Goal: Task Accomplishment & Management: Manage account settings

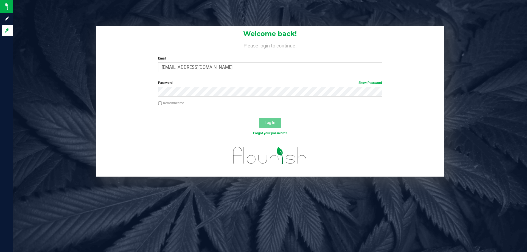
type input "jmorel@liveparallel.com"
click at [259, 118] on button "Log In" at bounding box center [270, 123] width 22 height 10
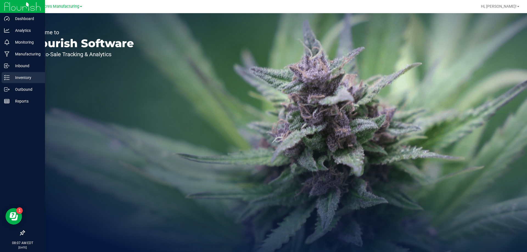
click at [9, 79] on icon at bounding box center [6, 77] width 5 height 5
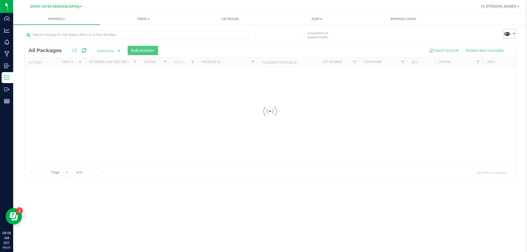
click at [511, 35] on span at bounding box center [507, 34] width 8 height 8
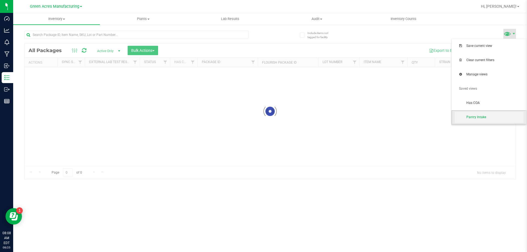
click at [488, 123] on span "Pantry Intake" at bounding box center [488, 117] width 69 height 11
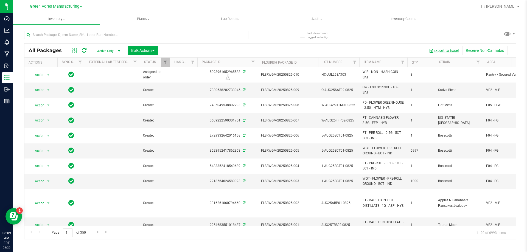
click at [447, 49] on button "Export to Excel" at bounding box center [443, 50] width 37 height 9
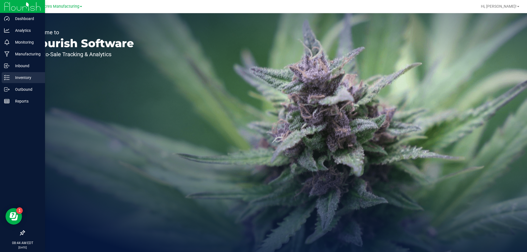
click at [19, 80] on p "Inventory" at bounding box center [26, 77] width 33 height 7
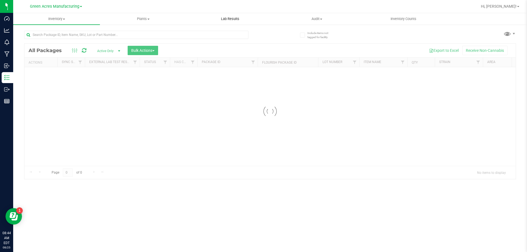
click at [237, 15] on uib-tab-heading "Lab Results" at bounding box center [230, 18] width 86 height 11
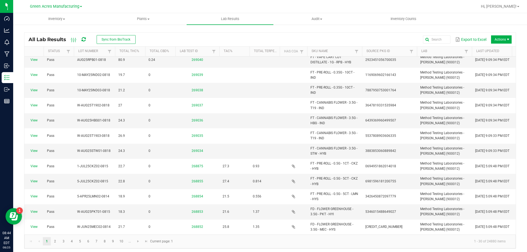
scroll to position [247, 0]
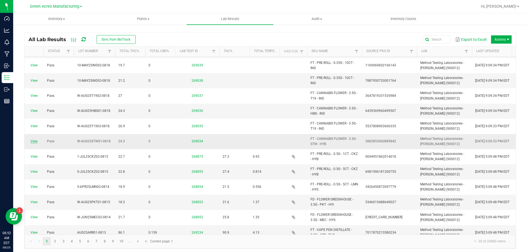
click at [36, 139] on link "View" at bounding box center [33, 141] width 7 height 4
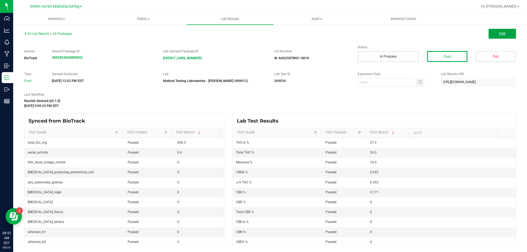
drag, startPoint x: 492, startPoint y: 35, endPoint x: 381, endPoint y: 111, distance: 134.3
click at [492, 35] on button "Edit" at bounding box center [501, 34] width 27 height 10
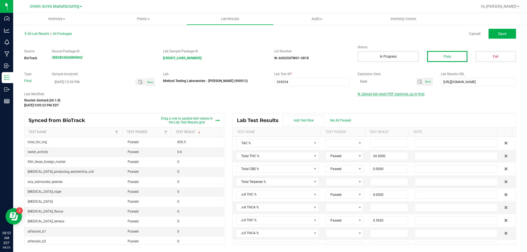
click at [393, 93] on span "Upload lab result PDF (optional, up to five)" at bounding box center [392, 94] width 63 height 4
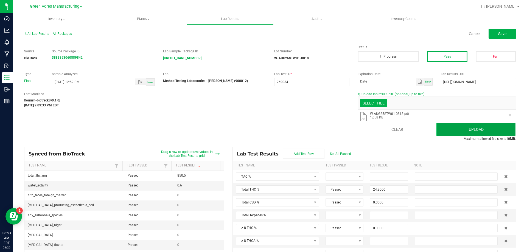
click at [473, 131] on button "Upload" at bounding box center [475, 129] width 79 height 13
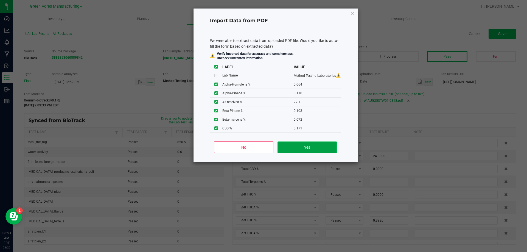
click at [297, 150] on button "Yes" at bounding box center [306, 148] width 59 height 12
type input "0.0640"
type input "0.1100"
type input "0.1030"
type input "0.1580"
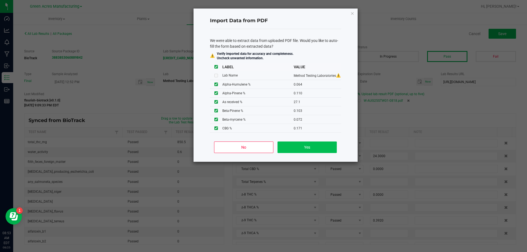
type input "0.1100"
type input "28.5000"
type input "1.7200"
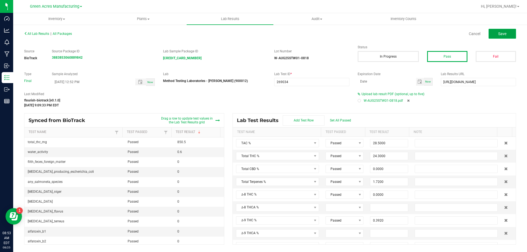
click at [511, 36] on button "Save" at bounding box center [501, 34] width 27 height 10
type input "0.0000"
type input "10.4000"
type input "0.0640"
type input "0.1100"
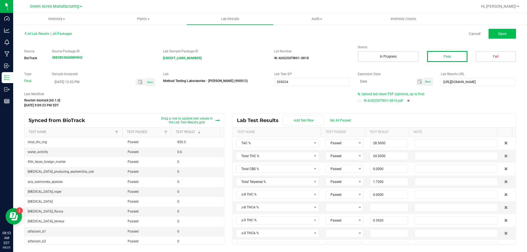
type input "0.1030"
type input "0.1580"
type input "0.1100"
type input "0.0900"
type input "0.2260"
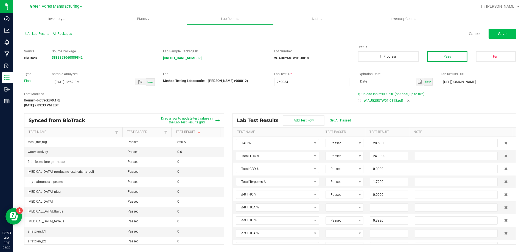
type input "27.1000"
type input "0.0720"
type input "0.5330"
type input "0.1910"
type input "0.3920"
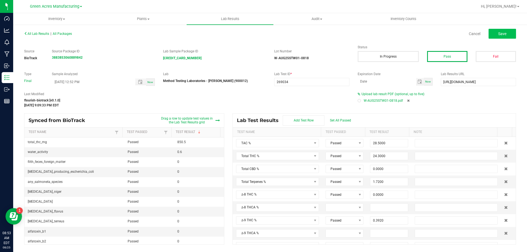
type input "27.3000"
type input "0.0000"
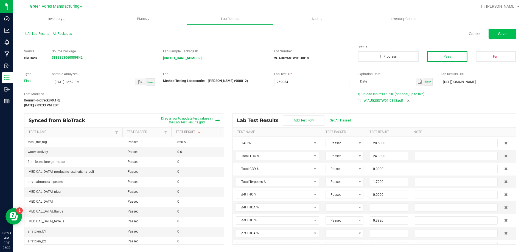
type input "0.0000"
type input "0.1710"
type input "0.6530"
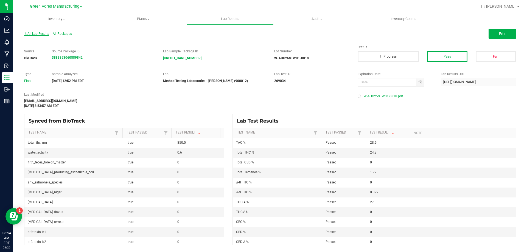
click at [39, 32] on span "All Lab Results" at bounding box center [36, 34] width 25 height 4
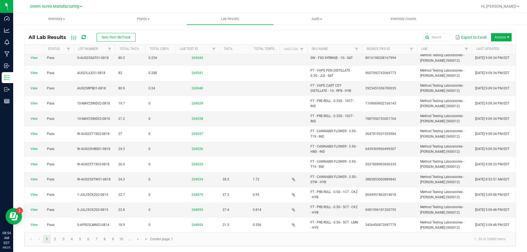
scroll to position [219, 0]
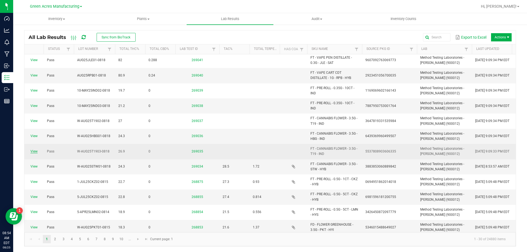
click at [33, 149] on link "View" at bounding box center [33, 151] width 7 height 4
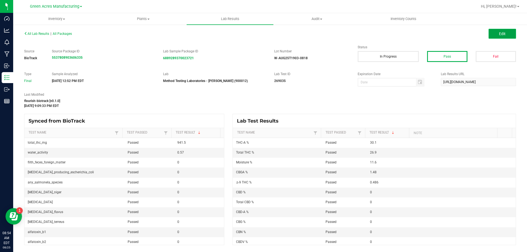
click at [497, 36] on button "Edit" at bounding box center [501, 34] width 27 height 10
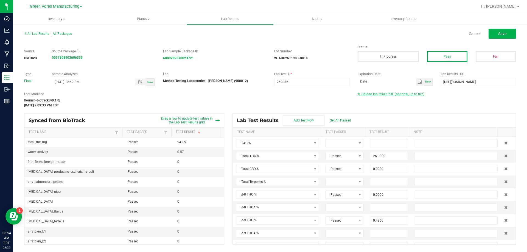
click at [407, 92] on span "Upload lab result PDF (optional, up to five)" at bounding box center [392, 94] width 63 height 4
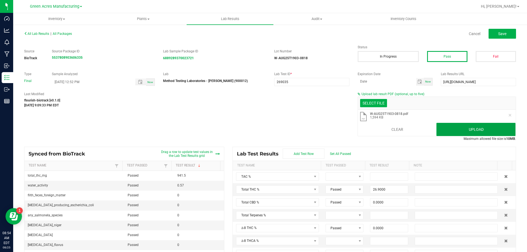
click at [449, 128] on button "Upload" at bounding box center [475, 129] width 79 height 13
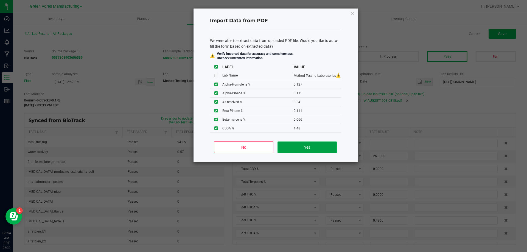
click at [327, 146] on button "Yes" at bounding box center [306, 148] width 59 height 12
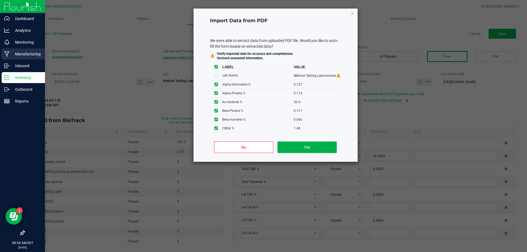
type input "0.1270"
type input "0.1150"
type input "0.1110"
type input "0.4110"
type input "0.1110"
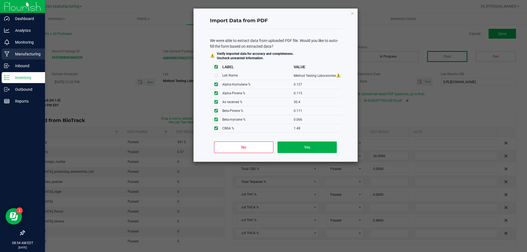
type input "32.1000"
type input "2.5400"
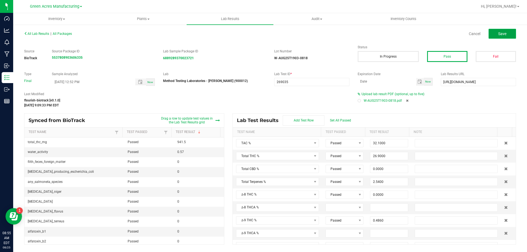
click at [507, 30] on button "Save" at bounding box center [501, 34] width 27 height 10
type input "0.0000"
type input "11.6000"
type input "0.1270"
type input "0.1150"
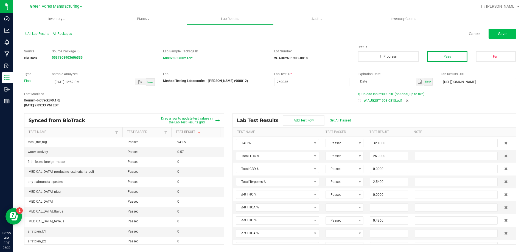
type input "0.1110"
type input "0.4110"
type input "0.1110"
type input "30.4000"
type input "0.4070"
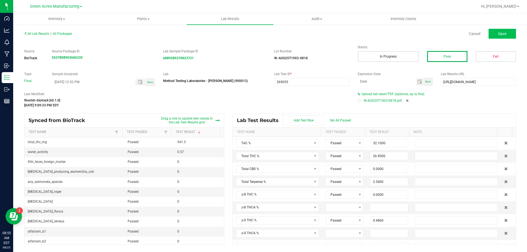
type input "0.0660"
type input "0.2760"
type input "0.0940"
type input "0.7410"
type input "0.4860"
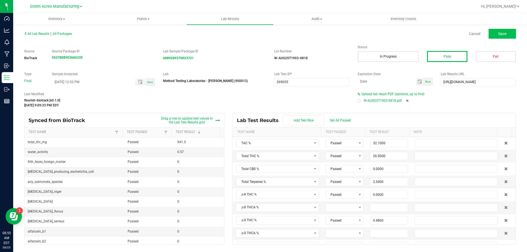
type input "30.1000"
type input "0.0000"
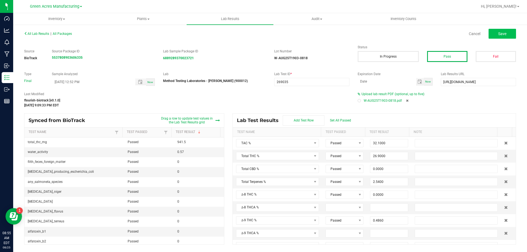
type input "0.0000"
type input "1.4800"
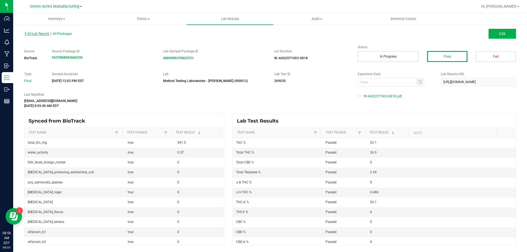
click at [37, 35] on span "All Lab Results" at bounding box center [36, 34] width 25 height 4
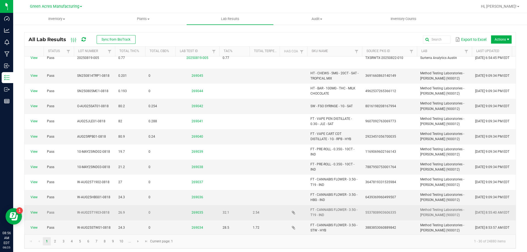
scroll to position [192, 0]
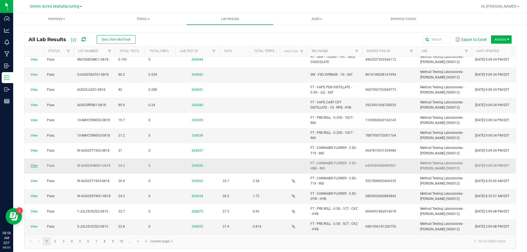
click at [33, 164] on link "View" at bounding box center [33, 166] width 7 height 4
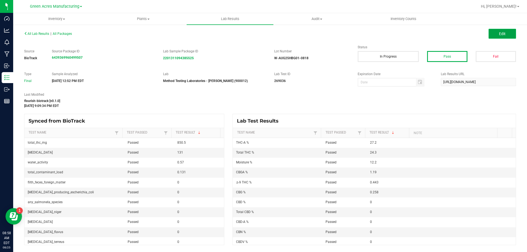
click at [510, 33] on button "Edit" at bounding box center [501, 34] width 27 height 10
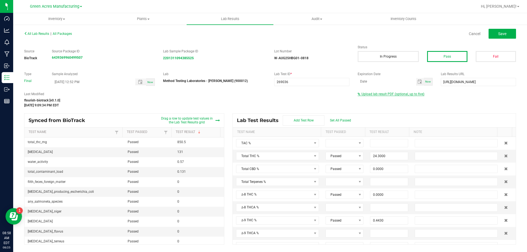
click at [375, 93] on span "Upload lab result PDF (optional, up to five)" at bounding box center [392, 94] width 63 height 4
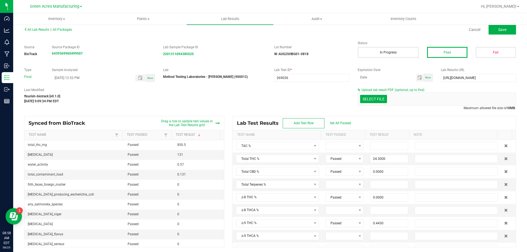
scroll to position [5, 0]
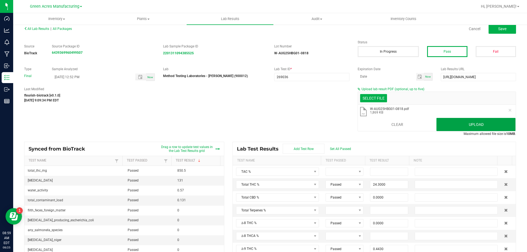
click at [471, 121] on button "Upload" at bounding box center [475, 124] width 79 height 13
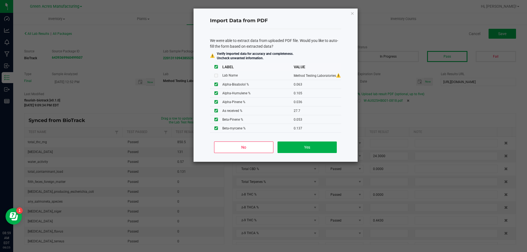
scroll to position [0, 0]
click at [322, 144] on button "Yes" at bounding box center [306, 148] width 59 height 12
type input "0.0630"
type input "0.1050"
type input "0.0360"
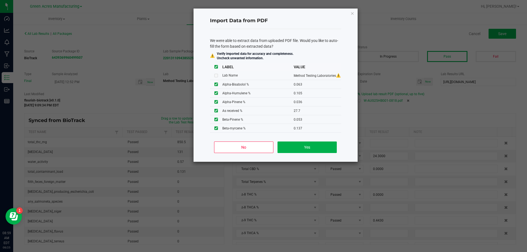
type input "0.0530"
type input "0.3090"
type input "0.0530"
type input "29.1000"
type input "1.8300"
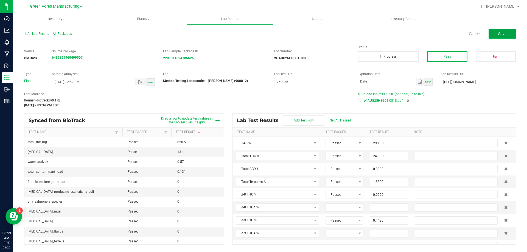
click at [500, 29] on button "Save" at bounding box center [501, 34] width 27 height 10
type input "0.0000"
type input "12.2000"
type input "0.0630"
type input "0.1050"
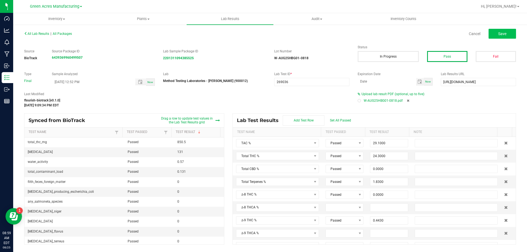
type input "0.0360"
type input "0.0530"
type input "0.3090"
type input "0.0530"
type input "0.1570"
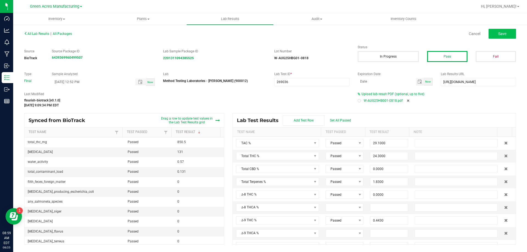
type input "27.7000"
type input "0.4350"
type input "0.1370"
type input "0.4430"
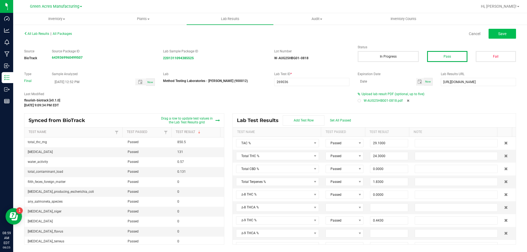
type input "27.2000"
type input "0.0000"
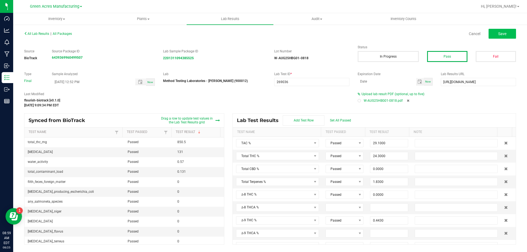
type input "0.0000"
type input "0.2580"
type input "1.1900"
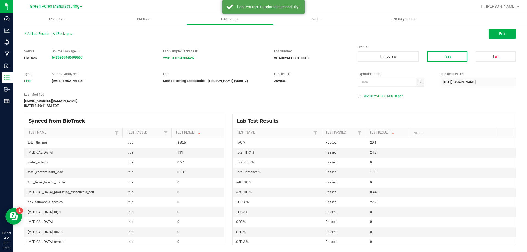
click at [35, 36] on div "All Lab Results | All Packages" at bounding box center [145, 33] width 250 height 5
click at [35, 32] on div "All Lab Results | All Packages" at bounding box center [145, 33] width 250 height 5
click at [36, 36] on div "All Lab Results | All Packages" at bounding box center [145, 33] width 250 height 5
click at [35, 35] on span "All Lab Results" at bounding box center [36, 34] width 25 height 4
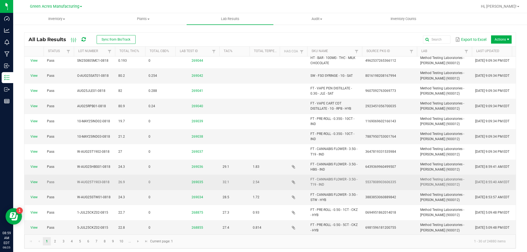
scroll to position [192, 0]
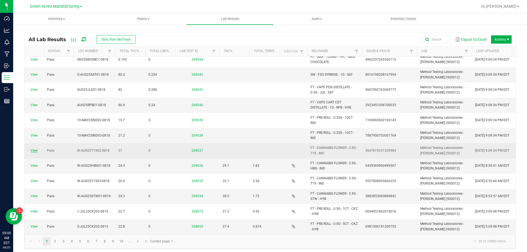
click at [33, 149] on link "View" at bounding box center [33, 151] width 7 height 4
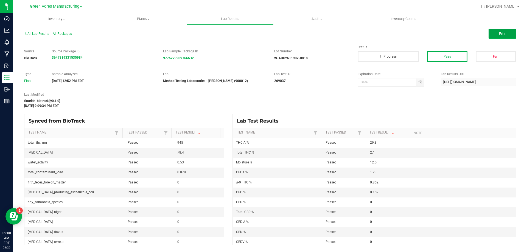
drag, startPoint x: 515, startPoint y: 34, endPoint x: 352, endPoint y: 91, distance: 172.4
click at [515, 34] on button "Edit" at bounding box center [501, 34] width 27 height 10
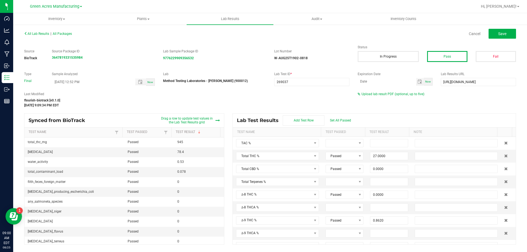
click at [375, 92] on div "Upload lab result PDF (optional, up to five)" at bounding box center [436, 94] width 158 height 5
click at [376, 94] on span "Upload lab result PDF (optional, up to five)" at bounding box center [392, 94] width 63 height 4
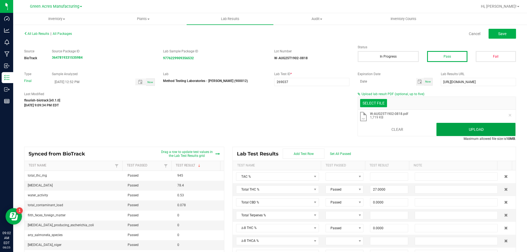
click at [485, 134] on button "Upload" at bounding box center [475, 129] width 79 height 13
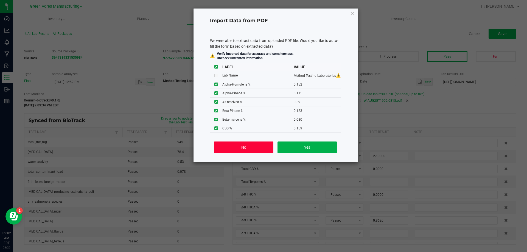
click at [233, 149] on button "No" at bounding box center [243, 148] width 59 height 12
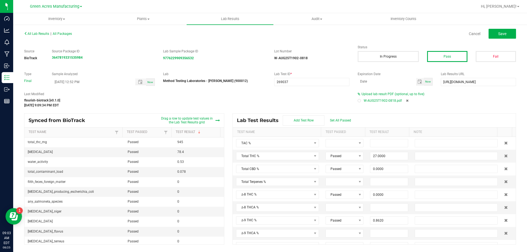
click at [406, 101] on icon at bounding box center [407, 100] width 2 height 3
type input "27.0000"
type input "0.0000"
type input "0.8620"
type input "29.8000"
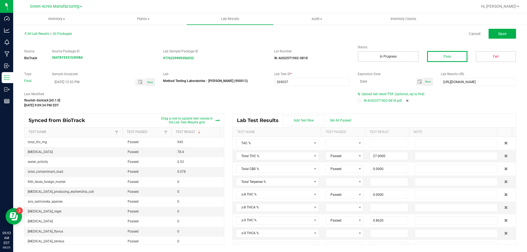
type input "0.0000"
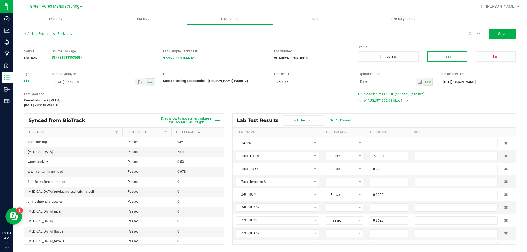
type input "0.1590"
type input "1.2300"
type input "0.0000"
type input "12.5000"
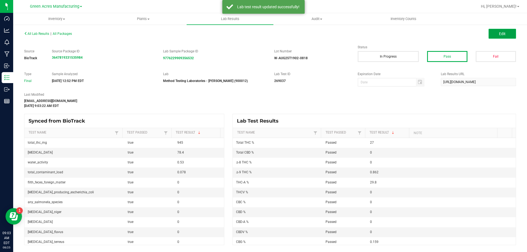
click at [508, 36] on button "Edit" at bounding box center [501, 34] width 27 height 10
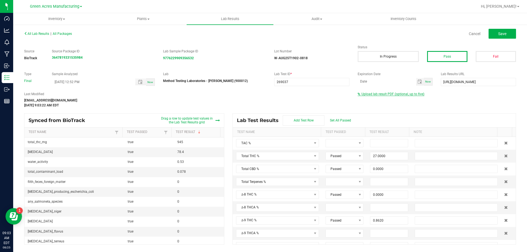
click at [364, 95] on span "Upload lab result PDF (optional, up to five)" at bounding box center [392, 94] width 63 height 4
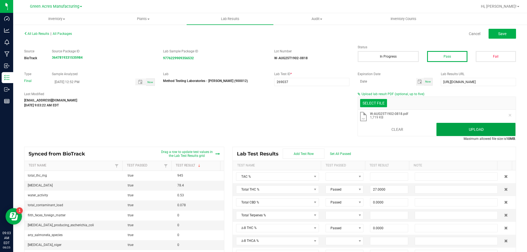
click at [453, 133] on button "Upload" at bounding box center [475, 129] width 79 height 13
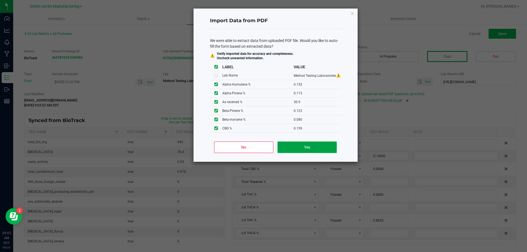
click at [316, 146] on button "Yes" at bounding box center [306, 148] width 59 height 12
type input "0.1520"
type input "0.1150"
type input "0.1230"
type input "0.5880"
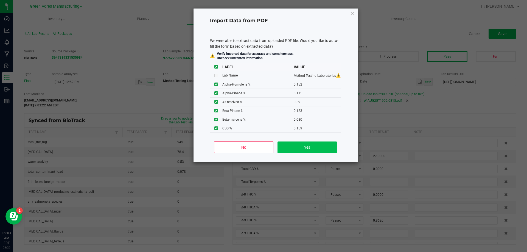
type input "0.1460"
type input "32.1000"
type input "2.9800"
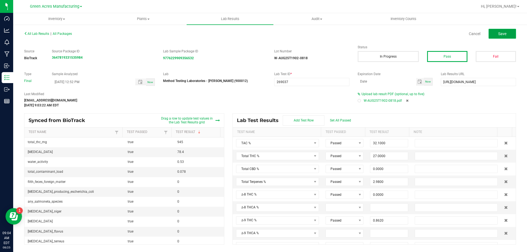
click at [510, 32] on button "Save" at bounding box center [501, 34] width 27 height 10
type input "0.0000"
type input "12.5000"
type input "0.1520"
type input "0.1150"
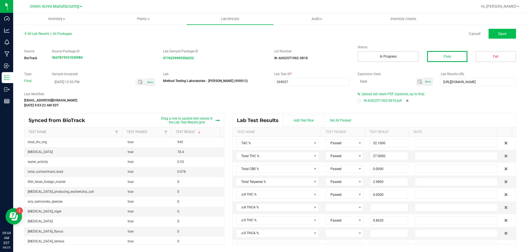
type input "0.1230"
type input "0.5880"
type input "0.1460"
type input "30.9000"
type input "0.8040"
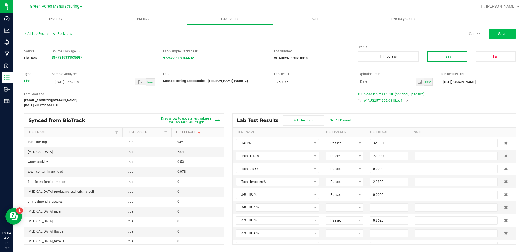
type input "0.2790"
type input "0.4620"
type input "0.1340"
type input "0.0800"
type input "0.8620"
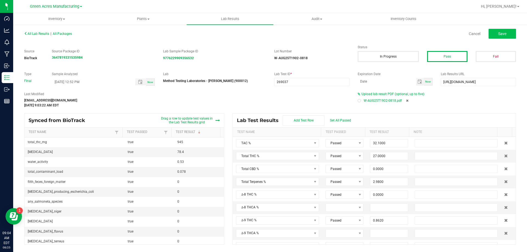
type input "29.8000"
type input "0.0000"
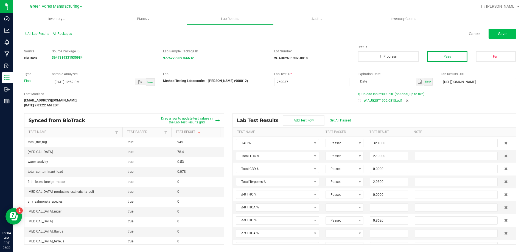
type input "0.0000"
type input "0.1590"
type input "1.2300"
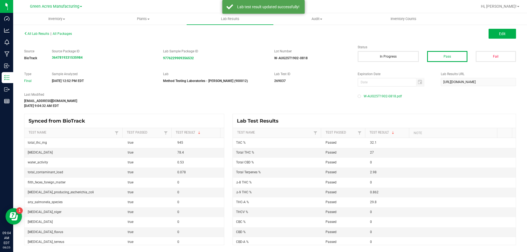
click at [37, 32] on div "All Lab Results | All Packages" at bounding box center [145, 33] width 250 height 5
click at [38, 33] on span "All Lab Results" at bounding box center [36, 34] width 25 height 4
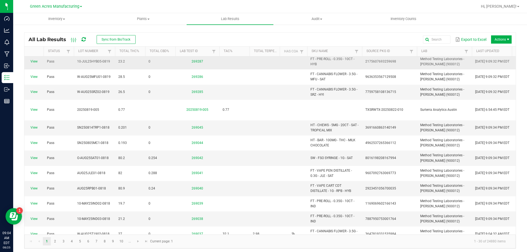
scroll to position [137, 0]
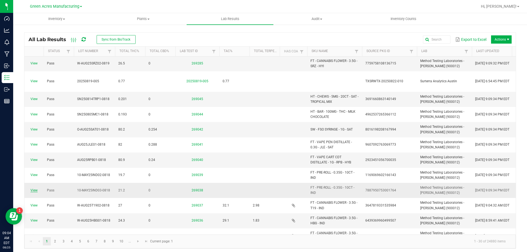
click at [35, 188] on link "View" at bounding box center [33, 190] width 7 height 4
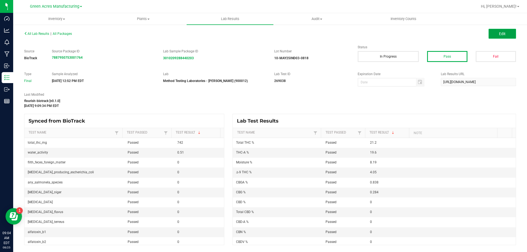
click at [505, 32] on button "Edit" at bounding box center [501, 34] width 27 height 10
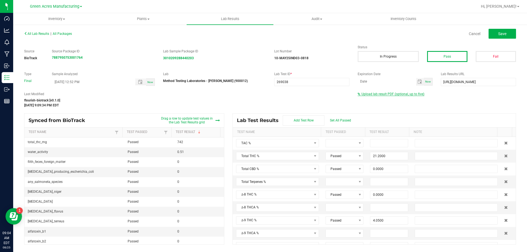
click at [389, 95] on span "Upload lab result PDF (optional, up to five)" at bounding box center [392, 94] width 63 height 4
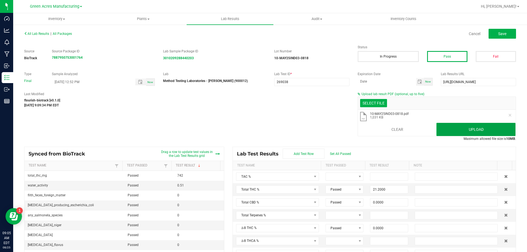
click at [443, 124] on button "Upload" at bounding box center [475, 129] width 79 height 13
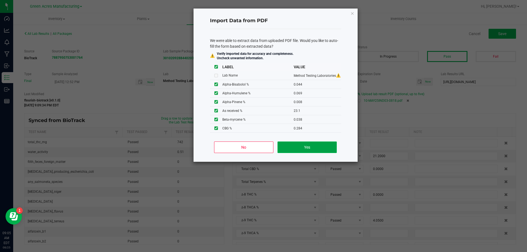
click at [316, 148] on button "Yes" at bounding box center [306, 148] width 59 height 12
type input "0.0440"
type input "0.0690"
type input "0.0080"
type input "0.1280"
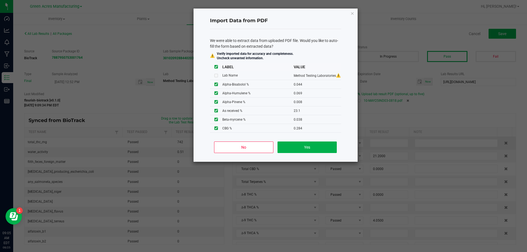
type input "0.0530"
type input "24.8000"
type input "0.6900"
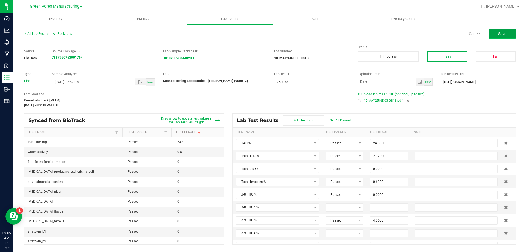
click at [496, 31] on button "Save" at bounding box center [501, 34] width 27 height 10
type input "0.0000"
type input "8.1900"
type input "0.0440"
type input "0.0690"
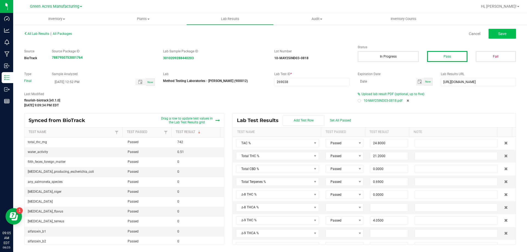
type input "0.0080"
type input "0.1280"
type input "0.0530"
type input "0.2360"
type input "0.0380"
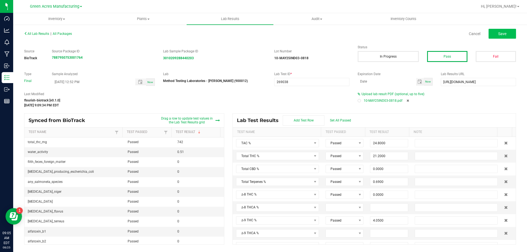
type input "23.1000"
type input "0.0500"
type input "0.0180"
type input "0.0380"
type input "4.0500"
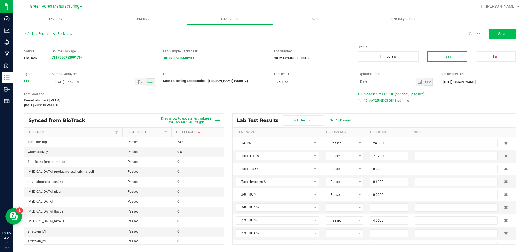
type input "19.6000"
type input "0.0000"
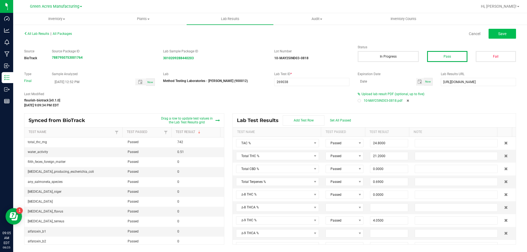
type input "0.0000"
type input "0.2840"
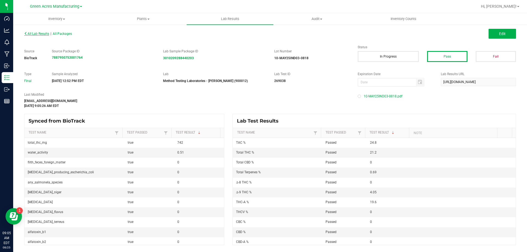
click at [30, 34] on span "All Lab Results" at bounding box center [36, 34] width 25 height 4
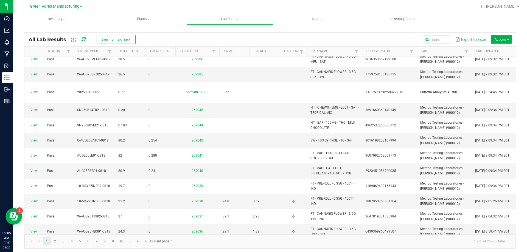
scroll to position [137, 0]
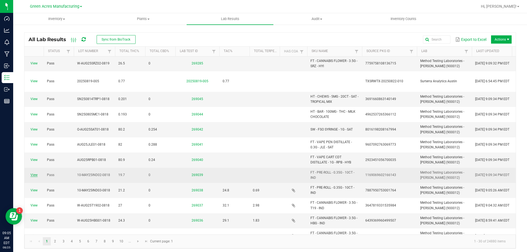
click at [35, 173] on link "View" at bounding box center [33, 175] width 7 height 4
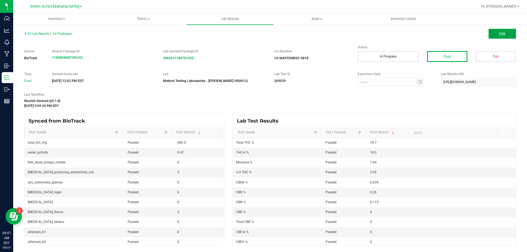
click at [510, 29] on button "Edit" at bounding box center [501, 34] width 27 height 10
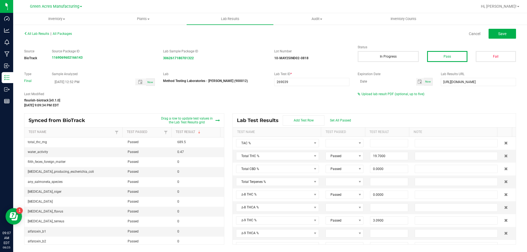
click at [375, 91] on div "All Lab Results | All Packages Cancel Save Source BioTrack Source Package ID 11…" at bounding box center [269, 137] width 491 height 215
click at [376, 92] on span "Upload lab result PDF (optional, up to five)" at bounding box center [392, 94] width 63 height 4
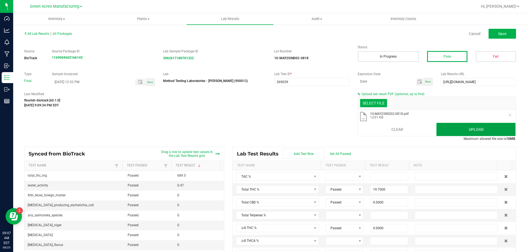
click at [471, 131] on button "Upload" at bounding box center [475, 129] width 79 height 13
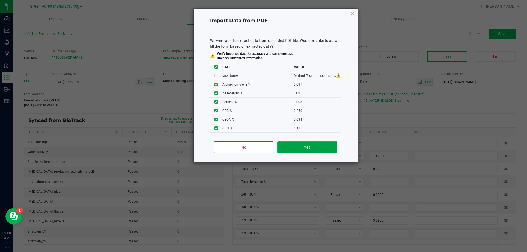
click at [326, 146] on button "Yes" at bounding box center [306, 148] width 59 height 12
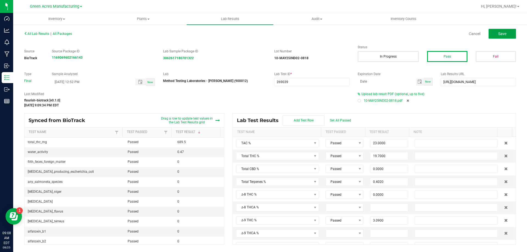
click at [494, 33] on button "Save" at bounding box center [501, 34] width 27 height 10
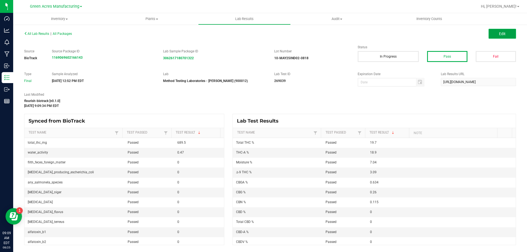
click at [501, 34] on span "Edit" at bounding box center [502, 34] width 7 height 4
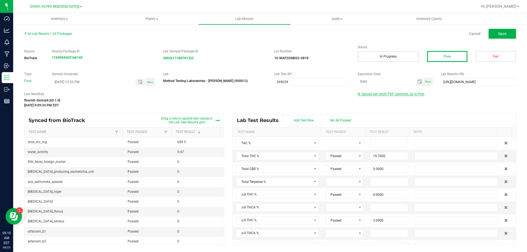
click at [378, 95] on span "Upload lab result PDF (optional, up to five)" at bounding box center [392, 94] width 63 height 4
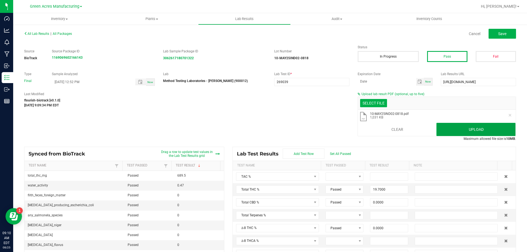
click at [453, 124] on button "Upload" at bounding box center [475, 129] width 79 height 13
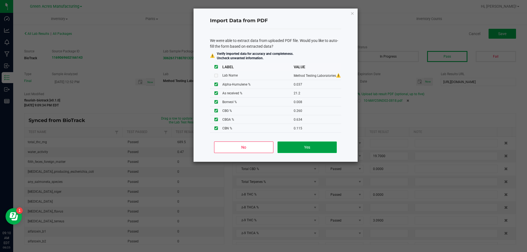
click at [301, 149] on button "Yes" at bounding box center [306, 148] width 59 height 12
type input "0.0370"
type input "0.0080"
type input "0.0300"
type input "0.0870"
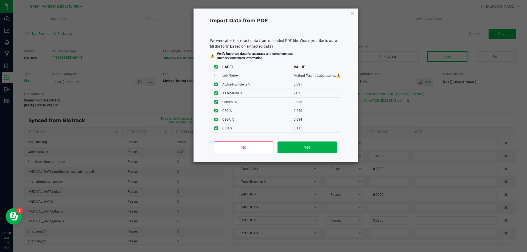
type input "0.0530"
type input "23.0000"
type input "0.4020"
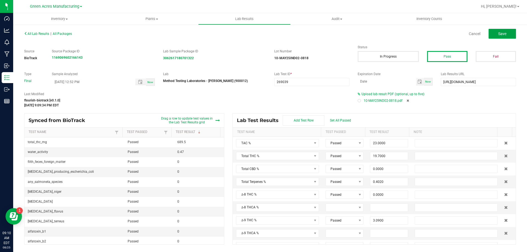
click at [506, 38] on button "Save" at bounding box center [501, 34] width 27 height 10
type input "0.1150"
type input "7.0400"
type input "0.0370"
type input "0.0080"
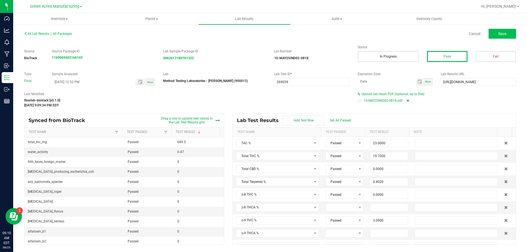
type input "0.0300"
type input "0.0870"
type input "0.0530"
type input "0.0310"
type input "21.2000"
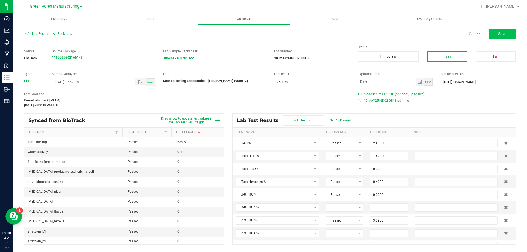
type input "0.0170"
type input "0.1390"
type input "3.0900"
type input "18.9000"
type input "0.0000"
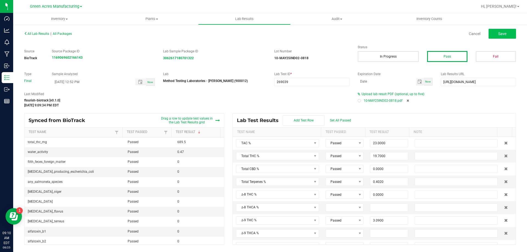
type input "0.0000"
type input "0.2600"
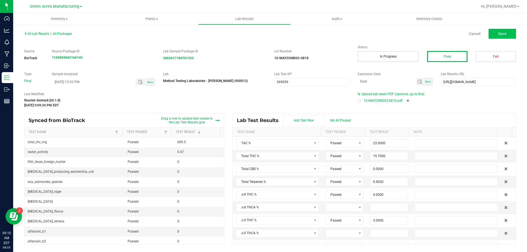
type input "0.6340"
click at [504, 30] on button "Save" at bounding box center [501, 34] width 27 height 10
click at [503, 32] on span "Save" at bounding box center [502, 34] width 8 height 4
click at [507, 32] on button "Save" at bounding box center [501, 34] width 27 height 10
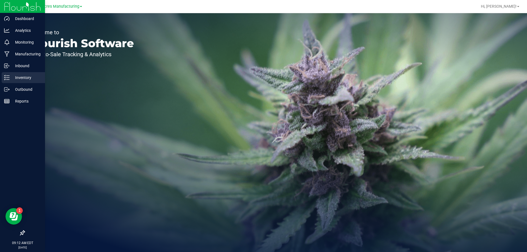
click at [10, 80] on p "Inventory" at bounding box center [26, 77] width 33 height 7
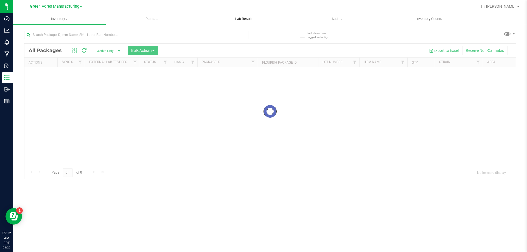
click at [250, 17] on span "Lab Results" at bounding box center [244, 18] width 33 height 5
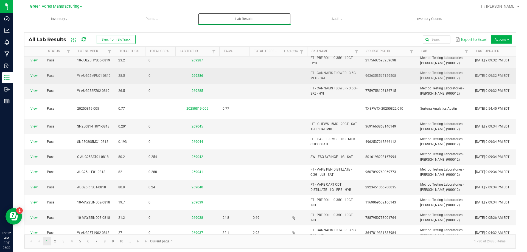
scroll to position [137, 0]
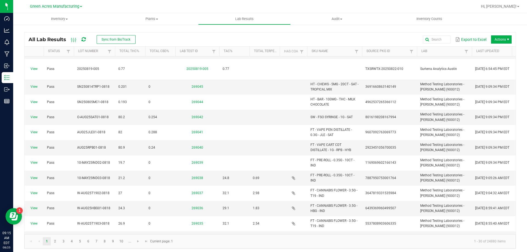
scroll to position [165, 0]
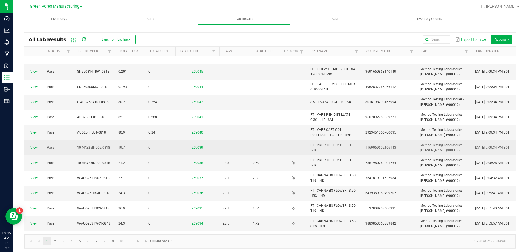
click at [36, 146] on link "View" at bounding box center [33, 148] width 7 height 4
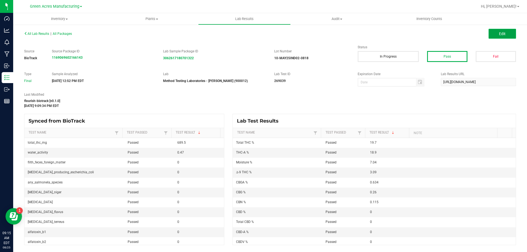
click at [510, 34] on button "Edit" at bounding box center [501, 34] width 27 height 10
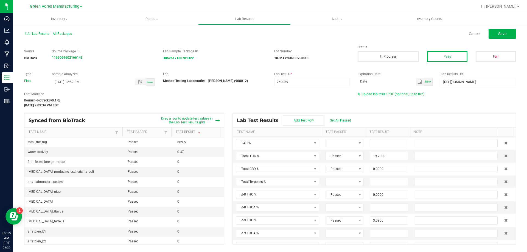
click at [366, 94] on span "Upload lab result PDF (optional, up to five)" at bounding box center [392, 94] width 63 height 4
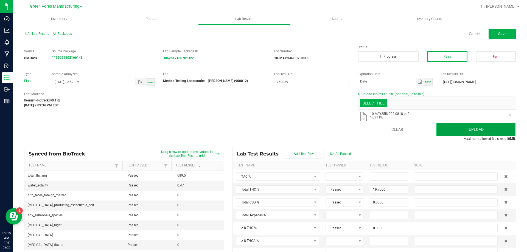
click at [441, 131] on button "Upload" at bounding box center [475, 129] width 79 height 13
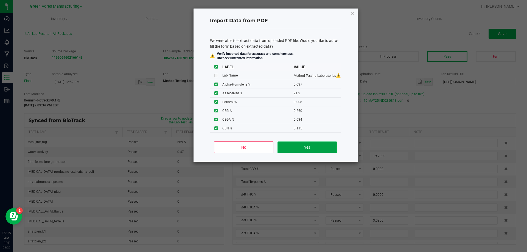
click at [293, 150] on button "Yes" at bounding box center [306, 148] width 59 height 12
type input "0.0370"
type input "0.0080"
type input "0.0300"
type input "0.0870"
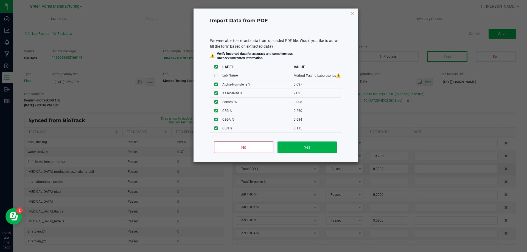
type input "0.0530"
type input "23.0000"
type input "0.4020"
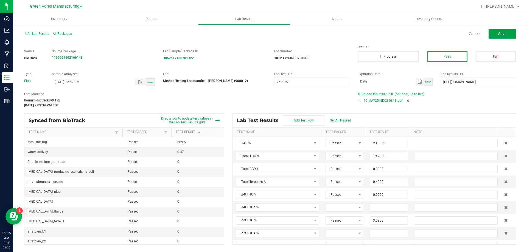
click at [504, 31] on button "Save" at bounding box center [501, 34] width 27 height 10
type input "0.1150"
type input "7.0400"
type input "0.0370"
type input "0.0080"
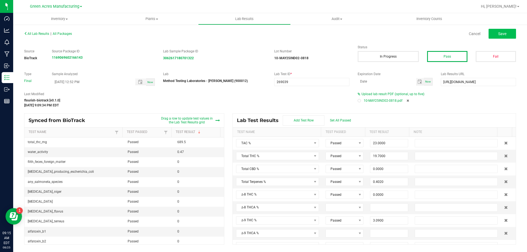
type input "0.0300"
type input "0.0870"
type input "0.0530"
type input "0.0310"
type input "21.2000"
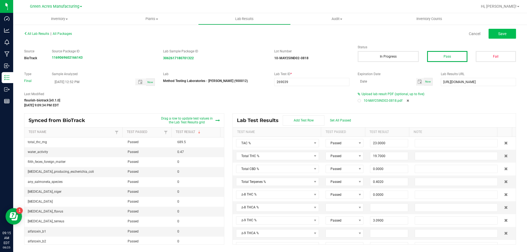
type input "0.1390"
type input "0.0170"
type input "3.0900"
type input "18.9000"
type input "0.0000"
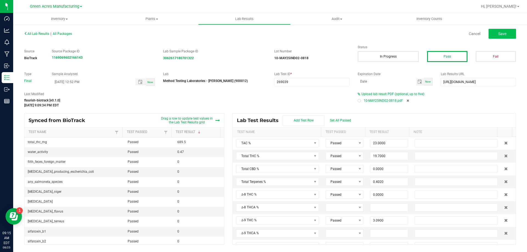
type input "0.0000"
type input "0.2600"
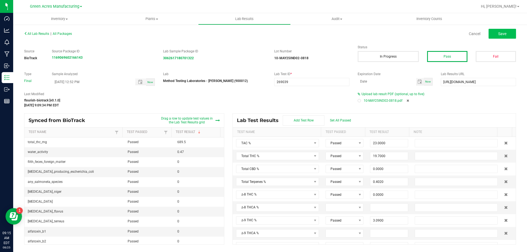
type input "0.6340"
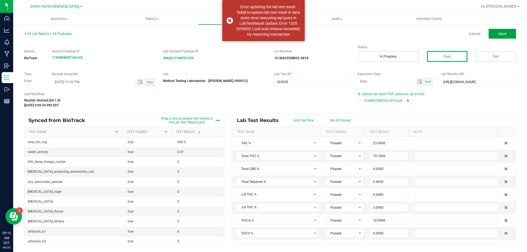
click at [508, 32] on button "Save" at bounding box center [501, 34] width 27 height 10
click at [501, 33] on span "Save" at bounding box center [502, 34] width 8 height 4
click at [504, 34] on span "Save" at bounding box center [502, 34] width 8 height 4
click at [498, 35] on span "Save" at bounding box center [502, 34] width 8 height 4
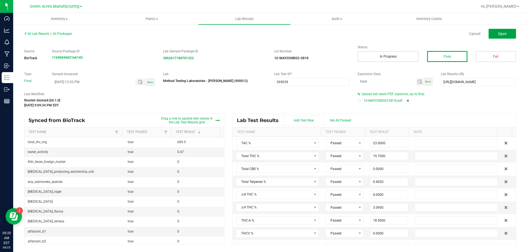
click at [494, 36] on button "Save" at bounding box center [501, 34] width 27 height 10
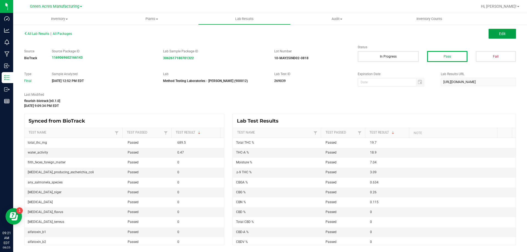
click at [494, 36] on button "Edit" at bounding box center [501, 34] width 27 height 10
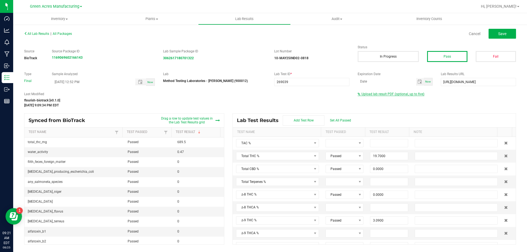
click at [380, 95] on span "Upload lab result PDF (optional, up to five)" at bounding box center [392, 94] width 63 height 4
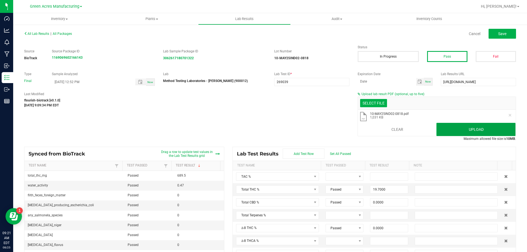
click at [468, 124] on button "Upload" at bounding box center [475, 129] width 79 height 13
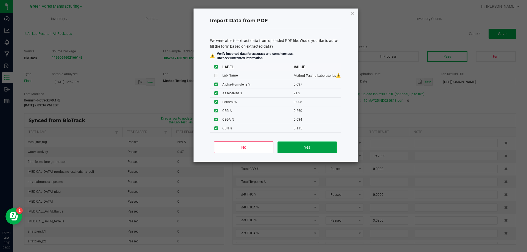
click at [307, 151] on button "Yes" at bounding box center [306, 148] width 59 height 12
type input "0.0370"
type input "0.0080"
type input "0.0300"
type input "0.0870"
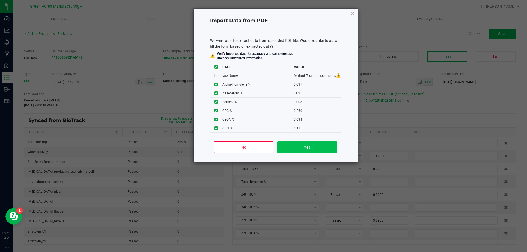
type input "0.0530"
type input "23.0000"
type input "0.4020"
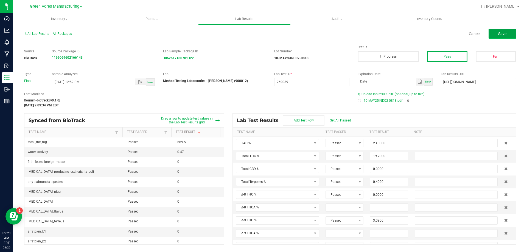
click at [495, 36] on button "Save" at bounding box center [501, 34] width 27 height 10
type input "0.1150"
type input "7.0400"
type input "0.0370"
type input "0.0080"
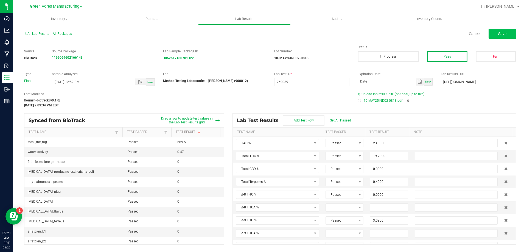
type input "0.0300"
type input "0.0870"
type input "0.0530"
type input "21.2000"
type input "0.0170"
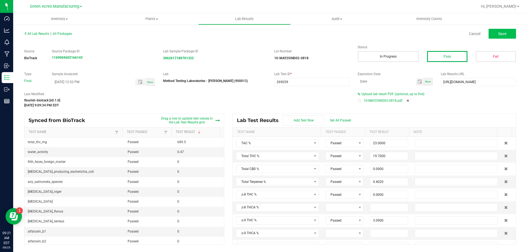
type input "0.1390"
type input "0.0310"
type input "3.0900"
type input "18.9000"
type input "0.0000"
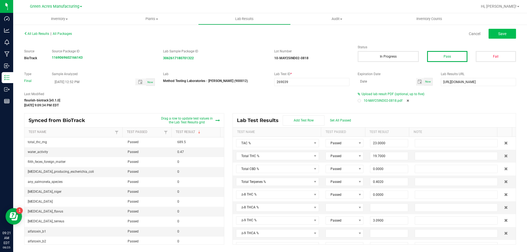
type input "0.0000"
type input "0.2600"
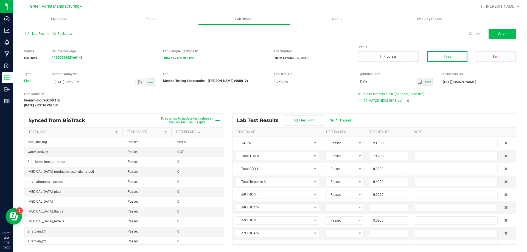
type input "0.6340"
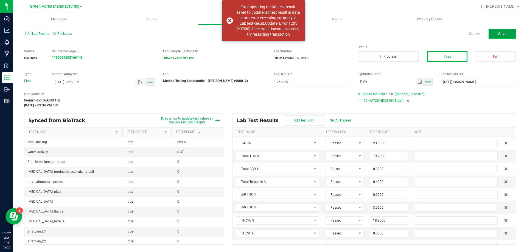
click at [507, 33] on button "Save" at bounding box center [501, 34] width 27 height 10
click at [29, 32] on span "All Lab Results" at bounding box center [36, 34] width 25 height 4
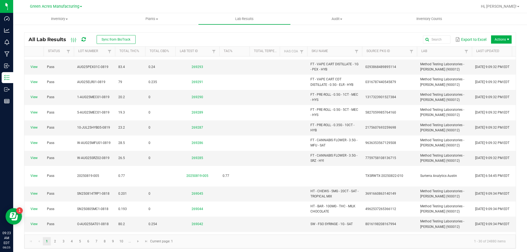
scroll to position [165, 0]
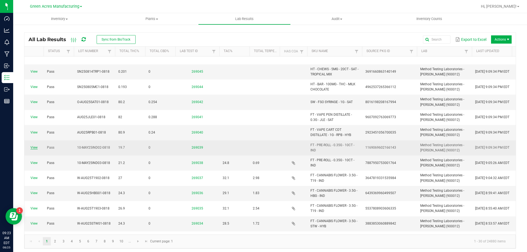
click at [35, 146] on link "View" at bounding box center [33, 148] width 7 height 4
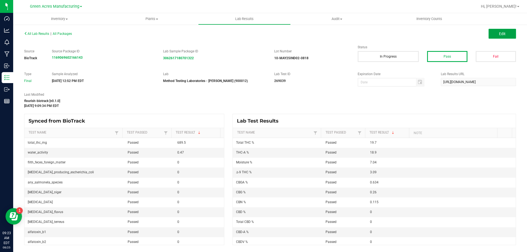
drag, startPoint x: 498, startPoint y: 35, endPoint x: 400, endPoint y: 97, distance: 115.6
click at [498, 35] on button "Edit" at bounding box center [501, 34] width 27 height 10
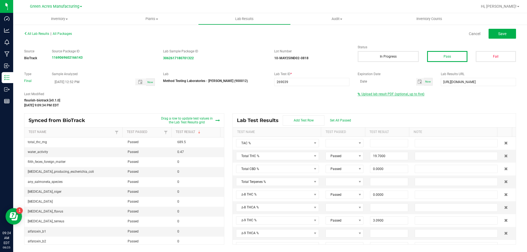
click at [394, 94] on span "Upload lab result PDF (optional, up to five)" at bounding box center [392, 94] width 63 height 4
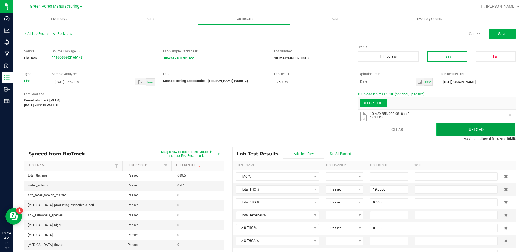
click at [469, 128] on button "Upload" at bounding box center [475, 129] width 79 height 13
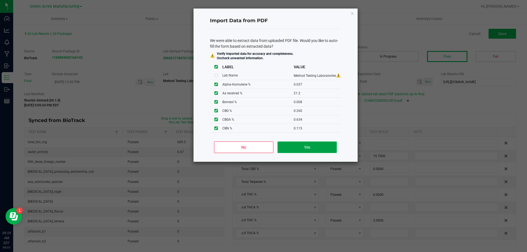
click at [300, 146] on button "Yes" at bounding box center [306, 148] width 59 height 12
type input "0.0370"
type input "0.0080"
type input "0.0300"
type input "0.0870"
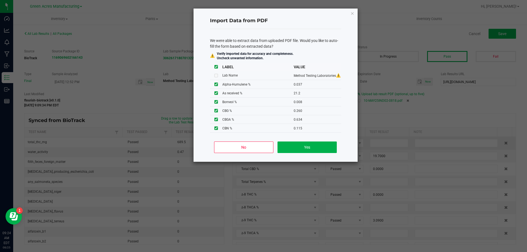
type input "0.0530"
type input "23.0000"
type input "0.4020"
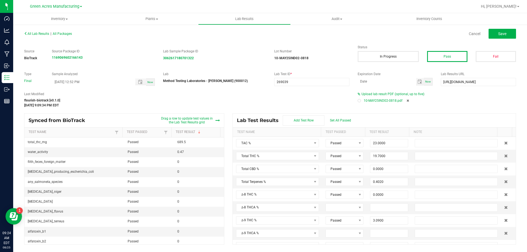
click at [511, 26] on div "All Lab Results | All Packages Cancel Save Source BioTrack Source Package ID 11…" at bounding box center [269, 137] width 513 height 226
click at [509, 32] on button "Save" at bounding box center [501, 34] width 27 height 10
type input "0.1150"
type input "7.0400"
type input "0.0370"
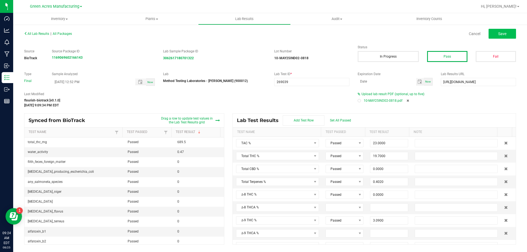
type input "0.0080"
type input "0.0300"
type input "0.0870"
type input "0.0530"
type input "0.0170"
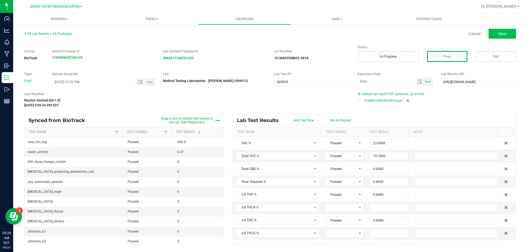
type input "0.0310"
type input "21.2000"
type input "0.1390"
type input "3.0900"
type input "18.9000"
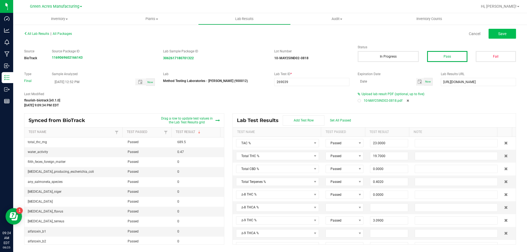
type input "0.0000"
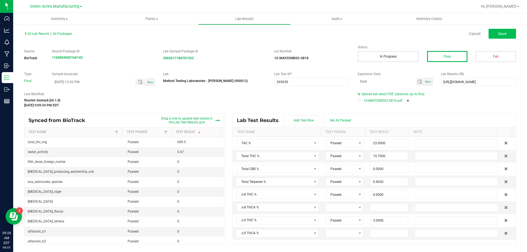
type input "0.2600"
type input "0.6340"
click at [41, 32] on span "All Lab Results" at bounding box center [36, 34] width 25 height 4
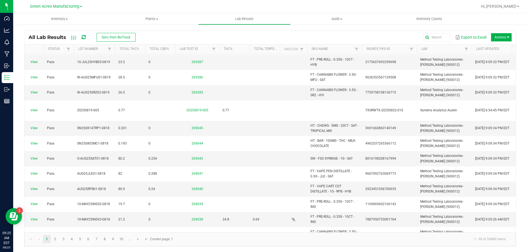
scroll to position [110, 0]
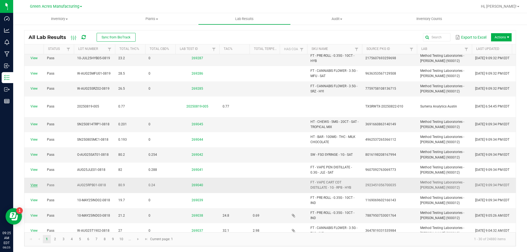
click at [34, 183] on link "View" at bounding box center [33, 185] width 7 height 4
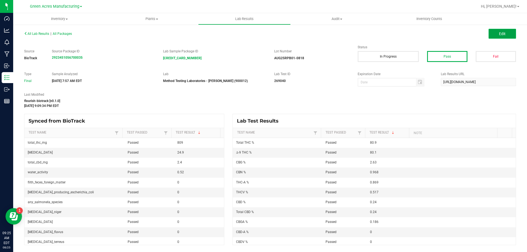
click at [491, 35] on button "Edit" at bounding box center [501, 34] width 27 height 10
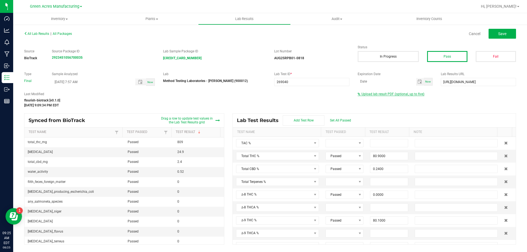
click at [410, 94] on span "Upload lab result PDF (optional, up to five)" at bounding box center [392, 94] width 63 height 4
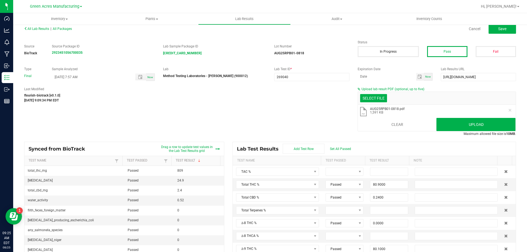
click at [451, 117] on li ".pdf AUG25RPB01-0818.pdf 1,591 KB" at bounding box center [437, 112] width 158 height 14
click at [451, 122] on button "Upload" at bounding box center [475, 124] width 79 height 13
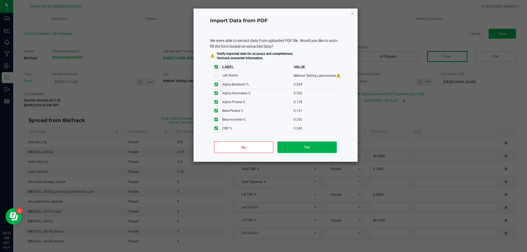
click at [293, 153] on div "No Yes" at bounding box center [275, 149] width 131 height 25
drag, startPoint x: 308, startPoint y: 147, endPoint x: 197, endPoint y: 164, distance: 112.7
click at [308, 147] on button "Yes" at bounding box center [306, 148] width 59 height 12
type input "0.5290"
type input "0.5200"
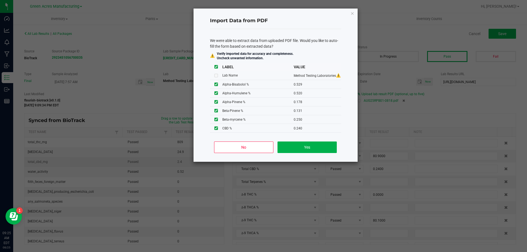
type input "0.1780"
type input "0.1310"
type input "0.1880"
type input "0.1700"
type input "85.5000"
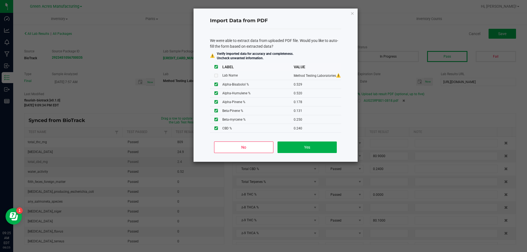
type input "4.6500"
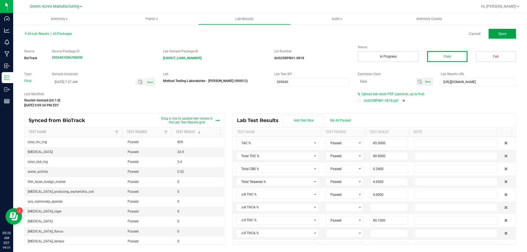
click at [494, 30] on button "Save" at bounding box center [501, 34] width 27 height 10
type input "0.1860"
type input "0.9680"
type input "0.5290"
type input "0.5200"
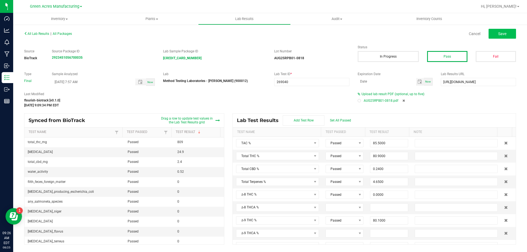
type input "0.1780"
type input "0.1310"
type input "0.1880"
type input "0.1700"
type input "0.2220"
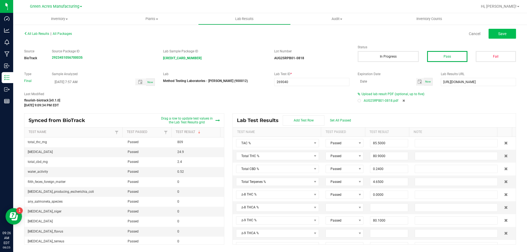
type input "0.2500"
type input "0.5450"
type input "1.5600"
type input "80.1000"
type input "0.8690"
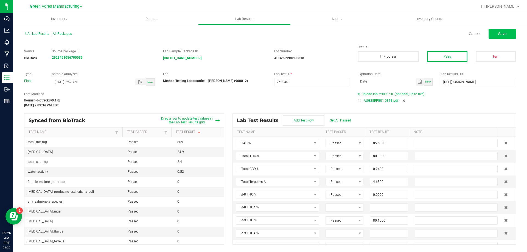
type input "0.5170"
type input "0.0000"
type input "0.2400"
type input "0.0000"
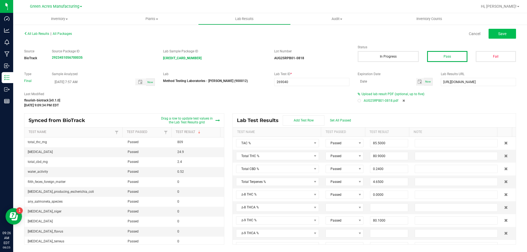
type input "2.6300"
click at [505, 38] on div "All Lab Results | All Packages Cancel Save Source BioTrack Source Package ID 29…" at bounding box center [269, 137] width 491 height 215
click at [503, 37] on button "Save" at bounding box center [501, 34] width 27 height 10
click at [510, 35] on button "Save" at bounding box center [501, 34] width 27 height 10
click at [504, 38] on button "Save" at bounding box center [501, 34] width 27 height 10
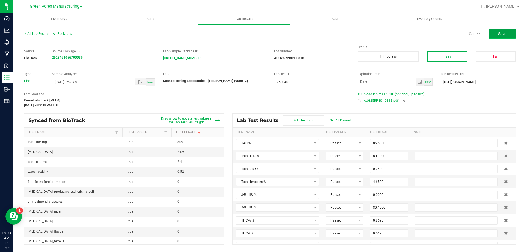
click at [499, 35] on span "Save" at bounding box center [502, 34] width 8 height 4
click at [501, 31] on button "Save" at bounding box center [501, 34] width 27 height 10
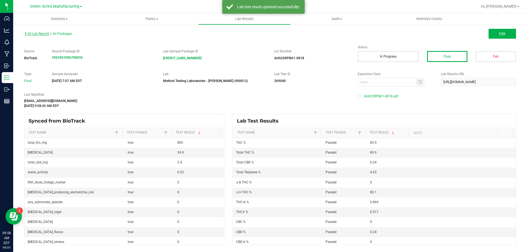
click at [34, 33] on span "All Lab Results" at bounding box center [36, 34] width 25 height 4
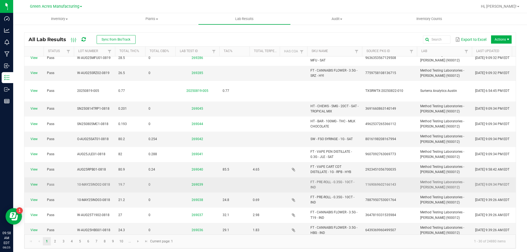
scroll to position [137, 0]
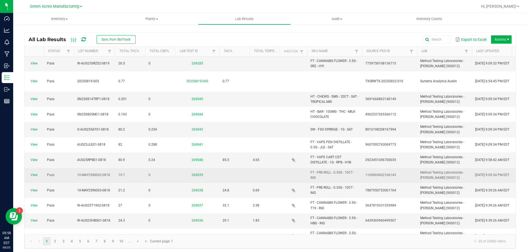
click at [41, 168] on td "View" at bounding box center [33, 175] width 19 height 15
click at [33, 173] on link "View" at bounding box center [33, 175] width 7 height 4
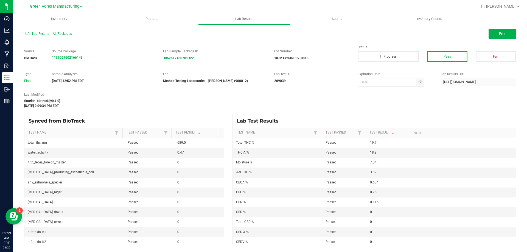
click at [515, 29] on div "All Lab Results | All Packages Edit" at bounding box center [270, 34] width 500 height 14
click at [509, 36] on button "Edit" at bounding box center [501, 34] width 27 height 10
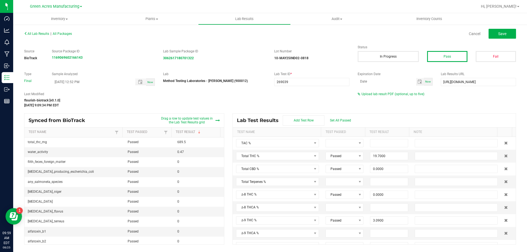
click at [398, 92] on div "Upload lab result PDF (optional, up to five)" at bounding box center [436, 94] width 158 height 5
click at [397, 93] on span "Upload lab result PDF (optional, up to five)" at bounding box center [392, 94] width 63 height 4
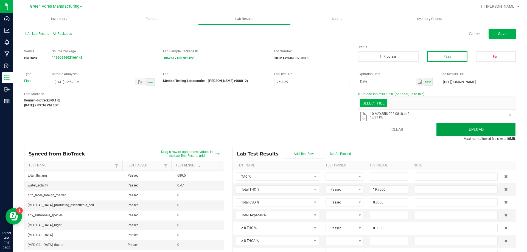
click at [462, 129] on button "Upload" at bounding box center [475, 129] width 79 height 13
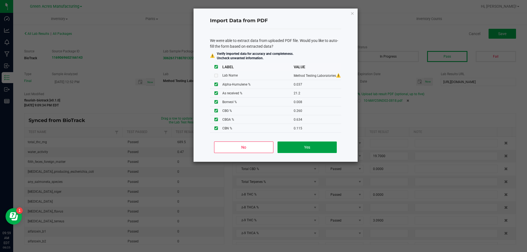
click at [295, 148] on button "Yes" at bounding box center [306, 148] width 59 height 12
type input "0.0370"
type input "0.0080"
type input "0.0300"
type input "0.0870"
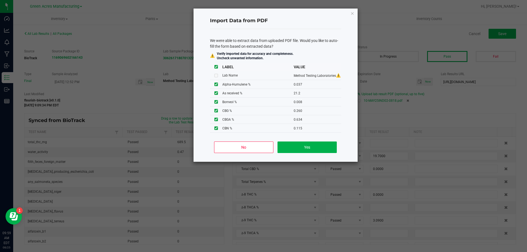
type input "0.0530"
type input "23.0000"
type input "0.4020"
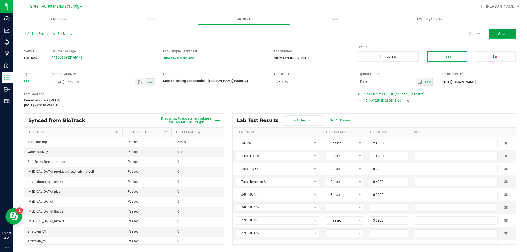
click at [509, 37] on button "Save" at bounding box center [501, 34] width 27 height 10
type input "0.1150"
type input "7.0400"
type input "0.0370"
type input "0.0080"
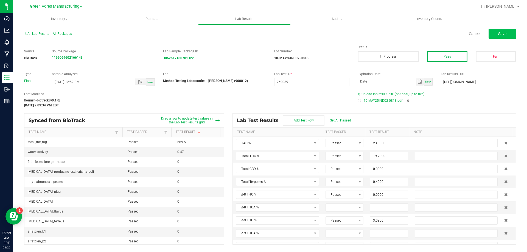
type input "0.0300"
type input "0.0870"
type input "0.0530"
type input "0.0310"
type input "21.2000"
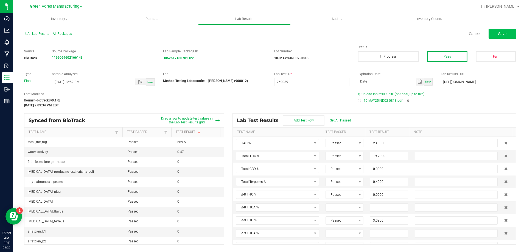
type input "0.1390"
type input "0.0170"
type input "3.0900"
type input "18.9000"
type input "0.0000"
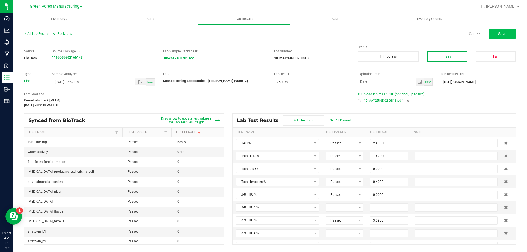
type input "0.0000"
type input "0.2600"
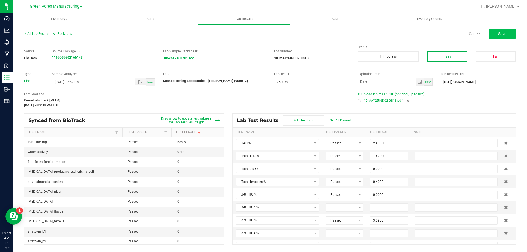
type input "0.6340"
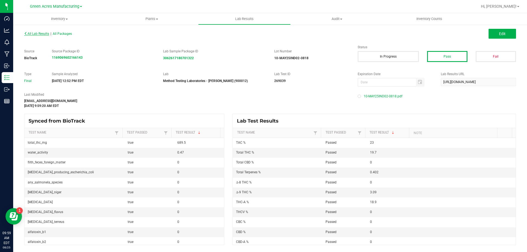
click at [45, 33] on span "All Lab Results" at bounding box center [36, 34] width 25 height 4
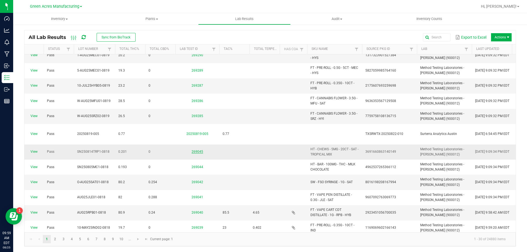
scroll to position [137, 0]
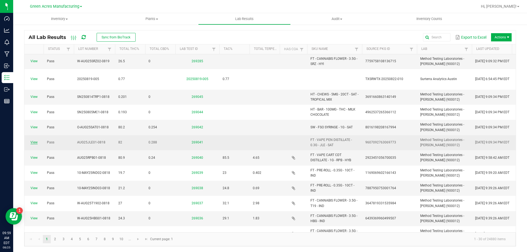
click at [34, 140] on link "View" at bounding box center [33, 142] width 7 height 4
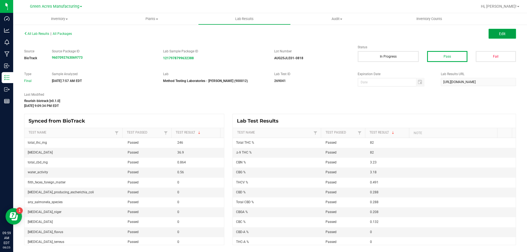
click at [503, 33] on span "Edit" at bounding box center [502, 34] width 7 height 4
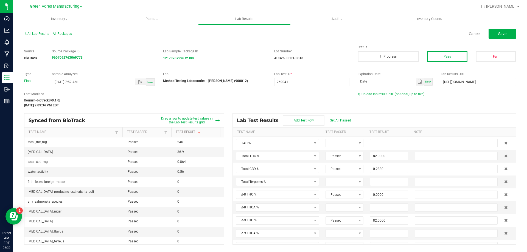
click at [369, 95] on span "Upload lab result PDF (optional, up to five)" at bounding box center [392, 94] width 63 height 4
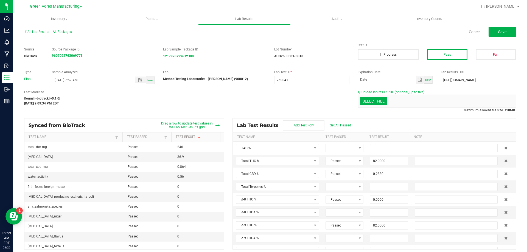
scroll to position [5, 0]
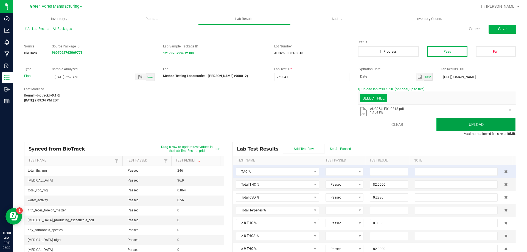
click at [462, 126] on button "Upload" at bounding box center [475, 124] width 79 height 13
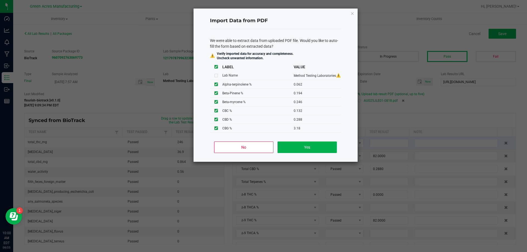
scroll to position [0, 0]
click at [309, 143] on button "Yes" at bounding box center [306, 148] width 59 height 12
type input "0.1940"
type input "0.2190"
type input "0.2890"
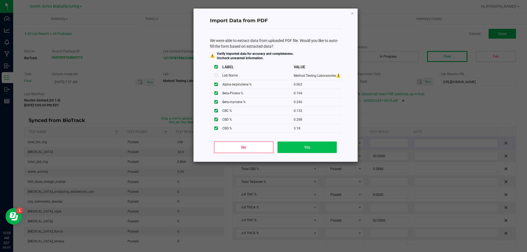
type input "0.5190"
type input "89.5000"
type input "5.0800"
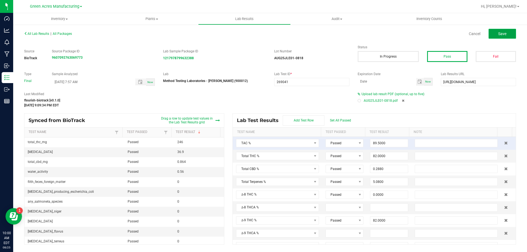
click at [502, 35] on span "Save" at bounding box center [502, 34] width 8 height 4
type input "0.2080"
type input "3.2300"
type input "0.1940"
type input "0.2190"
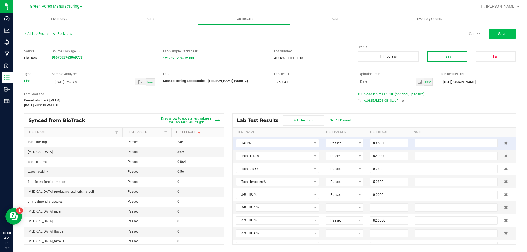
type input "0.2890"
type input "0.5190"
type input "1.8700"
type input "0.6540"
type input "0.7480"
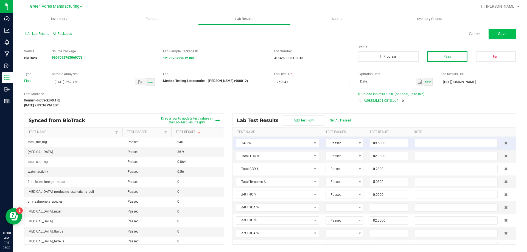
type input "0.0620"
type input "0.2460"
type input "0.1300"
type input "82.0000"
type input "0.0000"
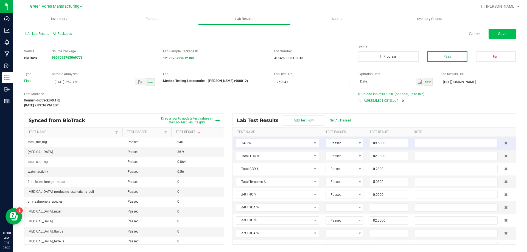
type input "0.4910"
type input "0.1320"
type input "0.2880"
type input "0.0000"
type input "3.1800"
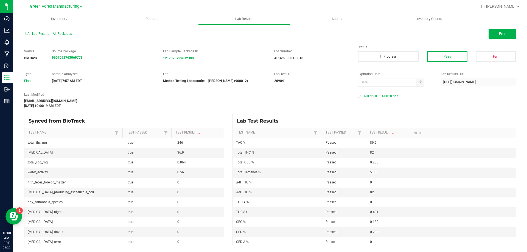
click at [31, 36] on div "All Lab Results | All Packages" at bounding box center [145, 33] width 250 height 5
click at [33, 34] on span "All Lab Results" at bounding box center [36, 34] width 25 height 4
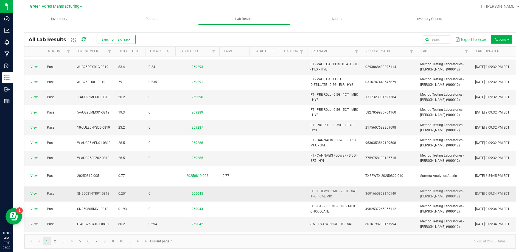
scroll to position [82, 0]
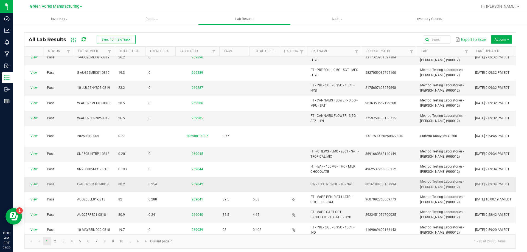
click at [34, 182] on link "View" at bounding box center [33, 184] width 7 height 4
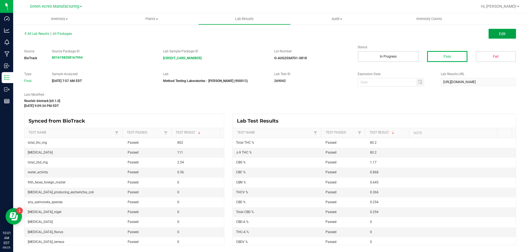
click at [492, 35] on button "Edit" at bounding box center [501, 34] width 27 height 10
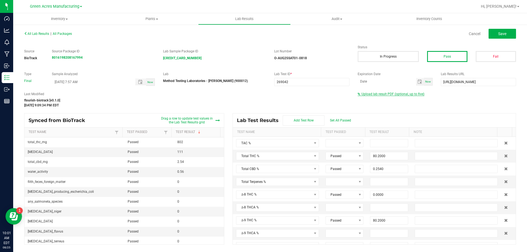
click at [399, 94] on span "Upload lab result PDF (optional, up to five)" at bounding box center [392, 94] width 63 height 4
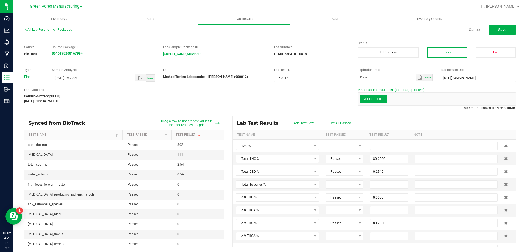
scroll to position [5, 0]
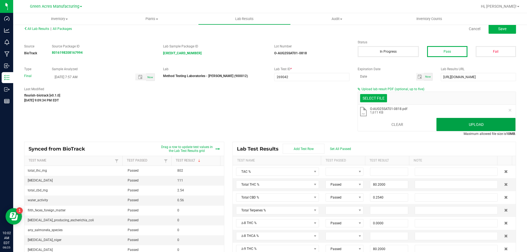
click at [454, 120] on button "Upload" at bounding box center [475, 124] width 79 height 13
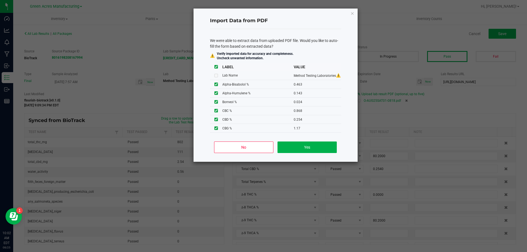
scroll to position [0, 0]
click at [309, 150] on button "Yes" at bounding box center [306, 148] width 59 height 12
type input "0.4630"
type input "0.1430"
type input "0.0240"
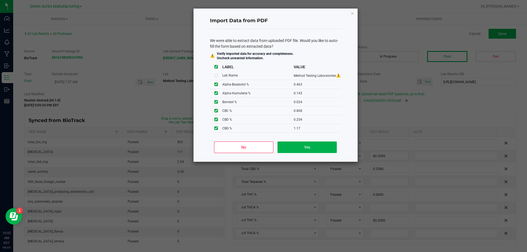
type input "0.4620"
type input "0.1300"
type input "0.1000"
type input "83.5000"
type input "2.0100"
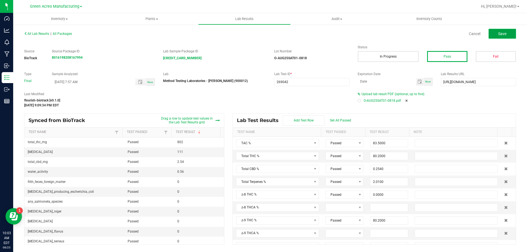
click at [507, 36] on button "Save" at bounding box center [501, 34] width 27 height 10
type input "0.0000"
type input "0.6450"
type input "0.4630"
type input "0.1430"
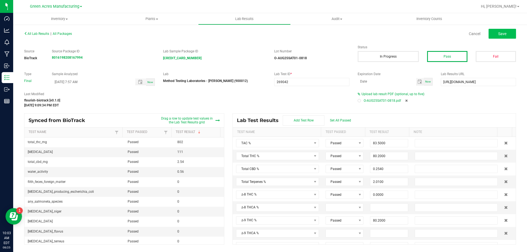
type input "0.0240"
type input "0.4620"
type input "0.1300"
type input "0.1000"
type input "0.0360"
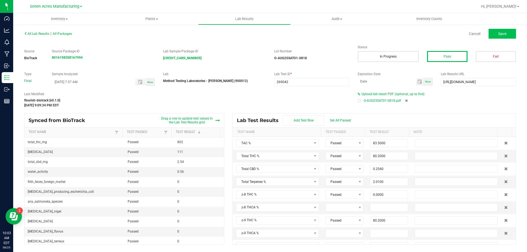
type input "0.0210"
type input "0.6340"
type input "80.2000"
type input "0.0000"
type input "0.3660"
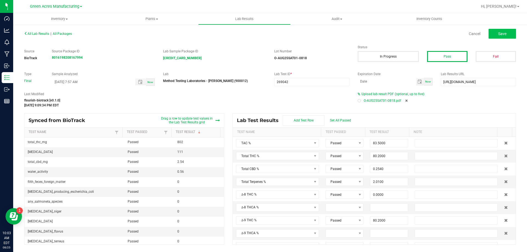
type input "0.8680"
type input "0.2540"
type input "0.0000"
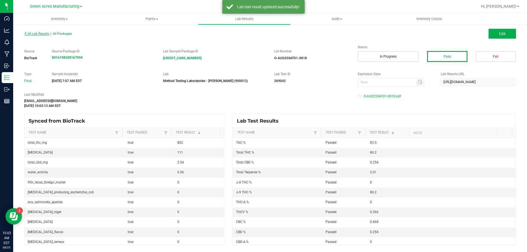
click at [41, 35] on span "All Lab Results" at bounding box center [36, 34] width 25 height 4
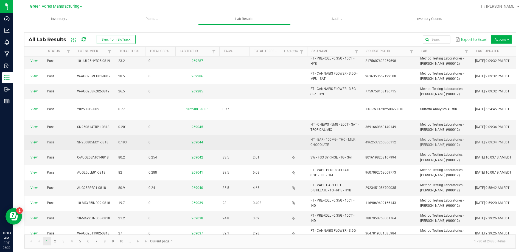
scroll to position [110, 0]
click at [34, 140] on link "View" at bounding box center [33, 142] width 7 height 4
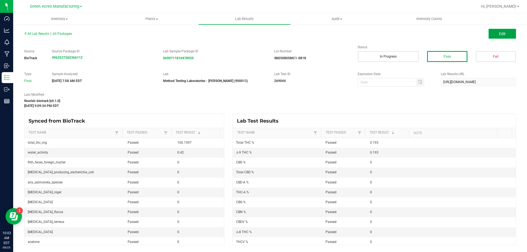
click at [507, 31] on button "Edit" at bounding box center [501, 34] width 27 height 10
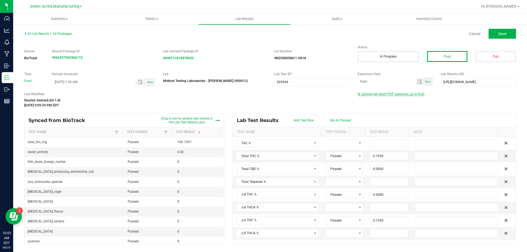
click at [368, 95] on span "Upload lab result PDF (optional, up to five)" at bounding box center [392, 94] width 63 height 4
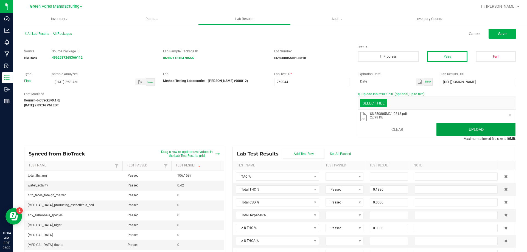
click at [460, 123] on button "Upload" at bounding box center [475, 129] width 79 height 13
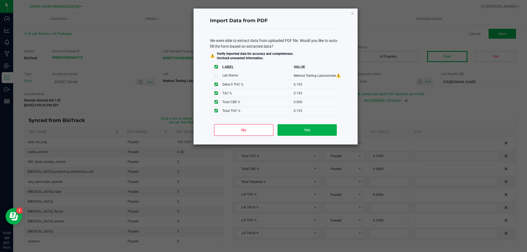
click at [337, 129] on div "No Yes" at bounding box center [275, 132] width 131 height 25
click at [328, 129] on button "Yes" at bounding box center [306, 130] width 59 height 12
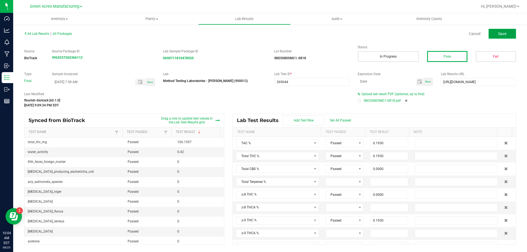
click at [512, 30] on button "Save" at bounding box center [501, 34] width 27 height 10
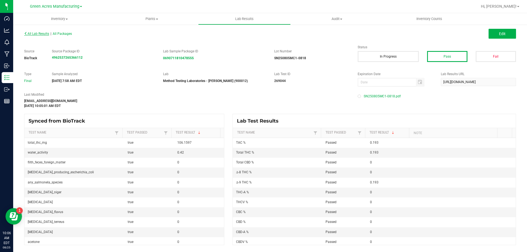
click at [43, 34] on span "All Lab Results" at bounding box center [36, 34] width 25 height 4
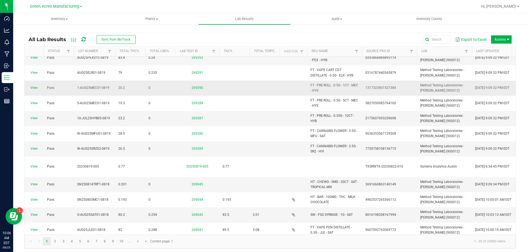
scroll to position [55, 0]
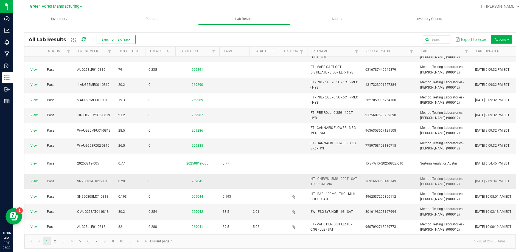
click at [32, 179] on link "View" at bounding box center [33, 181] width 7 height 4
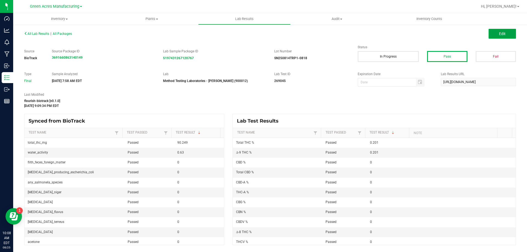
click at [503, 34] on span "Edit" at bounding box center [502, 34] width 7 height 4
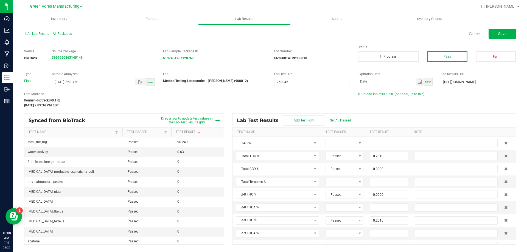
click at [375, 91] on div "All Lab Results | All Packages Cancel Save Source BioTrack Source Package ID 36…" at bounding box center [269, 137] width 491 height 215
click at [376, 95] on span "Upload lab result PDF (optional, up to five)" at bounding box center [392, 94] width 63 height 4
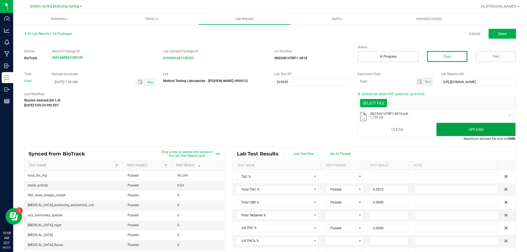
click at [437, 131] on button "Upload" at bounding box center [475, 129] width 79 height 13
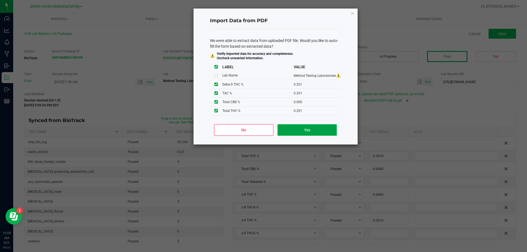
click at [295, 129] on button "Yes" at bounding box center [306, 130] width 59 height 12
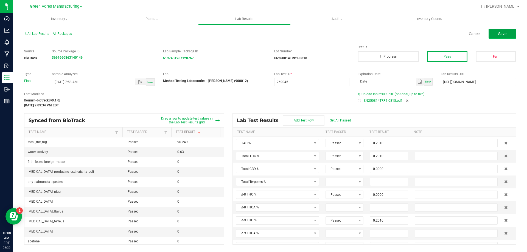
click at [495, 37] on button "Save" at bounding box center [501, 34] width 27 height 10
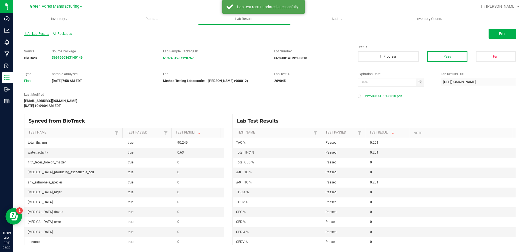
click at [36, 35] on span "All Lab Results" at bounding box center [36, 34] width 25 height 4
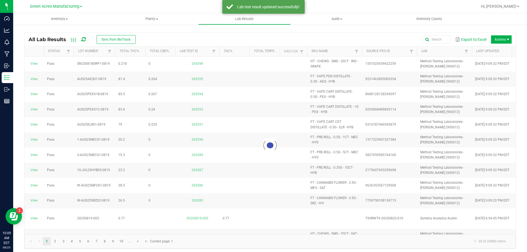
scroll to position [2, 0]
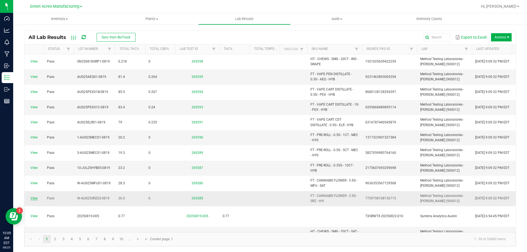
click at [35, 199] on link "View" at bounding box center [33, 198] width 7 height 4
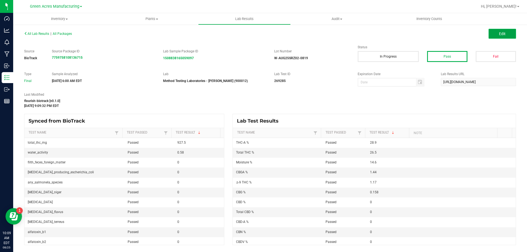
click at [496, 32] on button "Edit" at bounding box center [501, 34] width 27 height 10
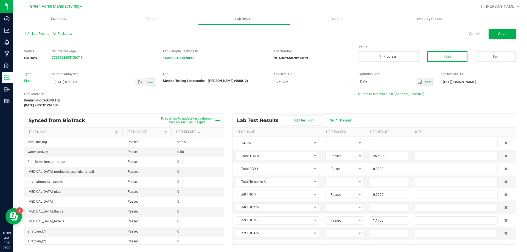
click at [373, 91] on div "All Lab Results | All Packages Cancel Save Source BioTrack Source Package ID 77…" at bounding box center [269, 137] width 491 height 215
click at [372, 95] on span "Upload lab result PDF (optional, up to five)" at bounding box center [392, 94] width 63 height 4
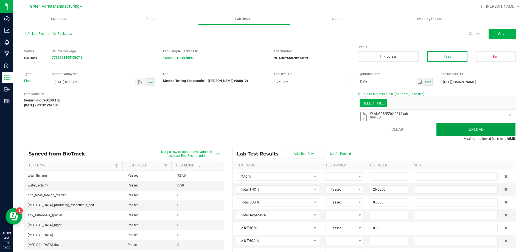
click at [453, 125] on button "Upload" at bounding box center [475, 129] width 79 height 13
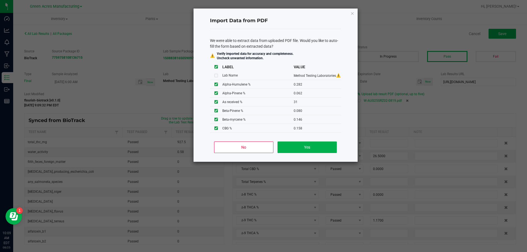
click at [317, 153] on div "No Yes" at bounding box center [275, 149] width 131 height 25
click at [315, 151] on button "Yes" at bounding box center [306, 148] width 59 height 12
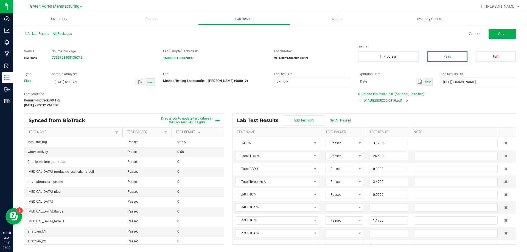
click at [507, 40] on div "All Lab Results | All Packages Cancel Save" at bounding box center [270, 34] width 500 height 14
click at [506, 37] on button "Save" at bounding box center [501, 34] width 27 height 10
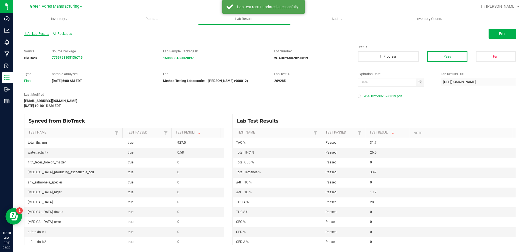
click at [38, 35] on span "All Lab Results" at bounding box center [36, 34] width 25 height 4
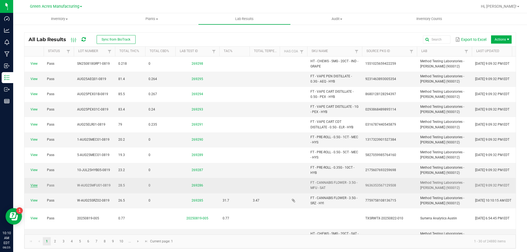
click at [35, 184] on link "View" at bounding box center [33, 185] width 7 height 4
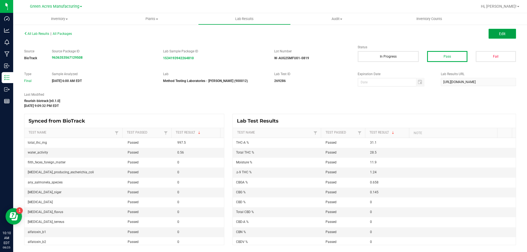
click at [505, 32] on span "Edit" at bounding box center [502, 34] width 7 height 4
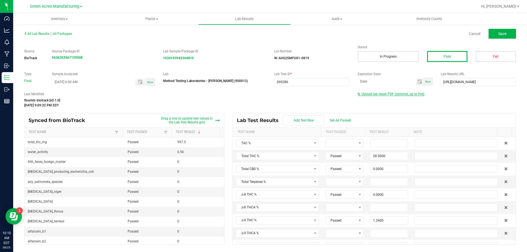
click at [393, 93] on span "Upload lab result PDF (optional, up to five)" at bounding box center [392, 94] width 63 height 4
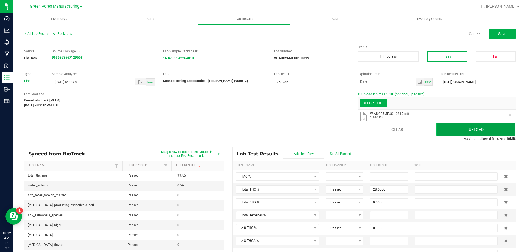
click at [466, 124] on button "Upload" at bounding box center [475, 129] width 79 height 13
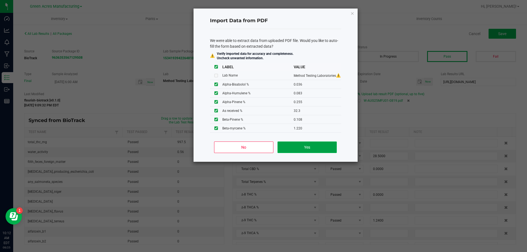
click at [320, 146] on button "Yes" at bounding box center [306, 148] width 59 height 12
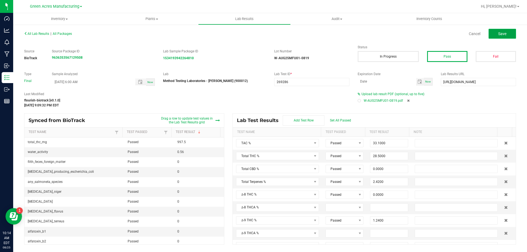
click at [499, 33] on span "Save" at bounding box center [502, 34] width 8 height 4
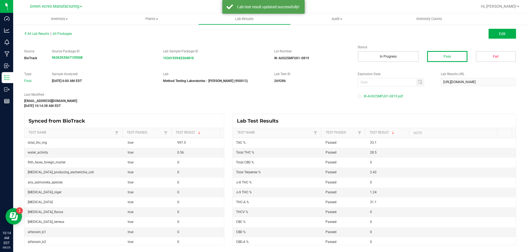
click at [41, 35] on span "All Lab Results" at bounding box center [36, 34] width 25 height 4
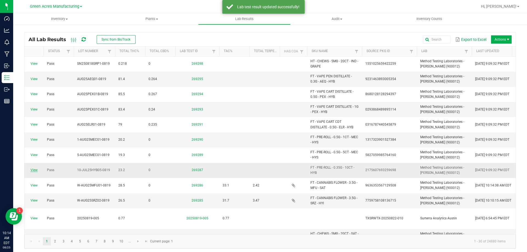
click at [34, 168] on link "View" at bounding box center [33, 170] width 7 height 4
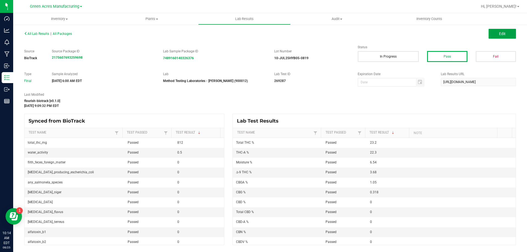
click at [493, 35] on button "Edit" at bounding box center [501, 34] width 27 height 10
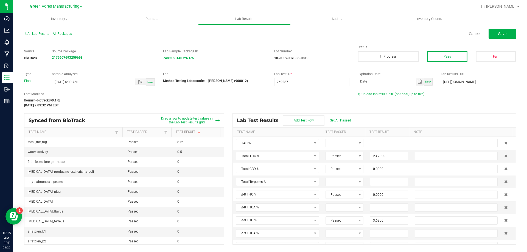
click at [372, 97] on div "Last Modified flourish-biotrack [v0.1.0] Aug 23, 2025 9:09:32 PM EDT Upload lab…" at bounding box center [270, 100] width 500 height 16
click at [373, 96] on span "Upload lab result PDF (optional, up to five)" at bounding box center [390, 94] width 67 height 4
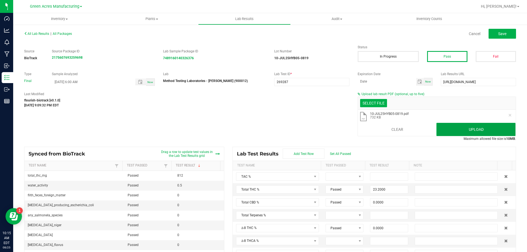
click at [451, 131] on button "Upload" at bounding box center [475, 129] width 79 height 13
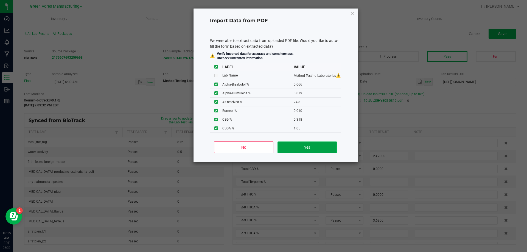
click at [331, 148] on button "Yes" at bounding box center [306, 148] width 59 height 12
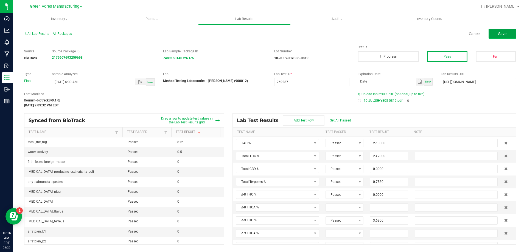
click at [498, 36] on button "Save" at bounding box center [501, 34] width 27 height 10
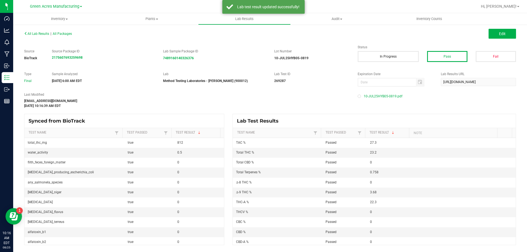
click at [43, 30] on div "All Lab Results | All Packages Edit" at bounding box center [270, 34] width 500 height 14
click at [42, 33] on span "All Lab Results" at bounding box center [36, 34] width 25 height 4
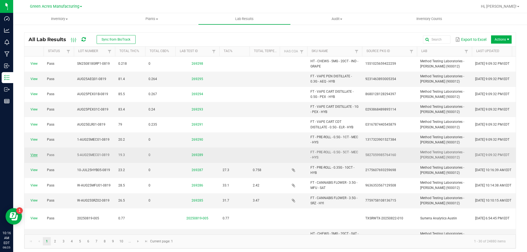
click at [31, 154] on link "View" at bounding box center [33, 155] width 7 height 4
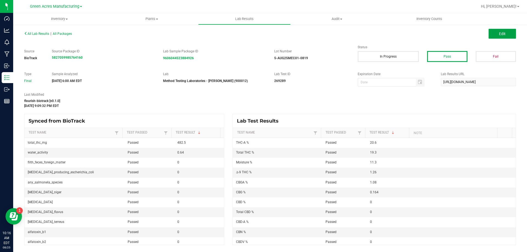
click at [511, 33] on button "Edit" at bounding box center [501, 34] width 27 height 10
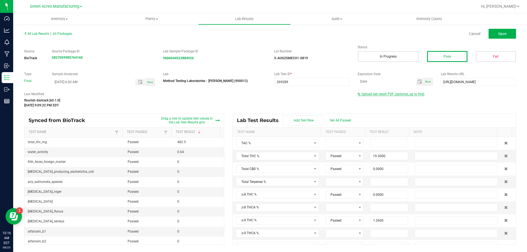
click at [401, 92] on span "Upload lab result PDF (optional, up to five)" at bounding box center [392, 94] width 63 height 4
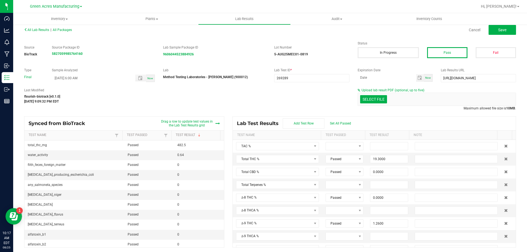
scroll to position [5, 0]
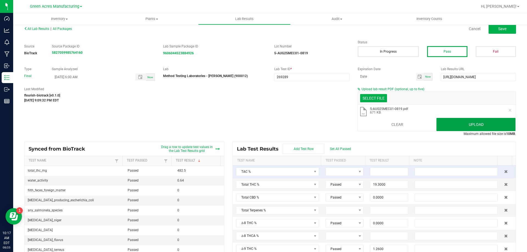
click at [444, 123] on button "Upload" at bounding box center [475, 124] width 79 height 13
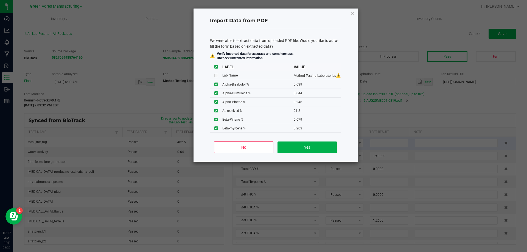
scroll to position [0, 0]
click at [330, 148] on button "Yes" at bounding box center [306, 148] width 59 height 12
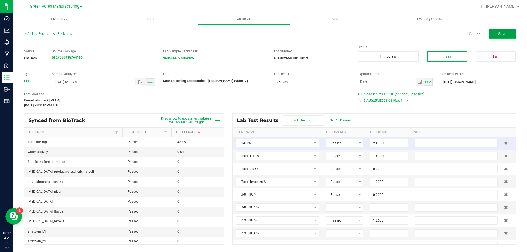
click at [508, 35] on button "Save" at bounding box center [501, 34] width 27 height 10
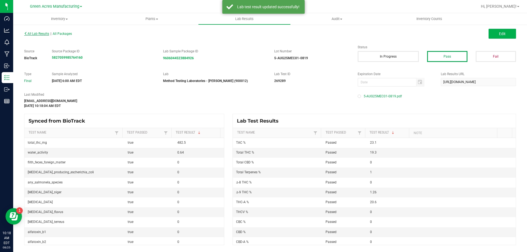
click at [42, 35] on span "All Lab Results" at bounding box center [36, 34] width 25 height 4
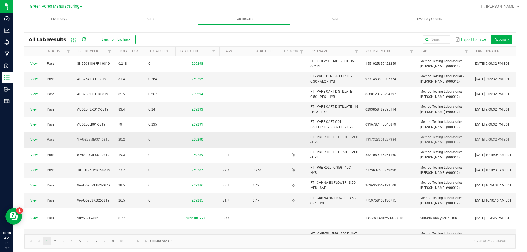
click at [36, 141] on link "View" at bounding box center [33, 140] width 7 height 4
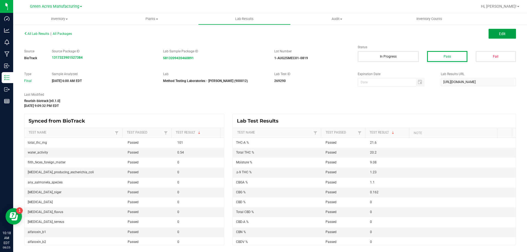
drag, startPoint x: 499, startPoint y: 35, endPoint x: 434, endPoint y: 102, distance: 92.9
click at [499, 35] on span "Edit" at bounding box center [502, 34] width 7 height 4
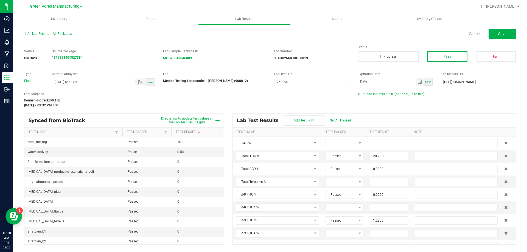
click at [411, 94] on span "Upload lab result PDF (optional, up to five)" at bounding box center [392, 94] width 63 height 4
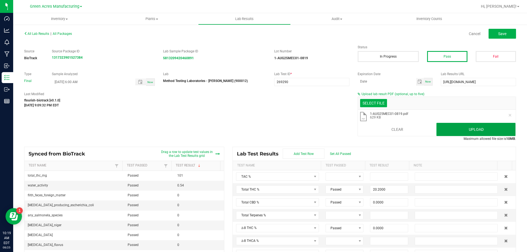
click at [484, 126] on button "Upload" at bounding box center [475, 129] width 79 height 13
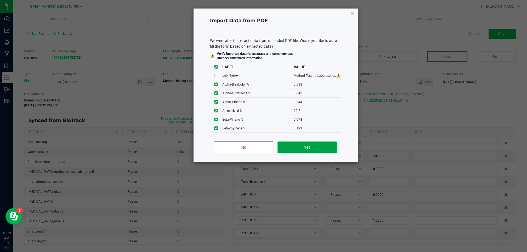
click at [329, 143] on button "Yes" at bounding box center [306, 148] width 59 height 12
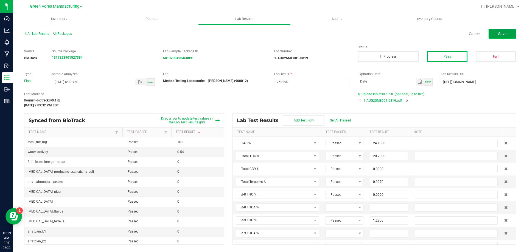
click at [508, 30] on button "Save" at bounding box center [501, 34] width 27 height 10
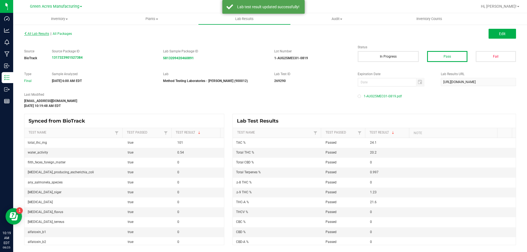
click at [44, 35] on span "All Lab Results" at bounding box center [36, 34] width 25 height 4
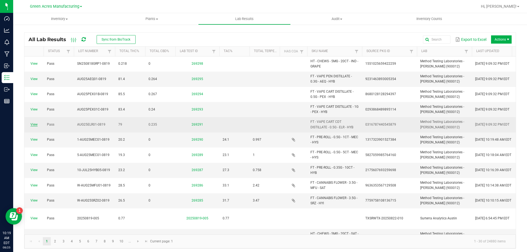
click at [33, 126] on link "View" at bounding box center [33, 125] width 7 height 4
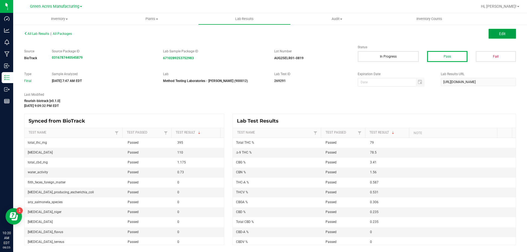
click at [493, 33] on button "Edit" at bounding box center [501, 34] width 27 height 10
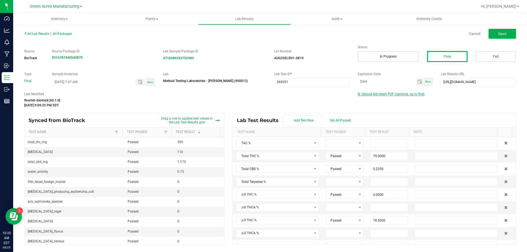
click at [408, 92] on span "Upload lab result PDF (optional, up to five)" at bounding box center [392, 94] width 63 height 4
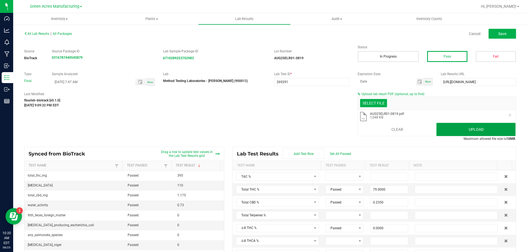
click at [448, 129] on button "Upload" at bounding box center [475, 129] width 79 height 13
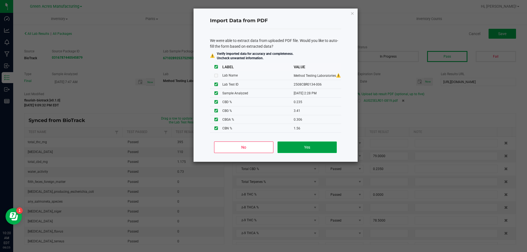
click at [304, 147] on button "Yes" at bounding box center [306, 148] width 59 height 12
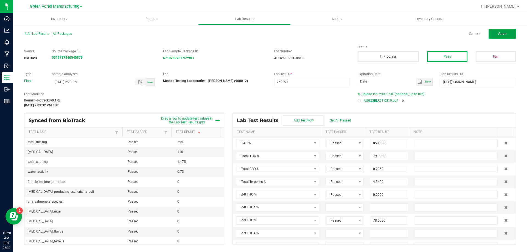
click at [489, 36] on button "Save" at bounding box center [501, 34] width 27 height 10
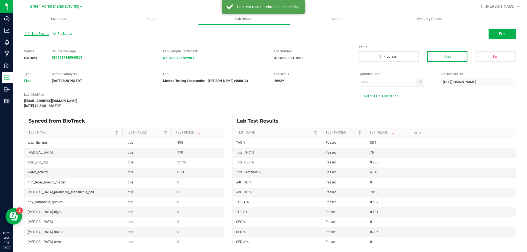
click at [43, 33] on span "All Lab Results" at bounding box center [36, 34] width 25 height 4
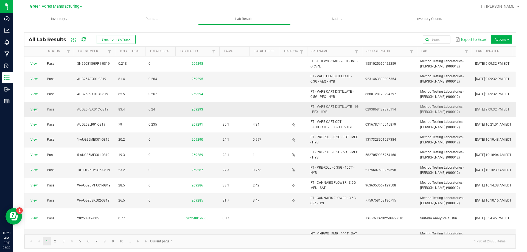
click at [37, 108] on link "View" at bounding box center [33, 110] width 7 height 4
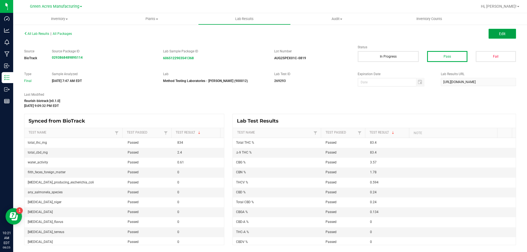
click at [496, 34] on button "Edit" at bounding box center [501, 34] width 27 height 10
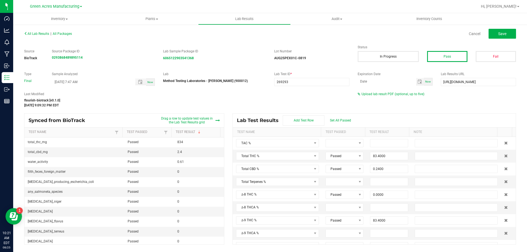
click at [370, 98] on div "Last Modified flourish-biotrack [v0.1.0] Aug 23, 2025 9:09:32 PM EDT Upload lab…" at bounding box center [270, 100] width 500 height 16
click at [370, 97] on div "Last Modified flourish-biotrack [v0.1.0] Aug 23, 2025 9:09:32 PM EDT Upload lab…" at bounding box center [270, 100] width 500 height 16
click at [370, 94] on span "Upload lab result PDF (optional, up to five)" at bounding box center [392, 94] width 63 height 4
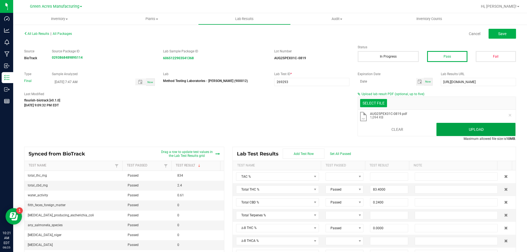
click at [452, 127] on button "Upload" at bounding box center [475, 129] width 79 height 13
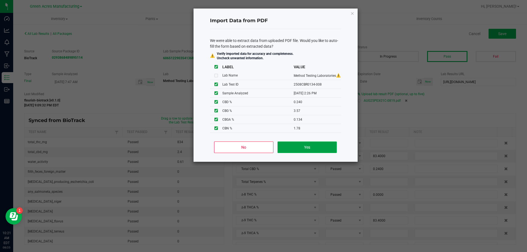
click at [316, 142] on button "Yes" at bounding box center [306, 148] width 59 height 12
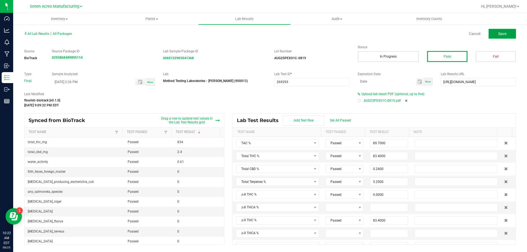
click at [509, 33] on button "Save" at bounding box center [501, 34] width 27 height 10
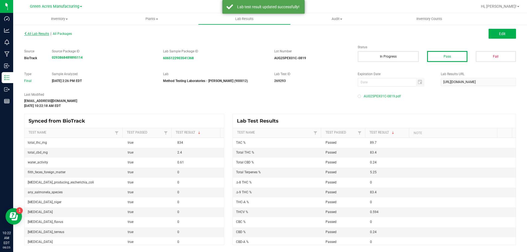
click at [44, 34] on span "All Lab Results" at bounding box center [36, 34] width 25 height 4
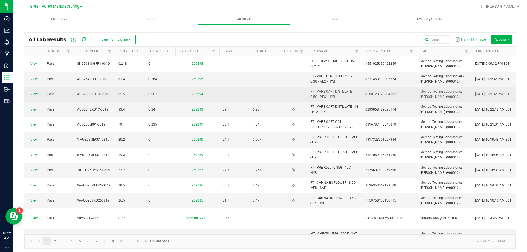
click at [36, 94] on link "View" at bounding box center [33, 94] width 7 height 4
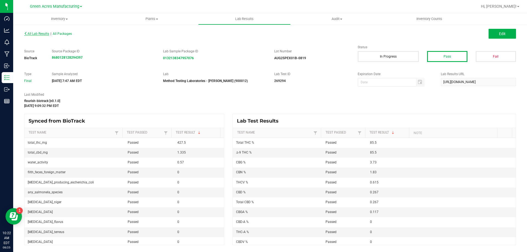
click at [48, 33] on span "All Lab Results" at bounding box center [36, 34] width 25 height 4
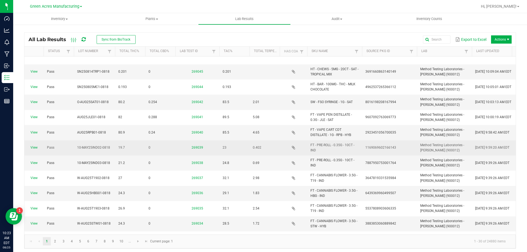
scroll to position [137, 0]
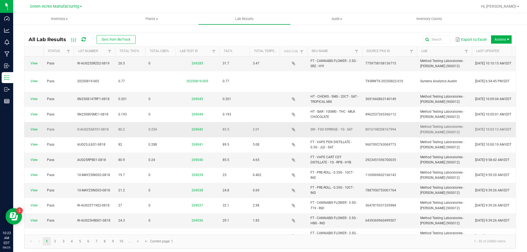
click at [32, 127] on span "View" at bounding box center [34, 129] width 13 height 5
click at [32, 128] on link "View" at bounding box center [33, 130] width 7 height 4
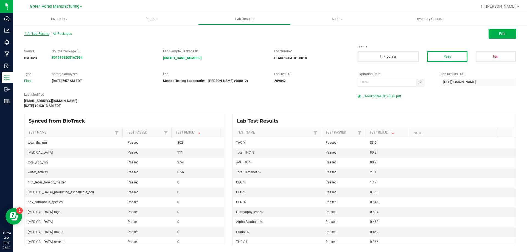
click at [40, 32] on span "All Lab Results" at bounding box center [36, 34] width 25 height 4
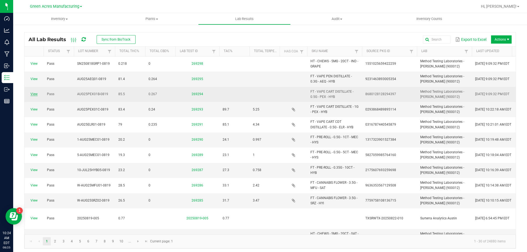
click at [33, 94] on link "View" at bounding box center [33, 94] width 7 height 4
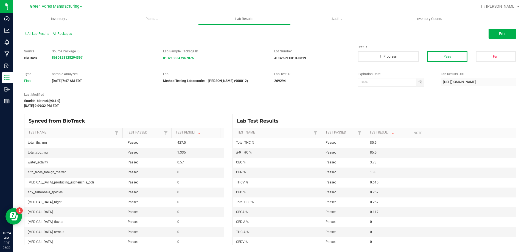
click at [306, 89] on div "All Lab Results | All Packages Edit Source BioTrack Source Package ID 868012812…" at bounding box center [269, 138] width 491 height 216
drag, startPoint x: 494, startPoint y: 30, endPoint x: 415, endPoint y: 76, distance: 91.4
click at [494, 30] on button "Edit" at bounding box center [501, 34] width 27 height 10
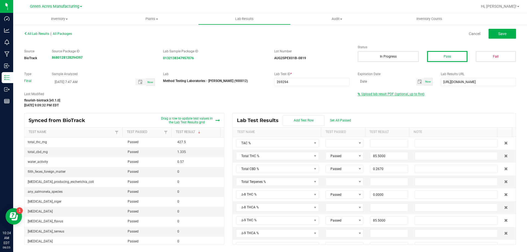
click at [385, 92] on span "Upload lab result PDF (optional, up to five)" at bounding box center [392, 94] width 63 height 4
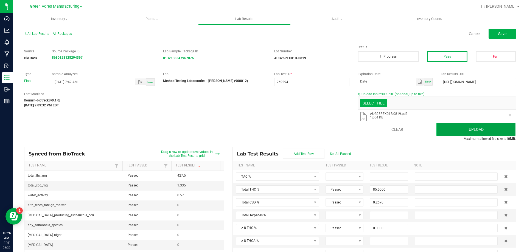
click at [504, 131] on button "Upload" at bounding box center [475, 129] width 79 height 13
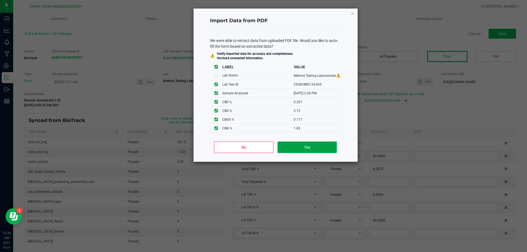
click at [322, 147] on button "Yes" at bounding box center [306, 148] width 59 height 12
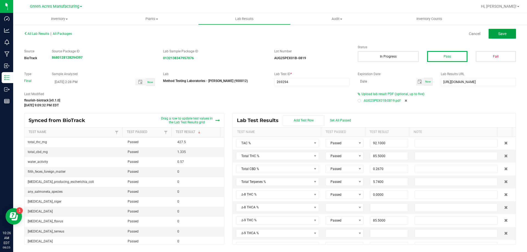
click at [501, 34] on span "Save" at bounding box center [502, 34] width 8 height 4
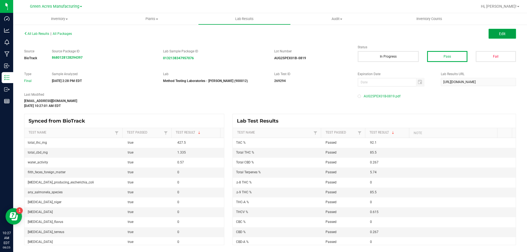
click at [494, 36] on button "Edit" at bounding box center [501, 34] width 27 height 10
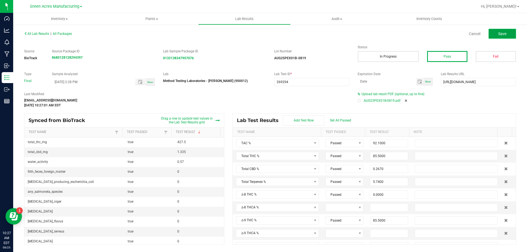
click at [492, 34] on button "Save" at bounding box center [501, 34] width 27 height 10
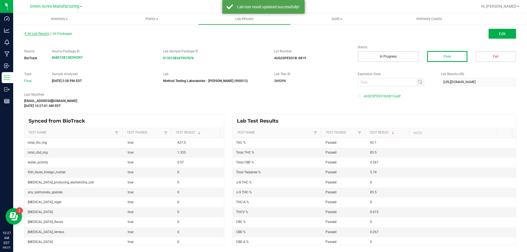
click at [33, 32] on span "All Lab Results" at bounding box center [36, 34] width 25 height 4
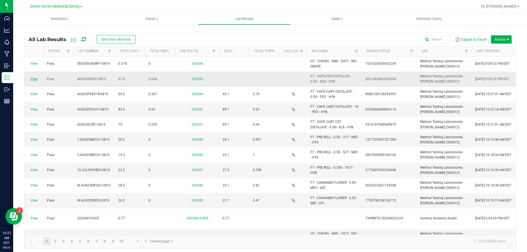
click at [33, 79] on link "View" at bounding box center [33, 79] width 7 height 4
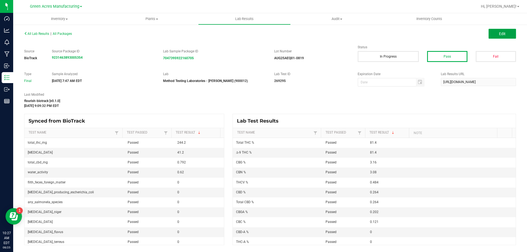
drag, startPoint x: 496, startPoint y: 38, endPoint x: 374, endPoint y: 106, distance: 140.6
click at [496, 38] on button "Edit" at bounding box center [501, 34] width 27 height 10
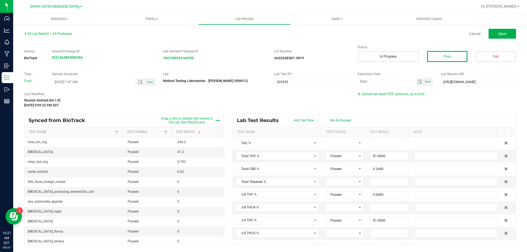
click at [371, 96] on div "Upload lab result PDF (optional, up to five)" at bounding box center [436, 94] width 158 height 5
click at [371, 94] on span "Upload lab result PDF (optional, up to five)" at bounding box center [392, 94] width 63 height 4
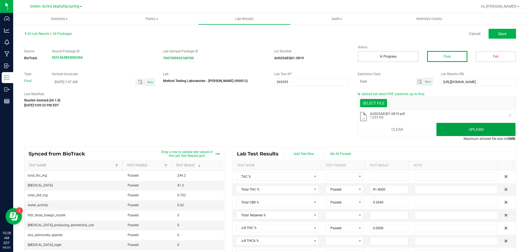
click at [442, 127] on button "Upload" at bounding box center [475, 129] width 79 height 13
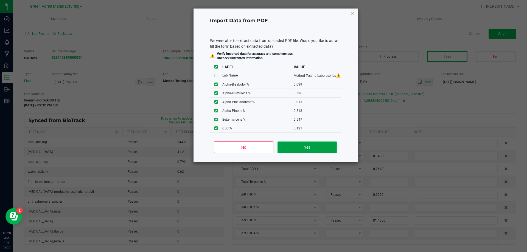
click at [325, 150] on button "Yes" at bounding box center [306, 148] width 59 height 12
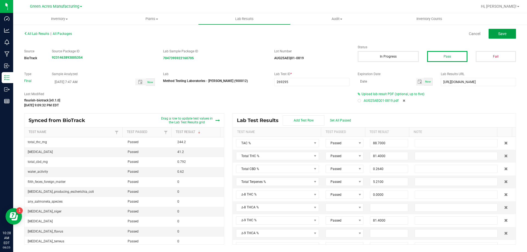
click at [503, 37] on button "Save" at bounding box center [501, 34] width 27 height 10
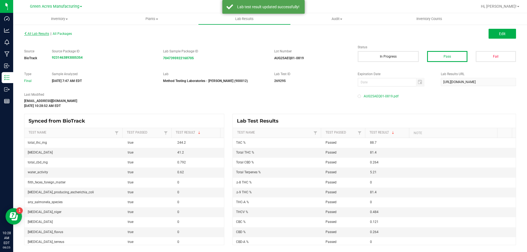
click at [43, 33] on span "All Lab Results" at bounding box center [36, 34] width 25 height 4
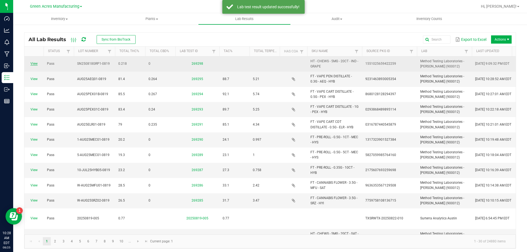
click at [35, 62] on link "View" at bounding box center [33, 64] width 7 height 4
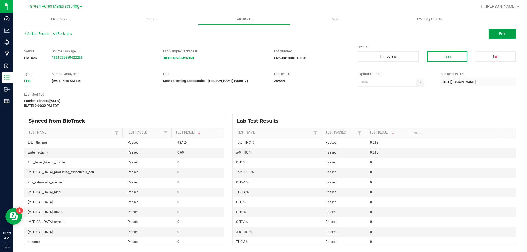
drag, startPoint x: 507, startPoint y: 33, endPoint x: 403, endPoint y: 89, distance: 117.9
click at [507, 33] on button "Edit" at bounding box center [501, 34] width 27 height 10
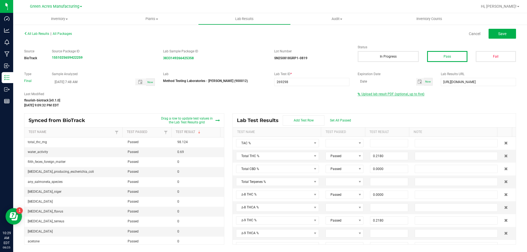
click at [397, 95] on span "Upload lab result PDF (optional, up to five)" at bounding box center [392, 94] width 63 height 4
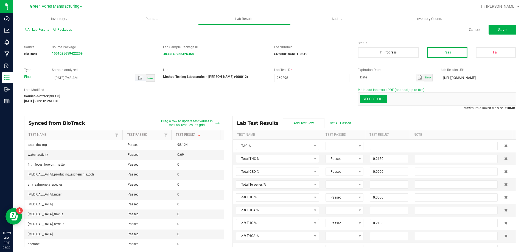
scroll to position [5, 0]
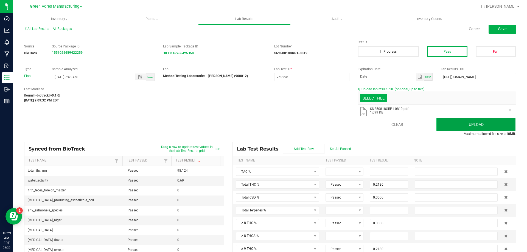
click at [468, 122] on button "Upload" at bounding box center [475, 124] width 79 height 13
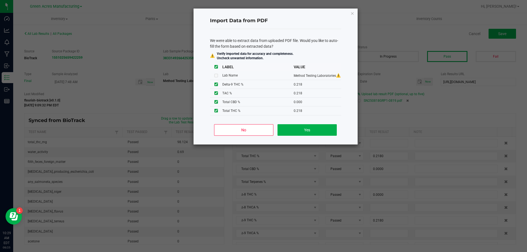
scroll to position [0, 0]
click at [315, 126] on button "Yes" at bounding box center [306, 130] width 59 height 12
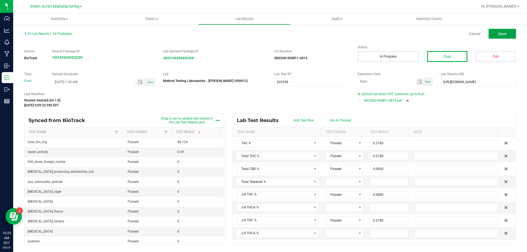
click at [508, 34] on button "Save" at bounding box center [501, 34] width 27 height 10
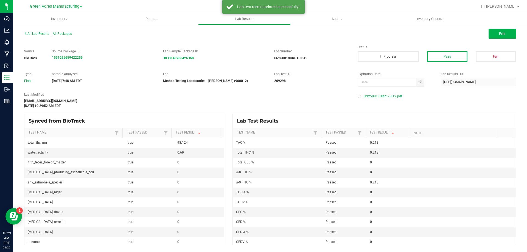
click at [41, 34] on span "All Lab Results" at bounding box center [36, 34] width 25 height 4
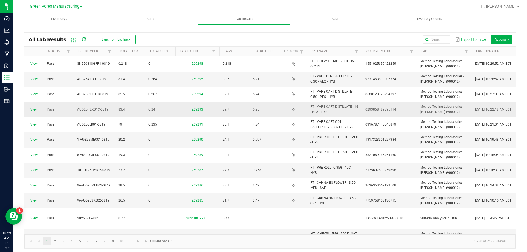
scroll to position [27, 0]
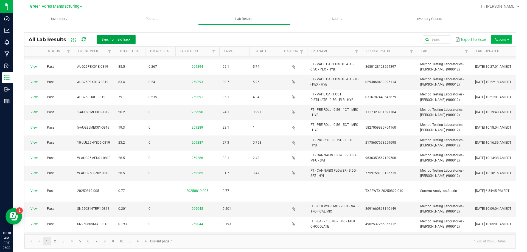
click at [120, 37] on button "Sync from BioTrack" at bounding box center [116, 39] width 39 height 9
click at [85, 38] on div "All Lab Results Sync from BioTrack" at bounding box center [84, 39] width 111 height 9
click at [84, 38] on icon at bounding box center [83, 39] width 4 height 5
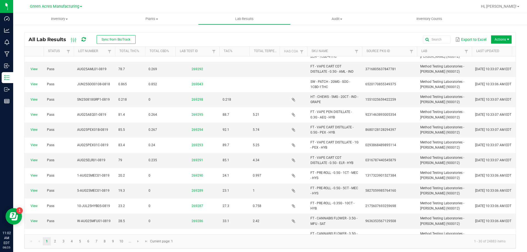
scroll to position [0, 0]
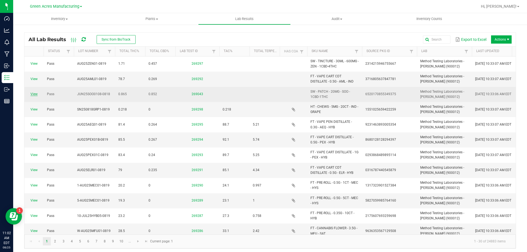
click at [33, 95] on link "View" at bounding box center [33, 94] width 7 height 4
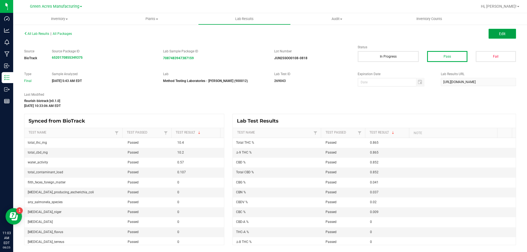
click at [513, 35] on button "Edit" at bounding box center [501, 34] width 27 height 10
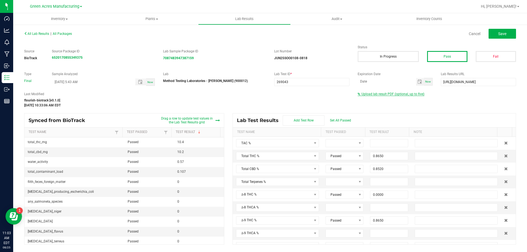
click at [365, 95] on span "Upload lab result PDF (optional, up to five)" at bounding box center [392, 94] width 63 height 4
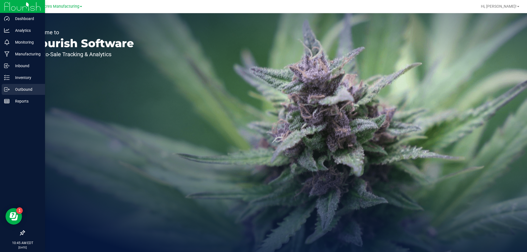
click at [18, 87] on p "Outbound" at bounding box center [26, 89] width 33 height 7
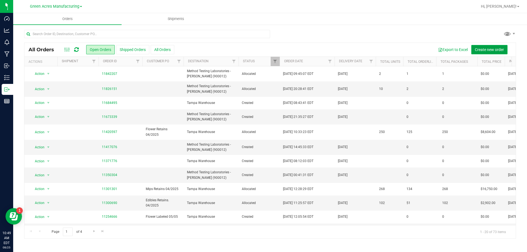
click at [501, 49] on span "Create new order" at bounding box center [488, 49] width 29 height 4
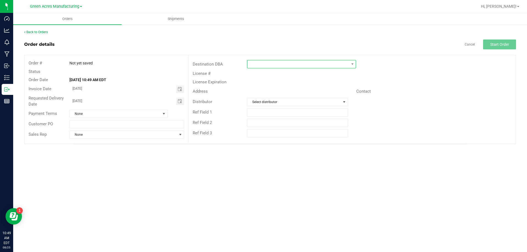
click at [307, 61] on span at bounding box center [297, 64] width 101 height 8
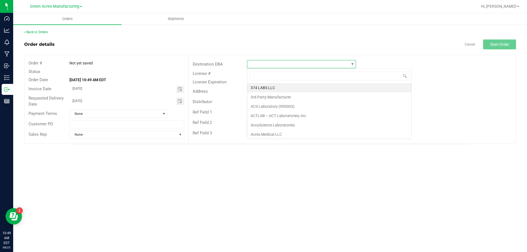
scroll to position [8, 109]
type input "METH"
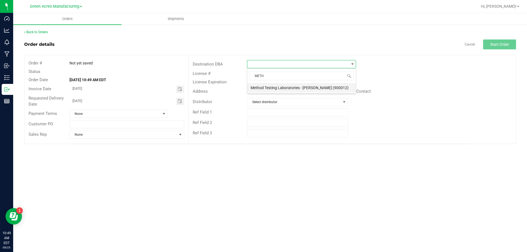
click at [277, 92] on li "Method Testing Laboratories - [PERSON_NAME] (900012)" at bounding box center [301, 87] width 108 height 9
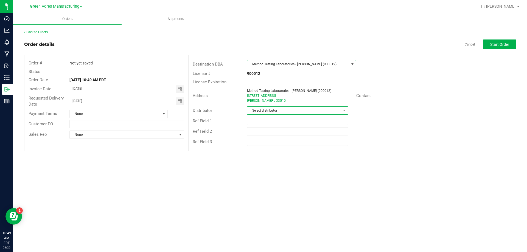
click at [269, 114] on span "Select distributor" at bounding box center [293, 111] width 93 height 8
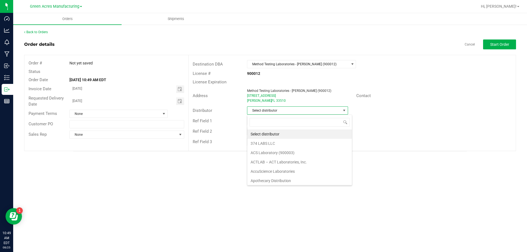
scroll to position [8, 101]
type input "para"
click at [263, 134] on li "Parallel - Wimauma" at bounding box center [297, 133] width 100 height 9
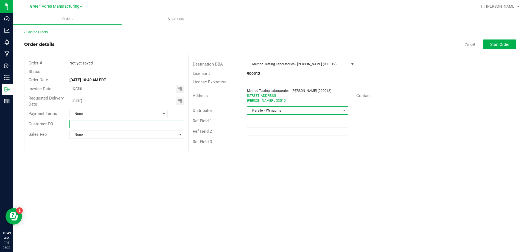
click at [139, 125] on input "text" at bounding box center [126, 124] width 114 height 8
type input "Lab sample pickup"
click at [488, 46] on button "Start Order" at bounding box center [499, 44] width 33 height 10
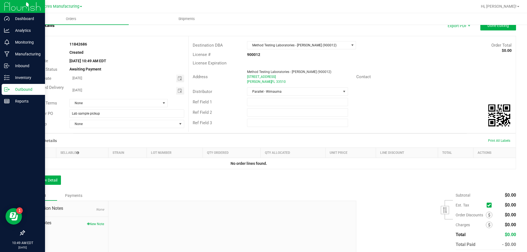
scroll to position [27, 0]
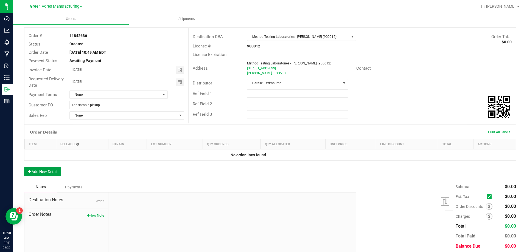
click at [29, 170] on icon "button" at bounding box center [29, 172] width 3 height 4
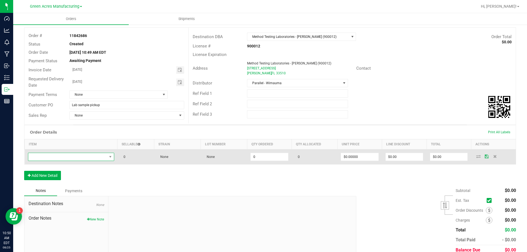
click at [60, 157] on span "NO DATA FOUND" at bounding box center [67, 157] width 79 height 8
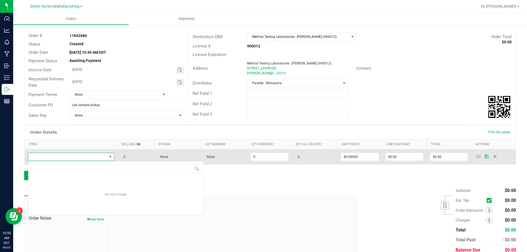
scroll to position [8, 85]
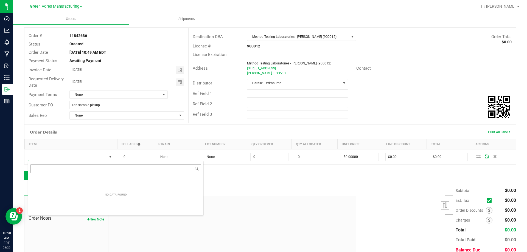
click at [76, 168] on input "NO DATA FOUND" at bounding box center [115, 168] width 171 height 9
type input "FT - CANNABIS FLOWER - 3.5G - PBS - HYB"
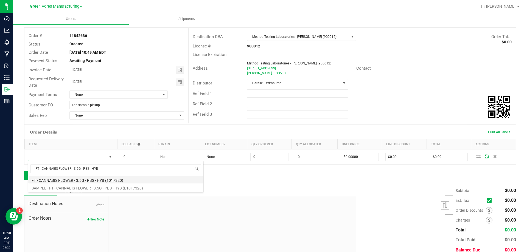
click at [84, 182] on li "FT - CANNABIS FLOWER - 3.5G - PBS - HYB (1017320)" at bounding box center [115, 180] width 175 height 8
type input "0 ea"
type input "$50.00000"
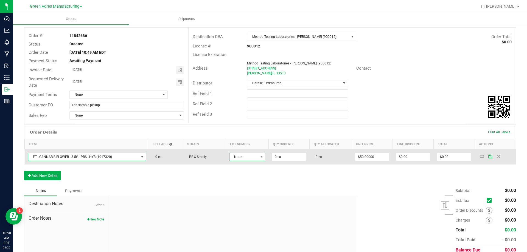
click at [235, 159] on span "None" at bounding box center [243, 157] width 29 height 8
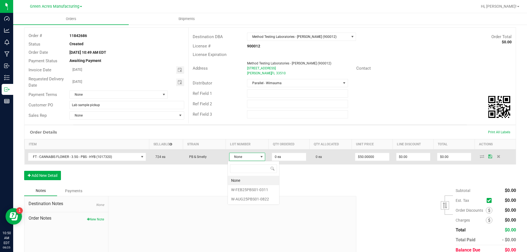
scroll to position [8, 36]
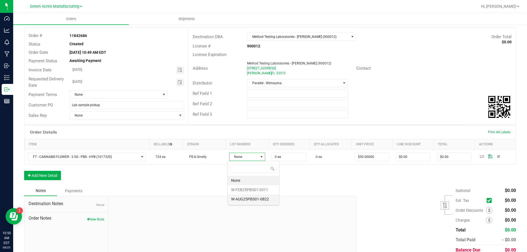
click at [272, 197] on li "W-AUG25PBS01-0822" at bounding box center [253, 198] width 51 height 9
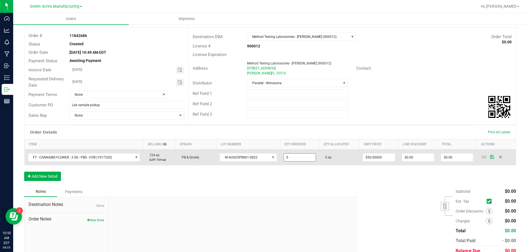
click at [308, 154] on input "0" at bounding box center [300, 158] width 32 height 8
type input "7"
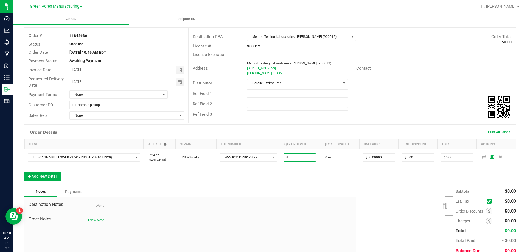
type input "8 ea"
type input "$400.00"
click at [309, 188] on div "Notes Payments" at bounding box center [188, 191] width 328 height 10
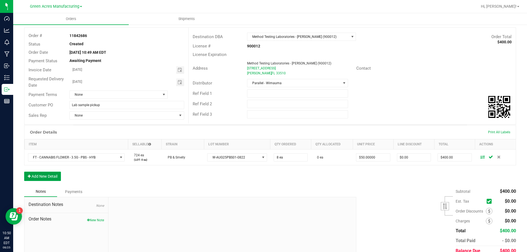
click at [47, 177] on button "Add New Detail" at bounding box center [42, 176] width 37 height 9
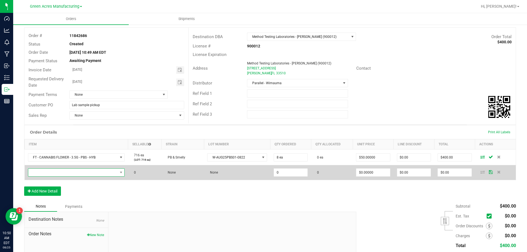
click at [118, 170] on span "NO DATA FOUND" at bounding box center [120, 173] width 7 height 8
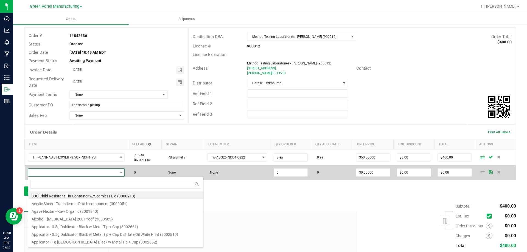
scroll to position [8, 95]
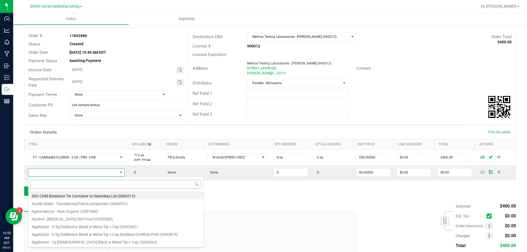
click at [86, 180] on input at bounding box center [115, 184] width 171 height 9
type input "FT - CANNABIS FLOWER - 3.5G - ZPO - HYB"
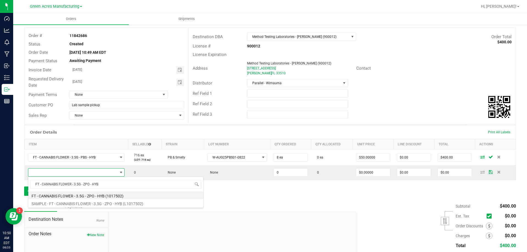
click at [80, 193] on li "FT - CANNABIS FLOWER - 3.5G - ZPO - HYB (1017502)" at bounding box center [115, 195] width 175 height 8
type input "0 ea"
type input "$50.00000"
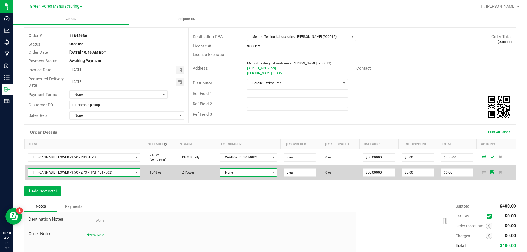
click at [270, 170] on span at bounding box center [273, 173] width 7 height 8
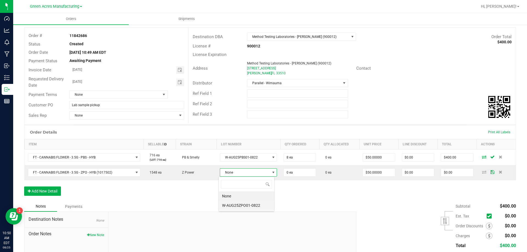
click at [242, 206] on li "W-AUG25ZPO01-0822" at bounding box center [246, 205] width 55 height 9
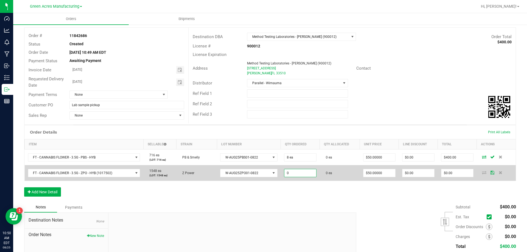
click at [296, 175] on input "0" at bounding box center [300, 173] width 32 height 8
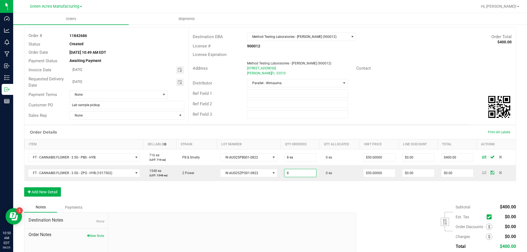
type input "8 ea"
type input "$400.00"
click at [292, 193] on div "Order Details Print All Labels Item Sellable Strain Lot Number Qty Ordered Qty …" at bounding box center [269, 163] width 491 height 77
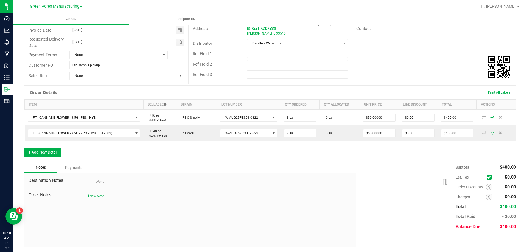
scroll to position [67, 0]
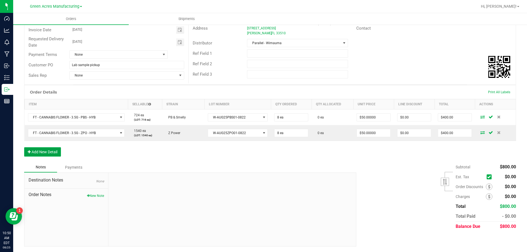
click at [48, 147] on button "Add New Detail" at bounding box center [42, 151] width 37 height 9
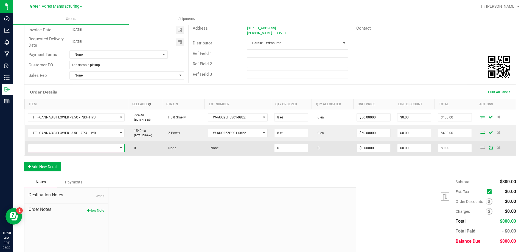
click at [75, 146] on span "NO DATA FOUND" at bounding box center [72, 148] width 89 height 8
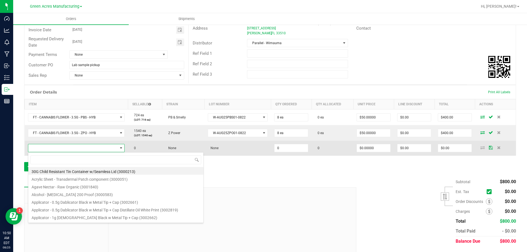
scroll to position [8, 95]
type input "FT - CANNABIS FLOWER - 3.5G - DSC - IND"
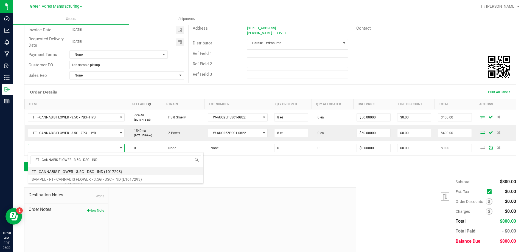
click at [74, 171] on li "FT - CANNABIS FLOWER - 3.5G - DSC - IND (1017293)" at bounding box center [115, 171] width 175 height 8
type input "0 ea"
type input "$50.00000"
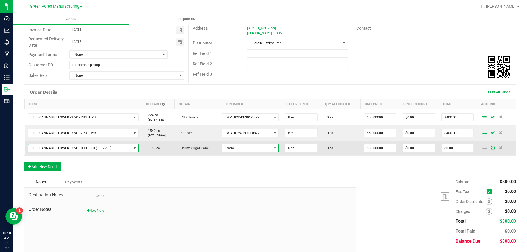
click at [249, 152] on span "None" at bounding box center [247, 148] width 50 height 8
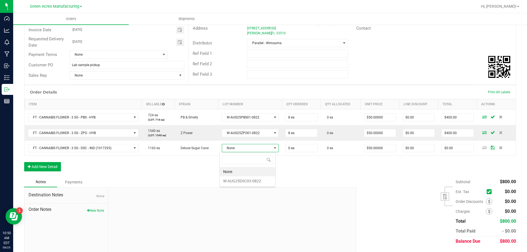
scroll to position [8, 56]
click at [242, 178] on li "W-AUG25DSC03-0822" at bounding box center [247, 180] width 55 height 9
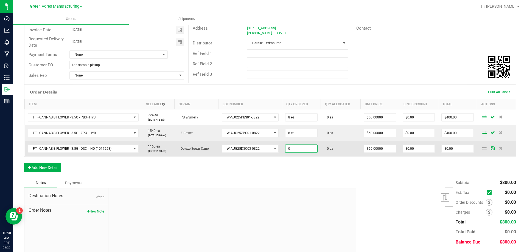
click at [286, 151] on input "0" at bounding box center [301, 149] width 32 height 8
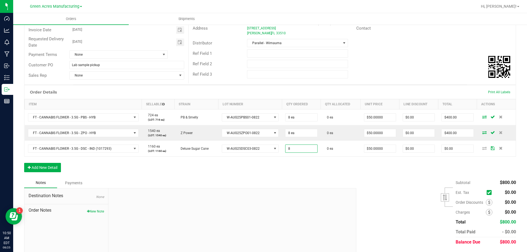
type input "8 ea"
type input "$400.00"
click at [204, 165] on div "Order Details Print All Labels Item Sellable Strain Lot Number Qty Ordered Qty …" at bounding box center [269, 131] width 491 height 93
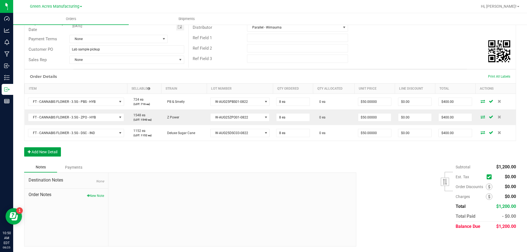
click at [43, 151] on button "Add New Detail" at bounding box center [42, 151] width 37 height 9
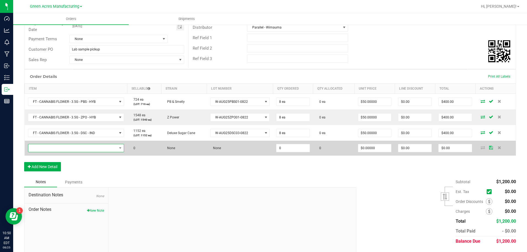
click at [62, 151] on span "NO DATA FOUND" at bounding box center [72, 148] width 89 height 8
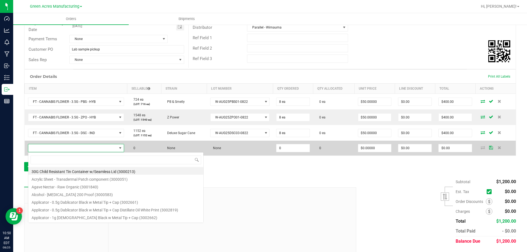
scroll to position [8, 95]
type input "FT - PRE-ROLL - 0.5G - 5CT - PKT - HYI"
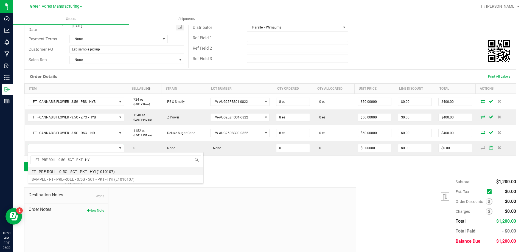
click at [55, 170] on li "FT - PRE-ROLL - 0.5G - 5CT - PKT - HYI (1010107)" at bounding box center [115, 171] width 175 height 8
type input "0 ea"
type input "$29.00000"
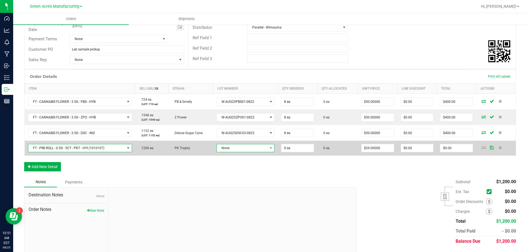
click at [260, 149] on span "None" at bounding box center [242, 148] width 51 height 8
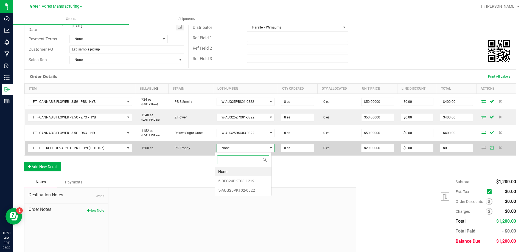
scroll to position [8, 57]
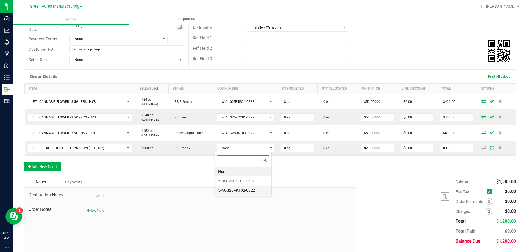
click at [259, 192] on li "5-AUG25PKT02-0822" at bounding box center [243, 190] width 56 height 9
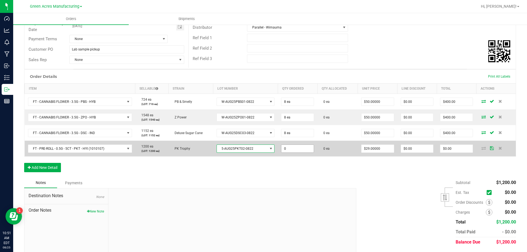
click at [288, 151] on input "0" at bounding box center [297, 149] width 32 height 8
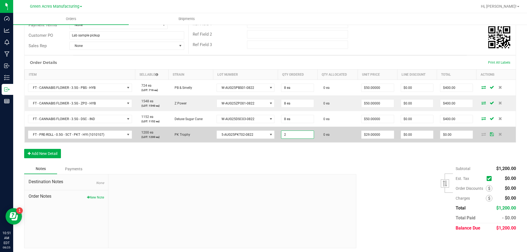
scroll to position [99, 0]
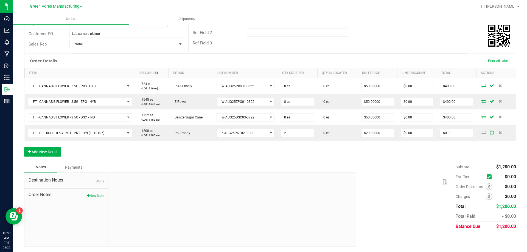
type input "2 ea"
type input "$58.00"
click at [295, 172] on div "Notes Payments" at bounding box center [188, 167] width 328 height 10
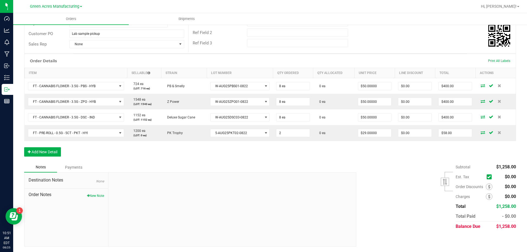
click at [292, 133] on input "2" at bounding box center [292, 133] width 33 height 8
type input "10 ea"
type input "$290.00"
click at [270, 158] on div "Order Details Print All Labels Item Sellable Strain Lot Number Qty Ordered Qty …" at bounding box center [269, 108] width 491 height 108
click at [32, 150] on button "Add New Detail" at bounding box center [42, 151] width 37 height 9
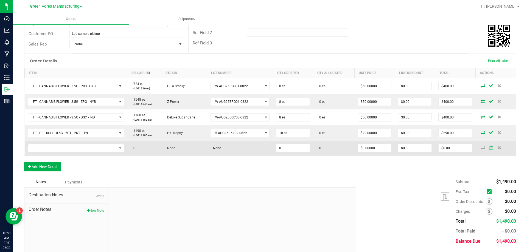
click at [113, 149] on span "NO DATA FOUND" at bounding box center [72, 148] width 89 height 8
type input "FT - PRE-ROLL - 0.5G - 5CT - HTM - HYB"
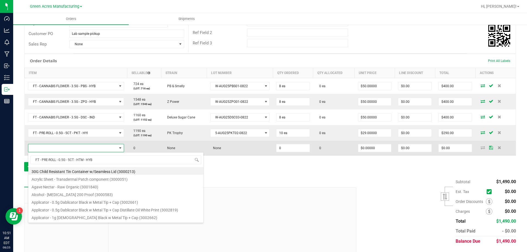
scroll to position [8, 95]
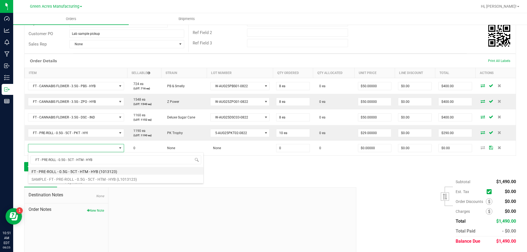
click at [120, 171] on li "FT - PRE-ROLL - 0.5G - 5CT - HTM - HYB (1013123)" at bounding box center [115, 171] width 175 height 8
type input "0 ea"
type input "$29.00000"
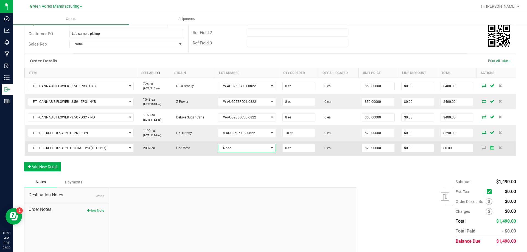
click at [272, 148] on span at bounding box center [271, 148] width 7 height 8
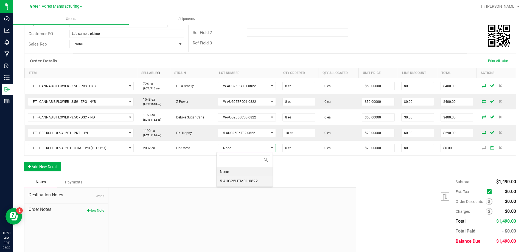
click at [251, 180] on li "5-AUG25HTM01-0822" at bounding box center [244, 180] width 56 height 9
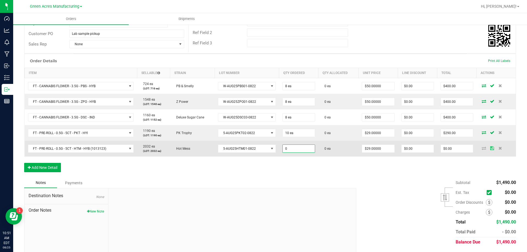
click at [289, 152] on input "0" at bounding box center [298, 149] width 32 height 8
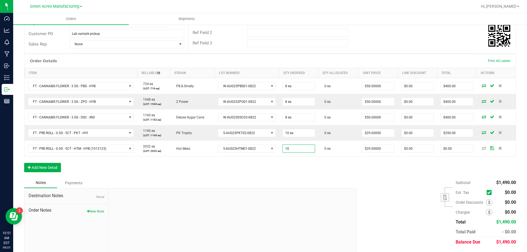
type input "10 ea"
type input "$290.00"
click at [291, 183] on div "Notes Payments" at bounding box center [188, 183] width 328 height 10
click at [51, 164] on button "Add New Detail" at bounding box center [42, 167] width 37 height 9
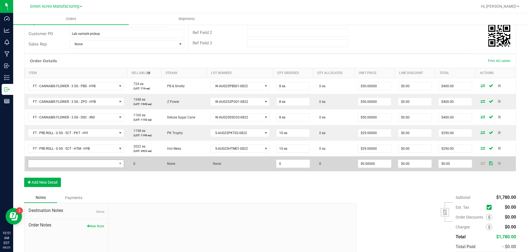
click at [67, 168] on td at bounding box center [76, 163] width 103 height 15
click at [67, 165] on span "NO DATA FOUND" at bounding box center [72, 164] width 89 height 8
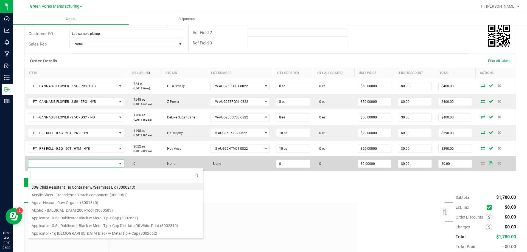
scroll to position [8, 95]
type input "FT - PRE-ROLL - 0.5G - 1CT - PKT - HYI"
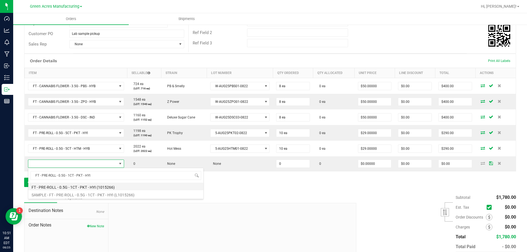
click at [89, 189] on li "FT - PRE-ROLL - 0.5G - 1CT - PKT - HYI (1015266)" at bounding box center [115, 187] width 175 height 8
type input "0 ea"
type input "$5.00000"
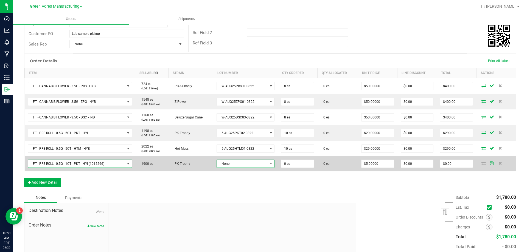
click at [252, 165] on span "None" at bounding box center [242, 164] width 51 height 8
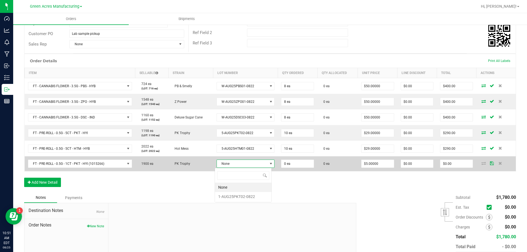
scroll to position [8, 57]
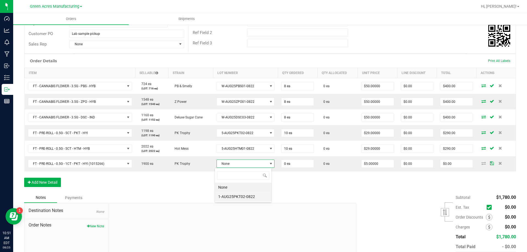
click at [237, 199] on li "1-AUG25PKT02-0822" at bounding box center [243, 196] width 56 height 9
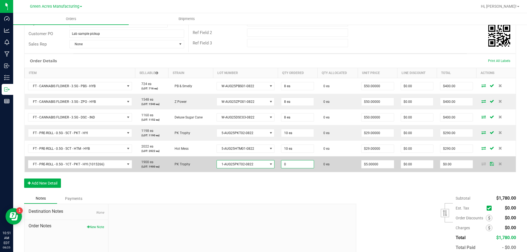
click at [283, 166] on input "0" at bounding box center [297, 164] width 32 height 8
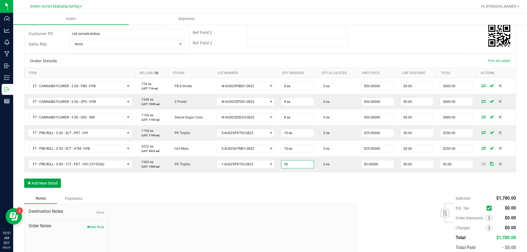
type input "50 ea"
type input "$250.00"
click at [51, 180] on button "Add New Detail" at bounding box center [42, 183] width 37 height 9
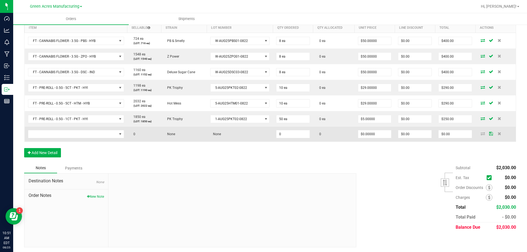
scroll to position [145, 0]
click at [103, 129] on td at bounding box center [76, 133] width 103 height 15
click at [101, 131] on span "NO DATA FOUND" at bounding box center [72, 133] width 89 height 8
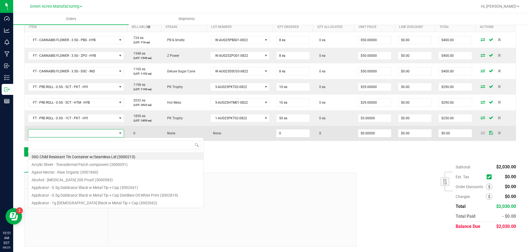
scroll to position [8, 95]
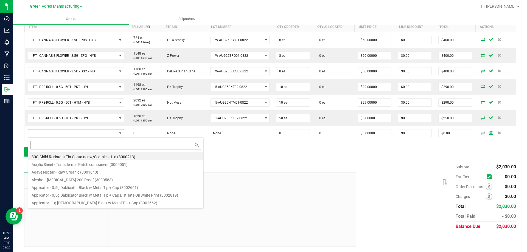
click at [94, 144] on input at bounding box center [115, 145] width 171 height 9
type input "FT - PRE-ROLL - 0.5G - 1CT - HTM - HYB"
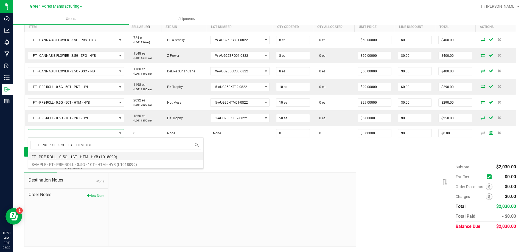
click at [108, 153] on li "FT - PRE-ROLL - 0.5G - 1CT - HTM - HYB (1018099)" at bounding box center [115, 156] width 175 height 8
type input "0 ea"
type input "$5.00000"
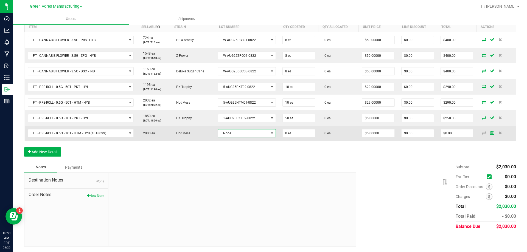
click at [261, 133] on span "None" at bounding box center [243, 133] width 50 height 8
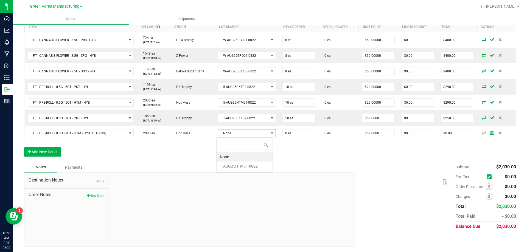
scroll to position [8, 57]
click at [246, 166] on li "1-AUG25HTM01-0822" at bounding box center [244, 166] width 56 height 9
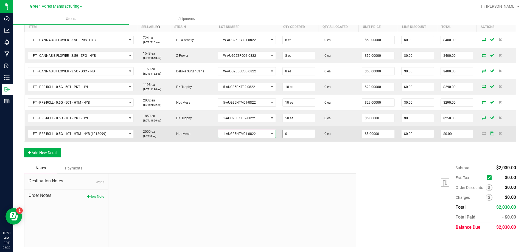
click at [289, 134] on input "0" at bounding box center [298, 134] width 32 height 8
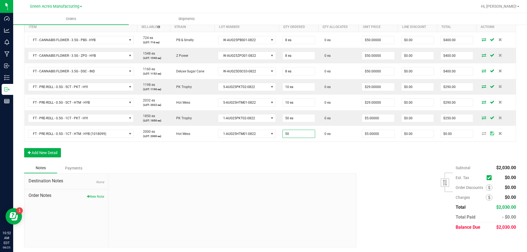
type input "50 ea"
type input "$250.00"
click at [344, 153] on div "Order Details Print All Labels Item Sellable Strain Lot Number Qty Ordered Qty …" at bounding box center [269, 85] width 491 height 155
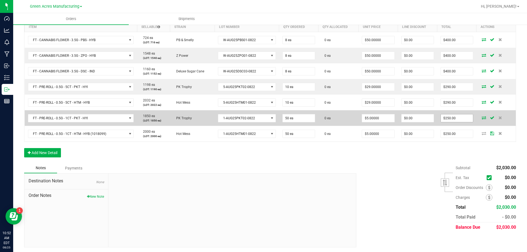
scroll to position [117, 0]
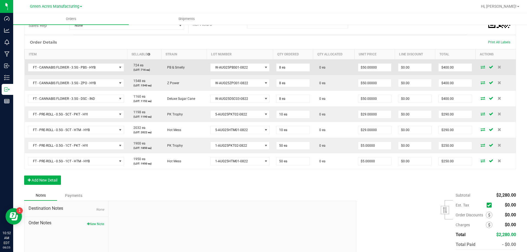
click at [480, 67] on icon at bounding box center [482, 66] width 4 height 3
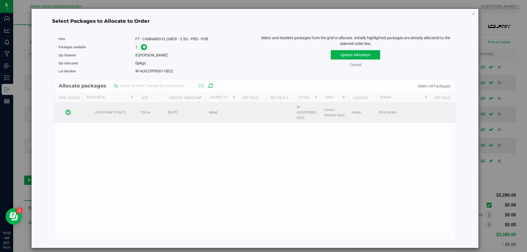
click at [74, 114] on td at bounding box center [68, 113] width 27 height 20
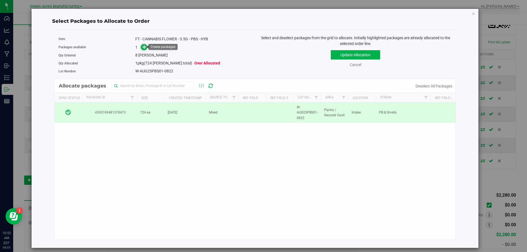
click at [142, 48] on span at bounding box center [144, 47] width 7 height 7
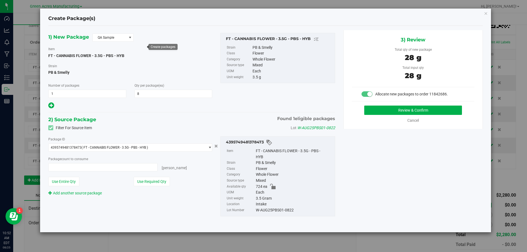
type input "8 ea"
click at [381, 113] on button "Review & Confirm" at bounding box center [413, 110] width 98 height 9
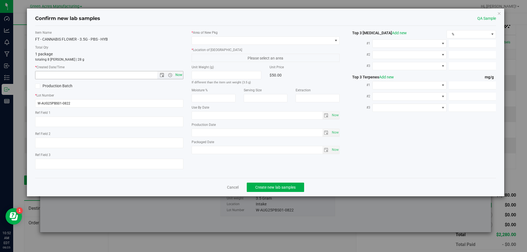
click at [179, 74] on span "Now" at bounding box center [178, 75] width 9 height 8
type input "[DATE] 10:52 AM"
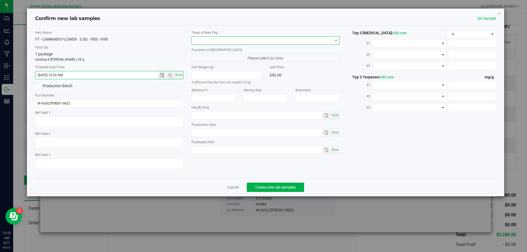
click at [195, 43] on span at bounding box center [262, 41] width 141 height 8
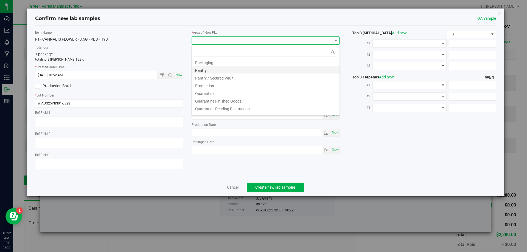
scroll to position [138, 0]
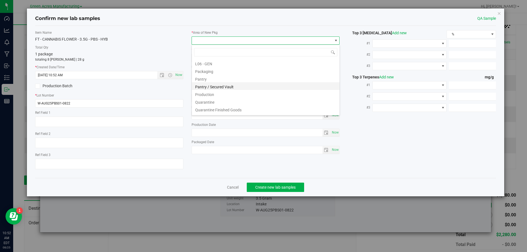
click at [214, 86] on li "Pantry / Secured Vault" at bounding box center [266, 86] width 148 height 8
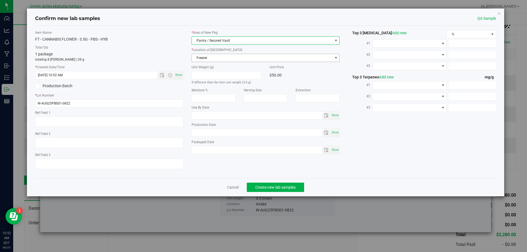
click at [241, 55] on span "Freezer" at bounding box center [262, 58] width 141 height 8
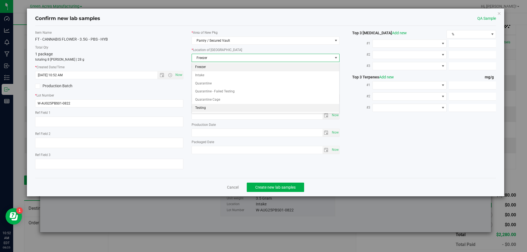
click at [224, 106] on li "Testing" at bounding box center [266, 108] width 148 height 8
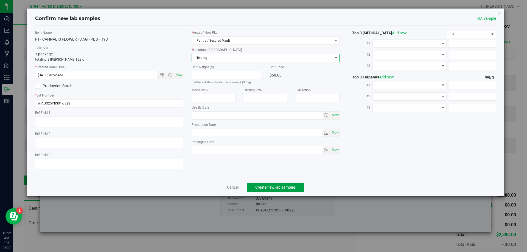
click at [272, 184] on button "Create new lab samples" at bounding box center [275, 187] width 57 height 9
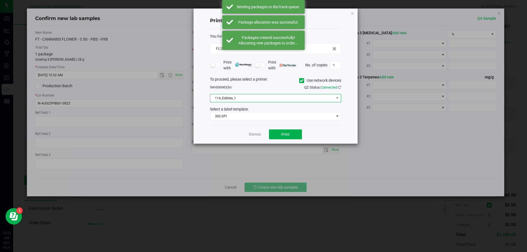
click at [250, 100] on span "114_Edibles_1" at bounding box center [272, 98] width 124 height 8
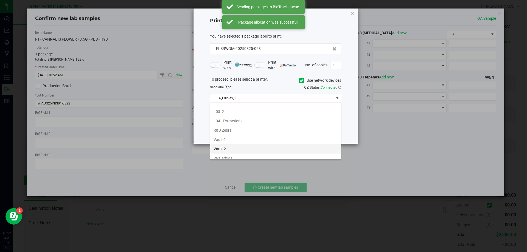
scroll to position [219, 0]
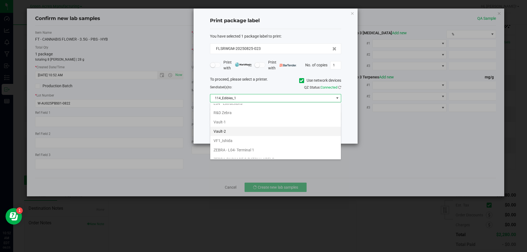
click at [228, 133] on li "Vault-2" at bounding box center [275, 131] width 131 height 9
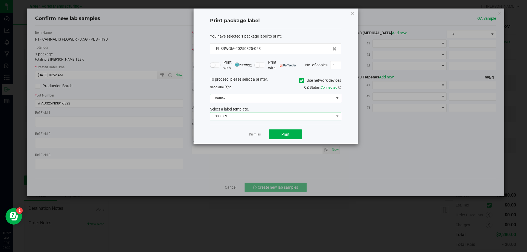
click at [232, 113] on span "300 DPI" at bounding box center [272, 116] width 124 height 8
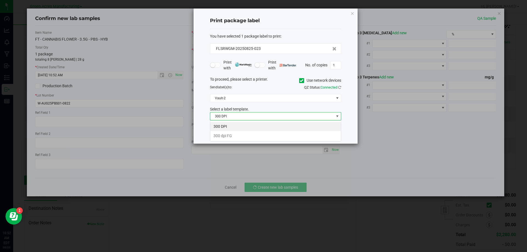
scroll to position [8, 131]
click at [219, 138] on li "300 dpi FG" at bounding box center [275, 135] width 131 height 9
click at [251, 134] on link "Dismiss" at bounding box center [255, 134] width 12 height 5
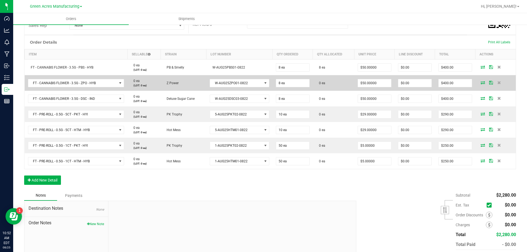
click at [477, 85] on td at bounding box center [495, 83] width 40 height 16
click at [480, 84] on icon at bounding box center [482, 82] width 4 height 3
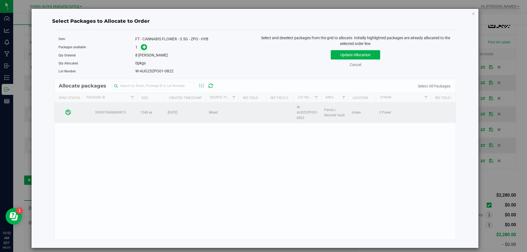
click at [74, 111] on td at bounding box center [68, 113] width 27 height 20
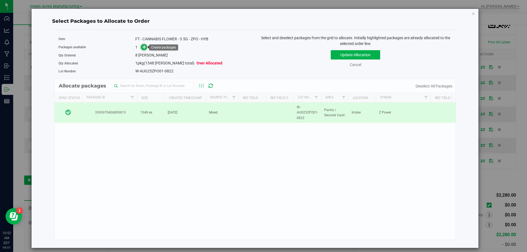
click at [142, 48] on span at bounding box center [144, 47] width 6 height 6
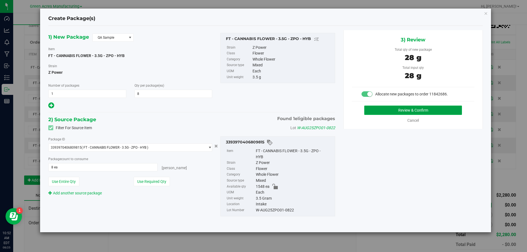
click at [367, 107] on button "Review & Confirm" at bounding box center [413, 110] width 98 height 9
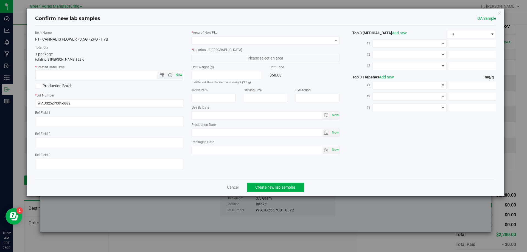
click at [181, 77] on span "Now" at bounding box center [178, 75] width 9 height 8
type input "[DATE] 10:52 AM"
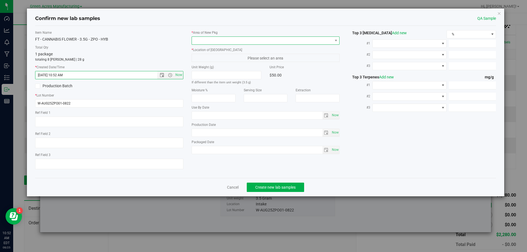
click at [228, 43] on span at bounding box center [262, 41] width 141 height 8
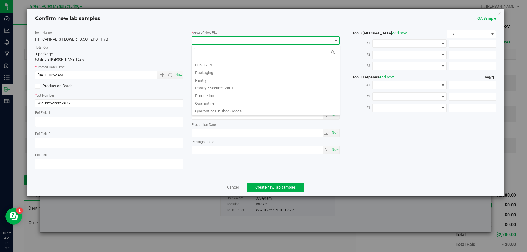
scroll to position [165, 0]
click at [227, 62] on li "Pantry / Secured Vault" at bounding box center [266, 60] width 148 height 8
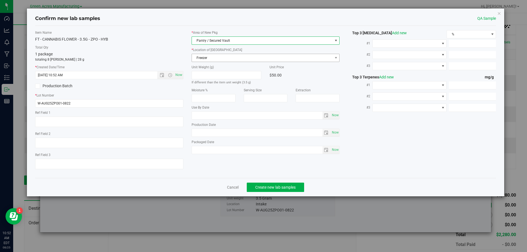
click at [222, 60] on span "Freezer" at bounding box center [262, 58] width 141 height 8
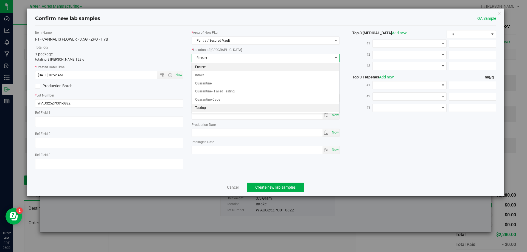
click at [212, 108] on li "Testing" at bounding box center [266, 108] width 148 height 8
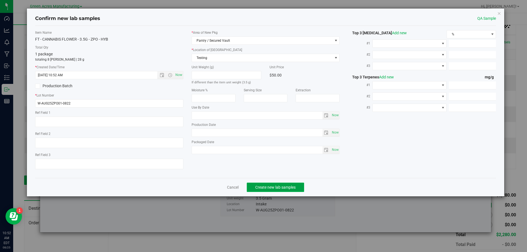
click at [273, 183] on button "Create new lab samples" at bounding box center [275, 187] width 57 height 9
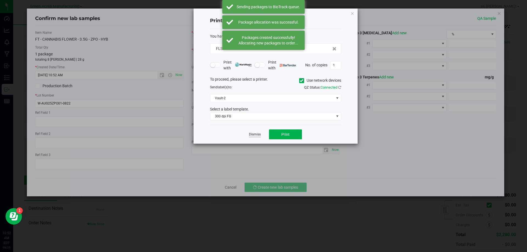
click at [252, 134] on link "Dismiss" at bounding box center [255, 134] width 12 height 5
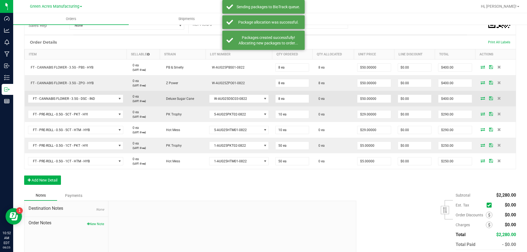
click at [478, 97] on span at bounding box center [482, 98] width 8 height 3
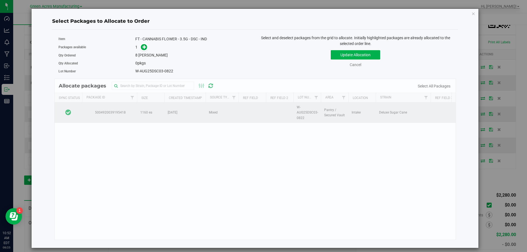
click at [76, 111] on td at bounding box center [68, 113] width 27 height 20
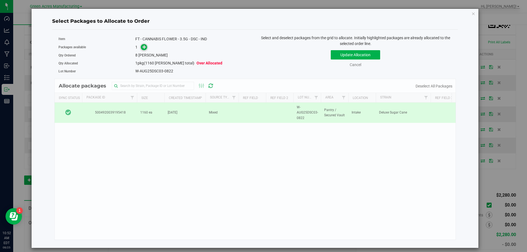
click at [141, 45] on span at bounding box center [143, 47] width 7 height 7
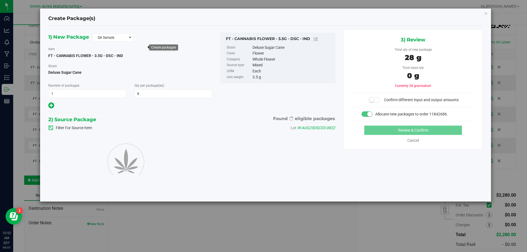
type input "8"
click at [379, 124] on div "3) Review Total qty of new package 28 g Total input qty 0 g Currently 28 grams …" at bounding box center [412, 89] width 139 height 119
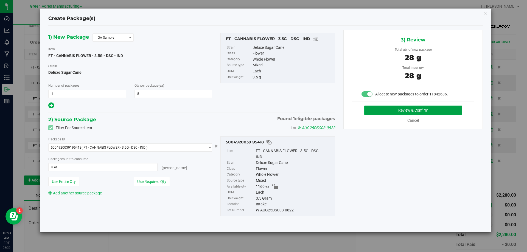
click at [375, 112] on button "Review & Confirm" at bounding box center [413, 110] width 98 height 9
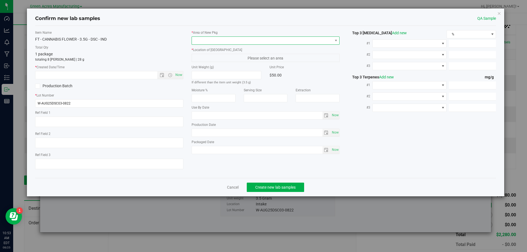
click at [283, 41] on span at bounding box center [262, 41] width 141 height 8
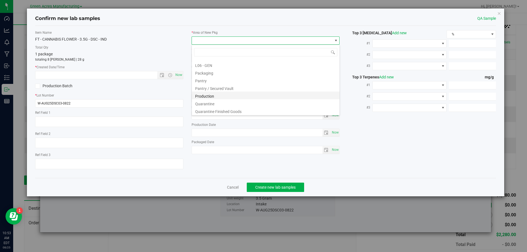
scroll to position [137, 0]
click at [232, 88] on li "Pantry / Secured Vault" at bounding box center [266, 87] width 148 height 8
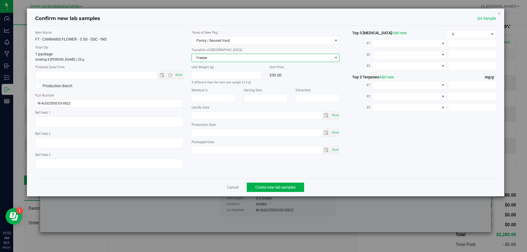
click at [258, 61] on span "Freezer" at bounding box center [262, 58] width 141 height 8
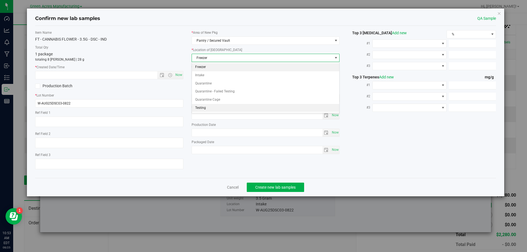
click at [224, 104] on li "Testing" at bounding box center [266, 108] width 148 height 8
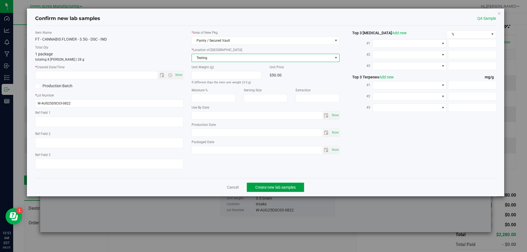
click at [282, 188] on span "Create new lab samples" at bounding box center [275, 187] width 40 height 4
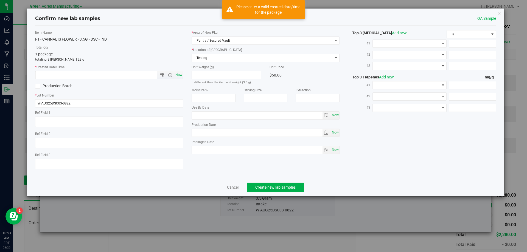
click at [177, 75] on span "Now" at bounding box center [178, 75] width 9 height 8
type input "[DATE] 10:53 AM"
click at [262, 186] on span "Create new lab samples" at bounding box center [275, 187] width 40 height 4
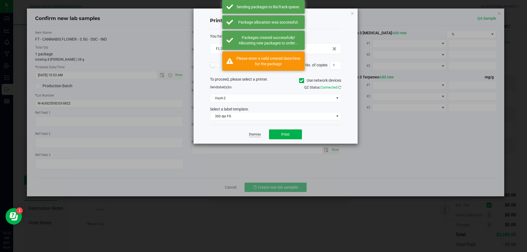
click at [252, 134] on link "Dismiss" at bounding box center [255, 134] width 12 height 5
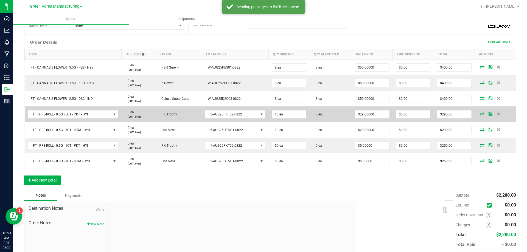
click at [480, 115] on icon at bounding box center [482, 113] width 4 height 3
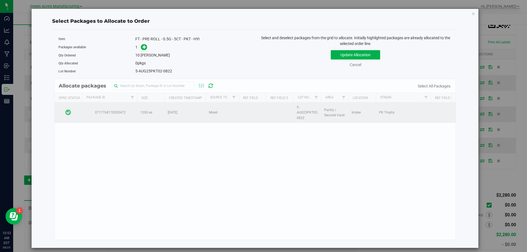
click at [72, 113] on td at bounding box center [68, 113] width 27 height 20
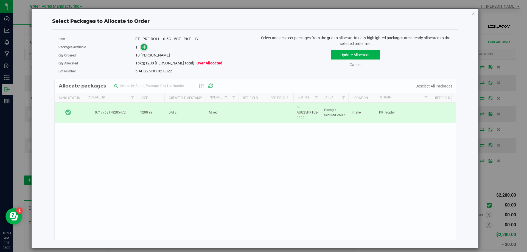
click at [142, 47] on span at bounding box center [143, 46] width 7 height 7
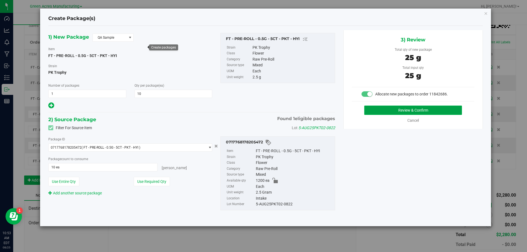
click at [370, 107] on button "Review & Confirm" at bounding box center [413, 110] width 98 height 9
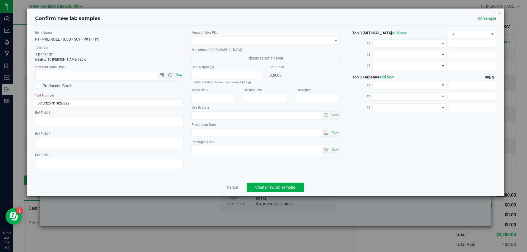
click at [179, 75] on span "Now" at bounding box center [178, 75] width 9 height 8
type input "[DATE] 10:53 AM"
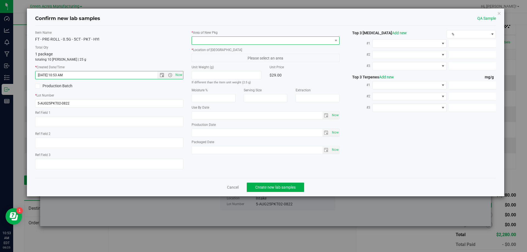
click at [233, 41] on span at bounding box center [262, 41] width 141 height 8
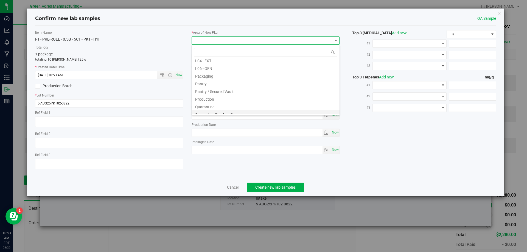
scroll to position [165, 0]
click at [231, 59] on li "Pantry / Secured Vault" at bounding box center [266, 60] width 148 height 8
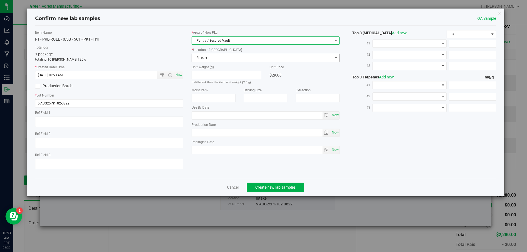
click at [231, 59] on span "Freezer" at bounding box center [262, 58] width 141 height 8
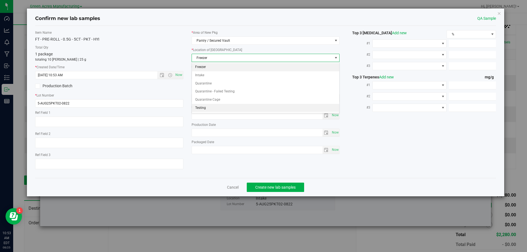
click at [211, 106] on li "Testing" at bounding box center [266, 108] width 148 height 8
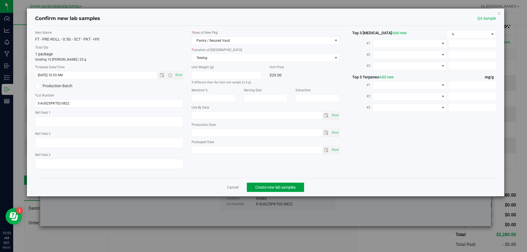
click at [280, 187] on span "Create new lab samples" at bounding box center [275, 187] width 40 height 4
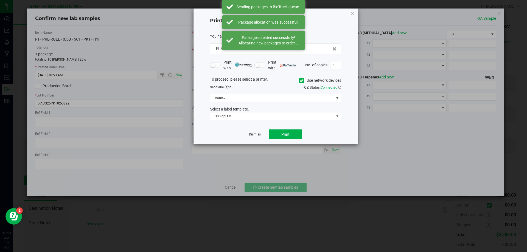
click at [254, 136] on link "Dismiss" at bounding box center [255, 134] width 12 height 5
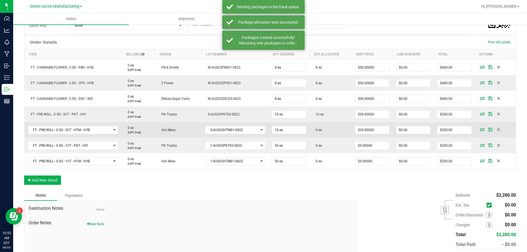
click at [480, 128] on icon at bounding box center [482, 129] width 4 height 3
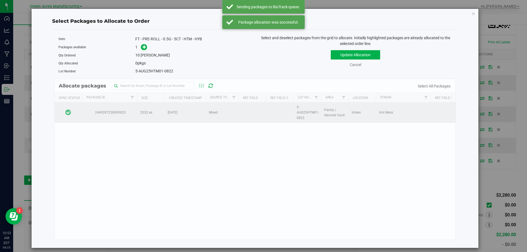
click at [73, 115] on td at bounding box center [68, 113] width 27 height 20
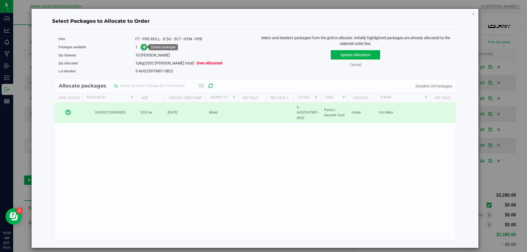
click at [142, 49] on span at bounding box center [144, 47] width 7 height 7
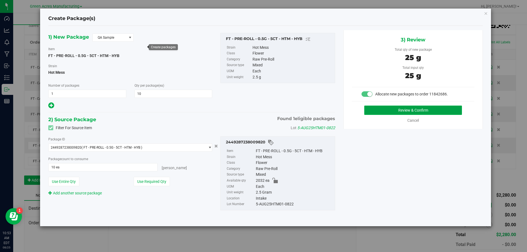
click at [372, 111] on button "Review & Confirm" at bounding box center [413, 110] width 98 height 9
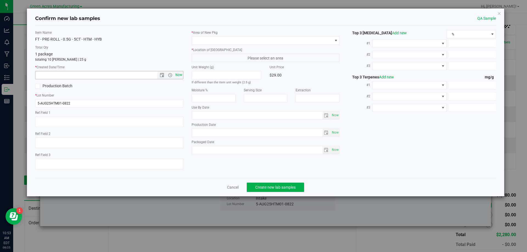
click at [177, 75] on span "Now" at bounding box center [178, 75] width 9 height 8
type input "[DATE] 10:53 AM"
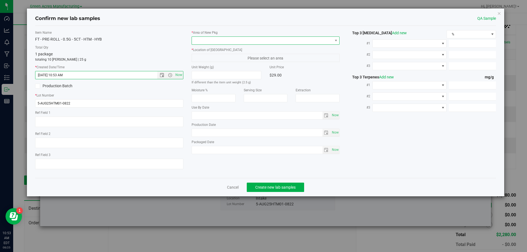
click at [241, 39] on span at bounding box center [262, 41] width 141 height 8
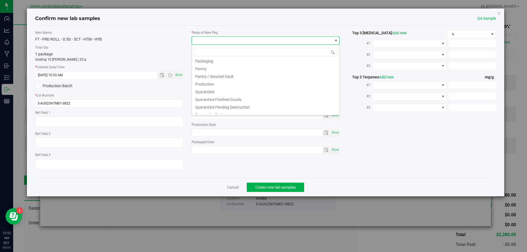
scroll to position [165, 0]
click at [233, 62] on li "Pantry / Secured Vault" at bounding box center [266, 60] width 148 height 8
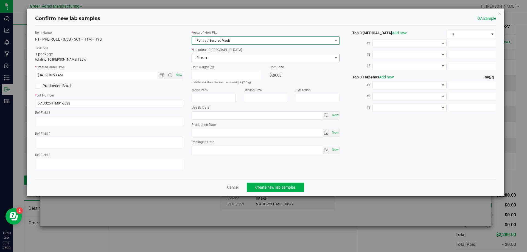
click at [242, 58] on span "Freezer" at bounding box center [262, 58] width 141 height 8
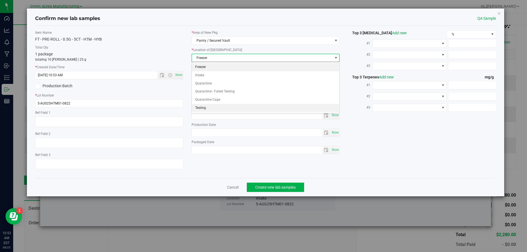
click at [218, 107] on li "Testing" at bounding box center [266, 108] width 148 height 8
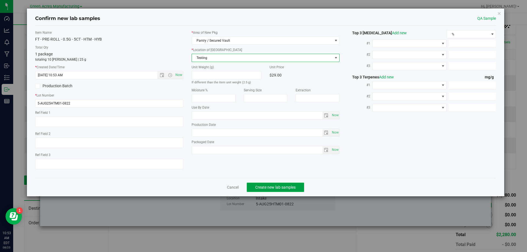
click at [257, 185] on span "Create new lab samples" at bounding box center [275, 187] width 40 height 4
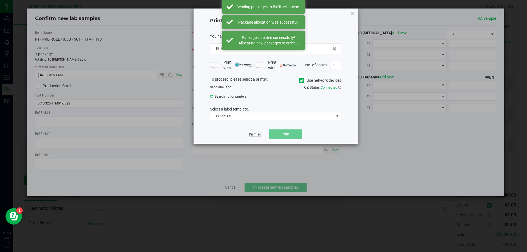
click at [256, 134] on link "Dismiss" at bounding box center [255, 134] width 12 height 5
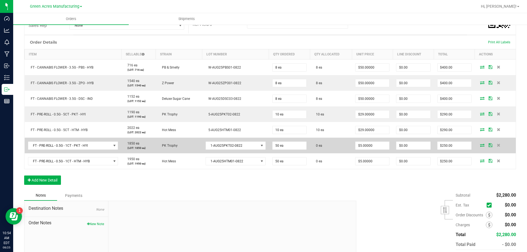
click at [478, 147] on td at bounding box center [494, 146] width 41 height 16
click at [480, 144] on icon at bounding box center [482, 144] width 4 height 3
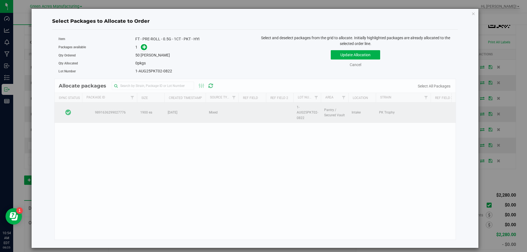
click at [69, 109] on span at bounding box center [68, 113] width 6 height 8
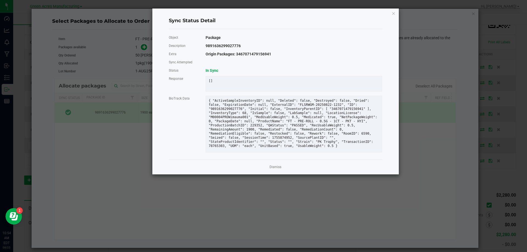
click at [18, 142] on ngb-modal-window "Sync Status Detail Object Package Description 9891636299027776 Extra Origin Pac…" at bounding box center [265, 126] width 531 height 252
click at [57, 149] on ngb-modal-window "Sync Status Detail Object Package Description 9891636299027776 Extra Origin Pac…" at bounding box center [265, 126] width 531 height 252
click at [393, 14] on icon "Close" at bounding box center [393, 13] width 4 height 7
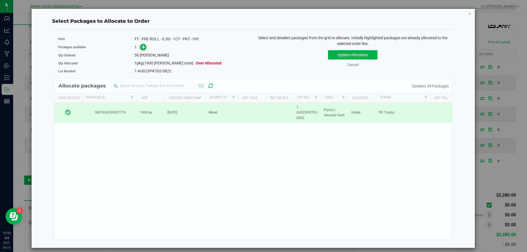
click at [146, 48] on span at bounding box center [143, 47] width 6 height 6
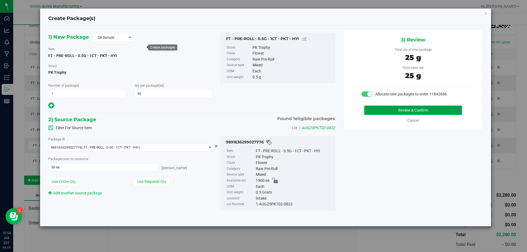
click at [374, 111] on button "Review & Confirm" at bounding box center [413, 110] width 98 height 9
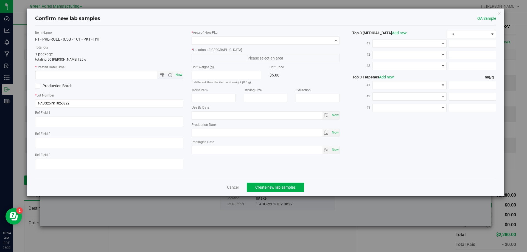
click at [177, 75] on span "Now" at bounding box center [178, 75] width 9 height 8
type input "[DATE] 10:54 AM"
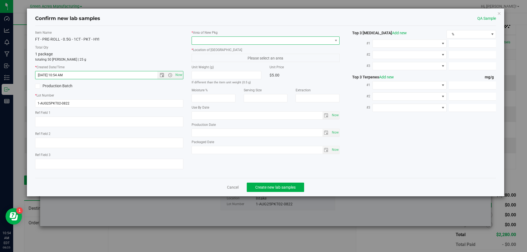
click at [216, 42] on span at bounding box center [262, 41] width 141 height 8
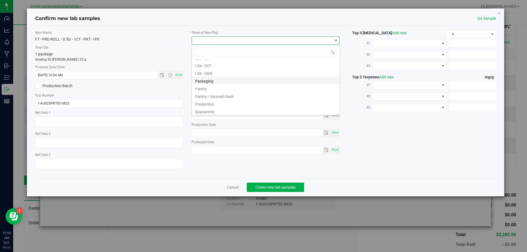
scroll to position [137, 0]
click at [234, 88] on li "Pantry / Secured Vault" at bounding box center [266, 87] width 148 height 8
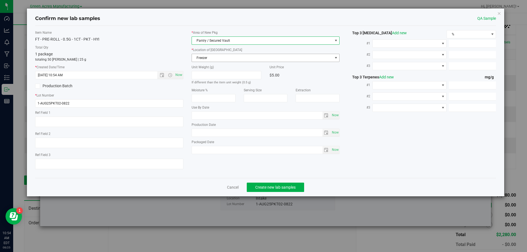
click at [234, 61] on span "Freezer" at bounding box center [262, 58] width 141 height 8
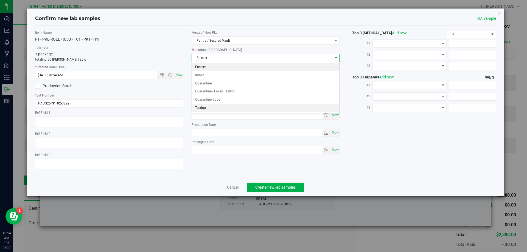
click at [204, 104] on li "Testing" at bounding box center [266, 108] width 148 height 8
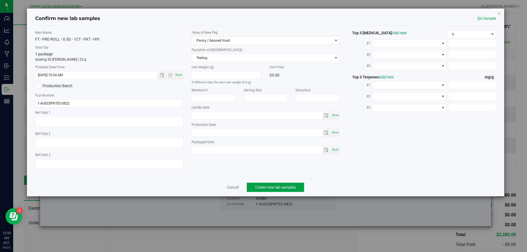
click at [256, 187] on span "Create new lab samples" at bounding box center [275, 187] width 40 height 4
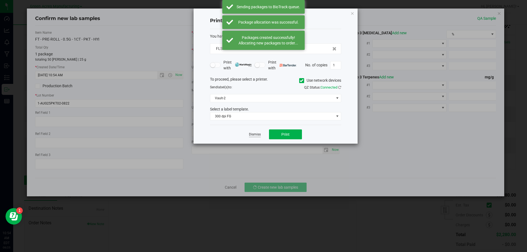
click at [253, 133] on link "Dismiss" at bounding box center [255, 134] width 12 height 5
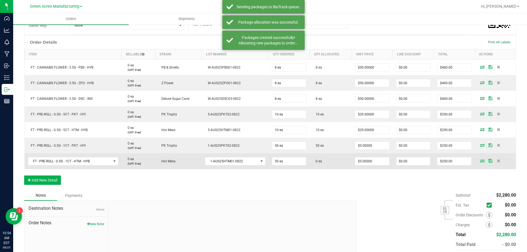
click at [480, 159] on icon at bounding box center [482, 160] width 4 height 3
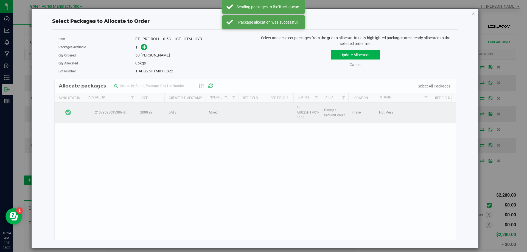
click at [75, 108] on td at bounding box center [68, 113] width 27 height 20
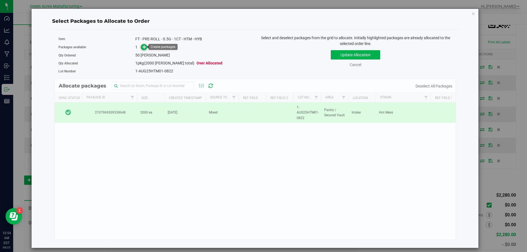
click at [143, 48] on icon at bounding box center [144, 47] width 4 height 4
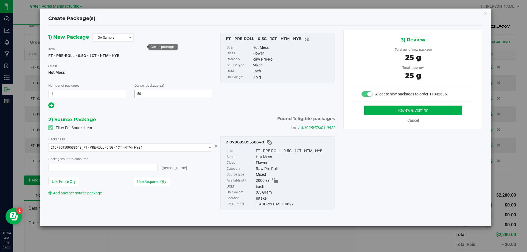
type input "50 ea"
click at [387, 112] on button "Review & Confirm" at bounding box center [413, 110] width 98 height 9
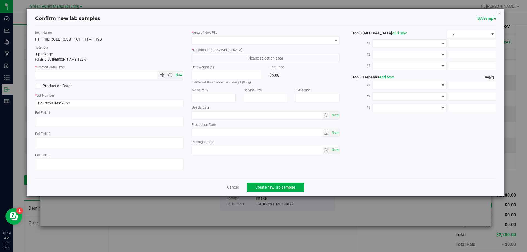
click at [180, 73] on span "Now" at bounding box center [178, 75] width 9 height 8
type input "[DATE] 10:54 AM"
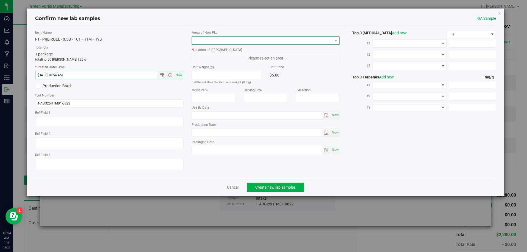
click at [215, 42] on span at bounding box center [262, 41] width 141 height 8
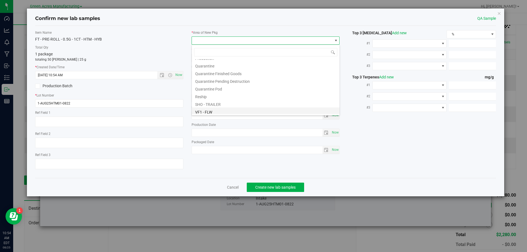
scroll to position [165, 0]
click at [228, 62] on li "Pantry / Secured Vault" at bounding box center [266, 60] width 148 height 8
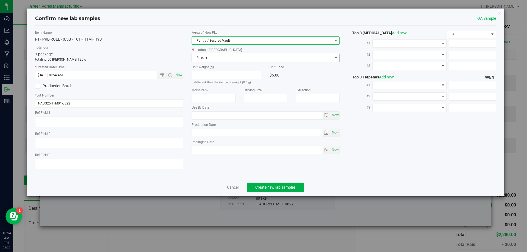
click at [228, 58] on span "Freezer" at bounding box center [262, 58] width 141 height 8
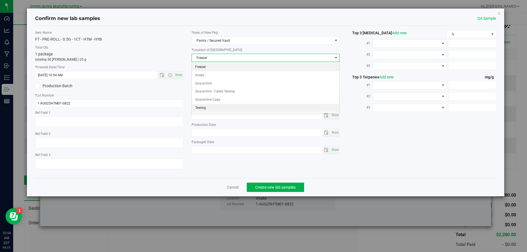
click at [215, 105] on li "Testing" at bounding box center [266, 108] width 148 height 8
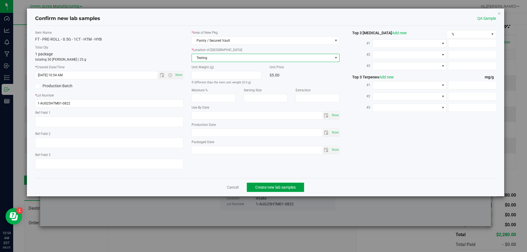
click at [253, 185] on button "Create new lab samples" at bounding box center [275, 187] width 57 height 9
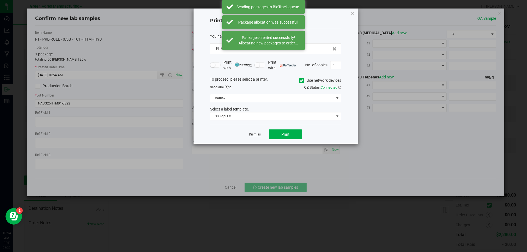
click at [251, 134] on link "Dismiss" at bounding box center [255, 134] width 12 height 5
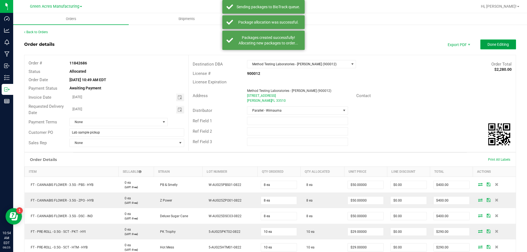
click at [486, 42] on button "Done Editing" at bounding box center [498, 44] width 36 height 10
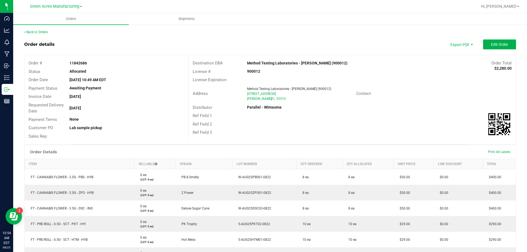
click at [78, 61] on strong "11842686" at bounding box center [78, 63] width 18 height 4
copy strong "11842686"
click at [173, 16] on span "Shipments" at bounding box center [186, 18] width 31 height 5
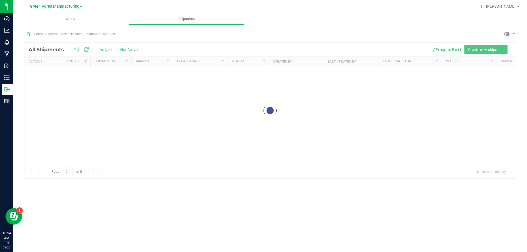
click at [479, 53] on div at bounding box center [269, 110] width 491 height 135
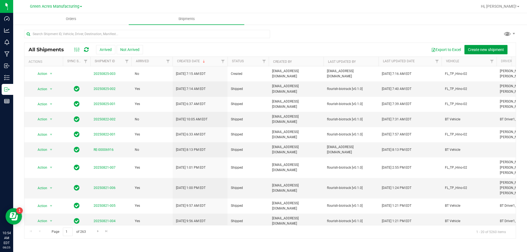
click at [479, 49] on span "Create new shipment" at bounding box center [486, 49] width 36 height 4
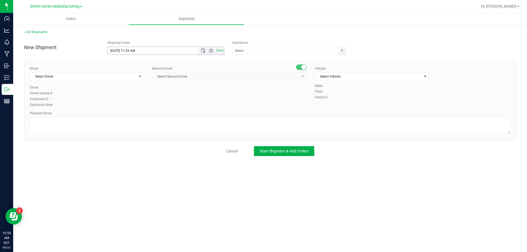
click at [210, 50] on span "Open the time view" at bounding box center [211, 51] width 4 height 4
click at [130, 77] on li "3:00 PM" at bounding box center [166, 79] width 116 height 7
type input "[DATE] 3:00 PM"
click at [268, 51] on input "text" at bounding box center [284, 51] width 103 height 8
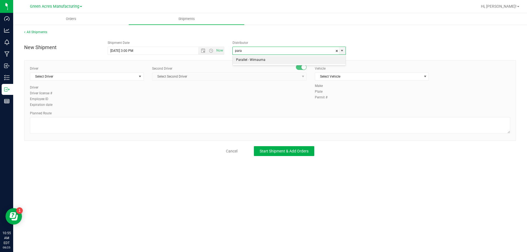
click at [252, 58] on li "Parallel - Wimauma" at bounding box center [289, 60] width 113 height 8
type input "Parallel - Wimauma"
click at [118, 77] on span "Select Driver" at bounding box center [83, 77] width 106 height 8
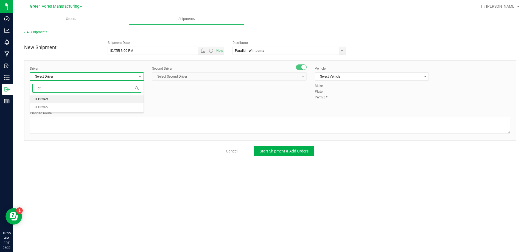
click at [63, 96] on li "BT Driver1" at bounding box center [86, 99] width 113 height 8
type input "bt"
click at [238, 75] on span "Select Second Driver" at bounding box center [225, 77] width 147 height 8
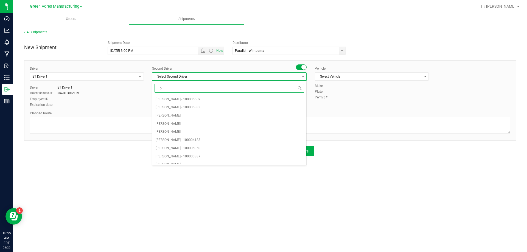
type input "bt"
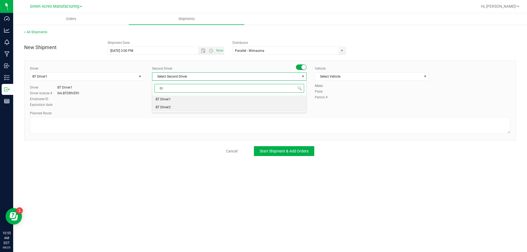
click at [177, 105] on li "BT Driver2" at bounding box center [229, 107] width 154 height 8
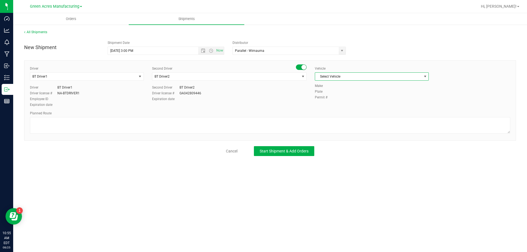
click at [343, 78] on span "Select Vehicle" at bounding box center [368, 77] width 106 height 8
click at [335, 84] on li "BT Vehicle" at bounding box center [371, 86] width 113 height 8
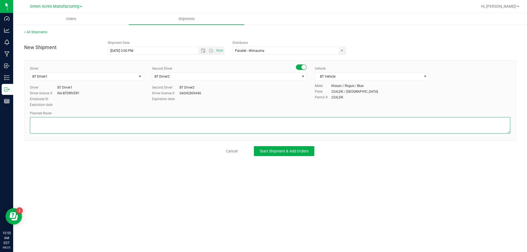
click at [218, 126] on textarea at bounding box center [270, 125] width 480 height 16
type textarea "Lab sample pickup Route 1"
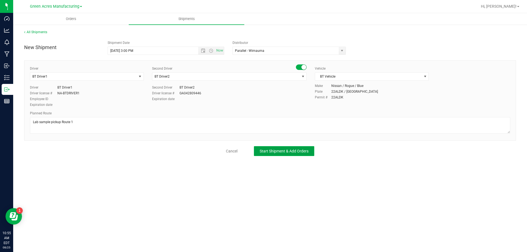
click at [260, 152] on span "Start Shipment & Add Orders" at bounding box center [283, 151] width 49 height 4
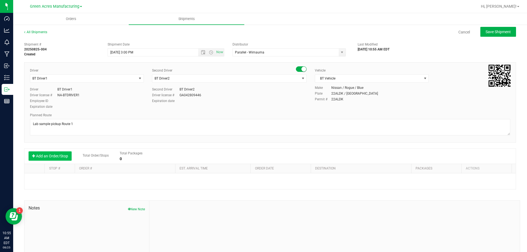
click at [64, 154] on button "Add an Order/Stop" at bounding box center [50, 155] width 43 height 9
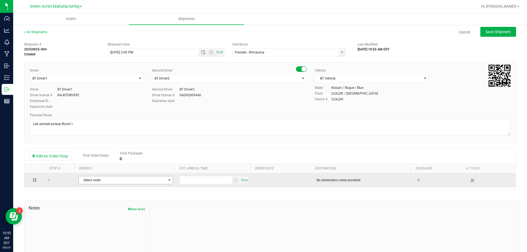
click at [99, 180] on span "Select order" at bounding box center [122, 180] width 87 height 8
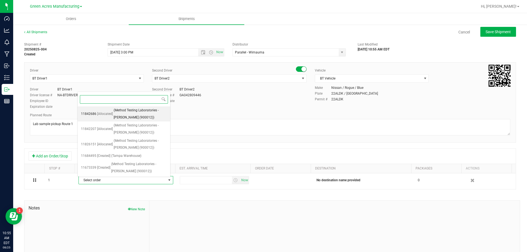
paste input "11842686"
type input "11842686"
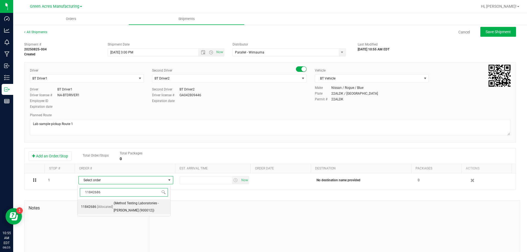
click at [114, 200] on span "(Method Testing Laboratories - [PERSON_NAME] (900012))" at bounding box center [140, 207] width 53 height 14
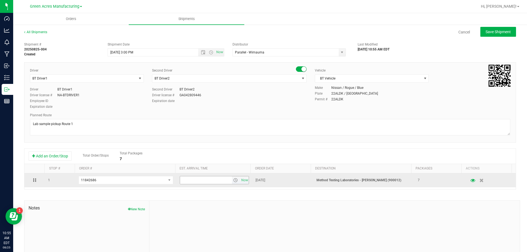
click at [233, 182] on span "select" at bounding box center [235, 180] width 4 height 4
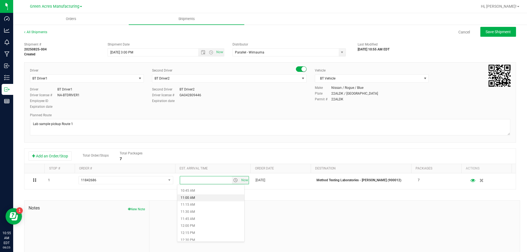
scroll to position [411, 0]
click at [199, 227] on li "4:00 PM" at bounding box center [210, 229] width 67 height 7
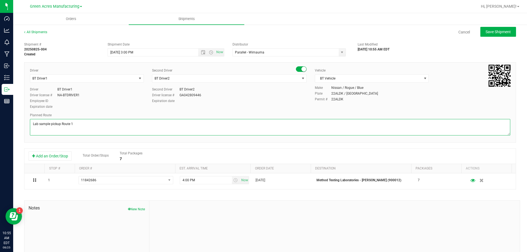
click at [63, 121] on textarea at bounding box center [270, 127] width 480 height 16
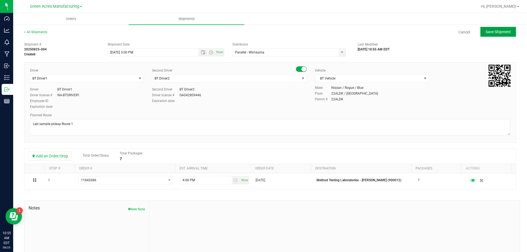
click at [496, 32] on span "Save Shipment" at bounding box center [497, 32] width 25 height 4
type input "[DATE] 7:00 PM"
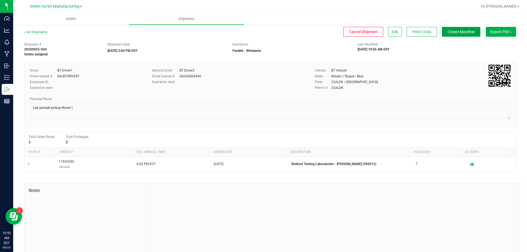
click at [450, 36] on button "Create Manifest" at bounding box center [461, 32] width 38 height 10
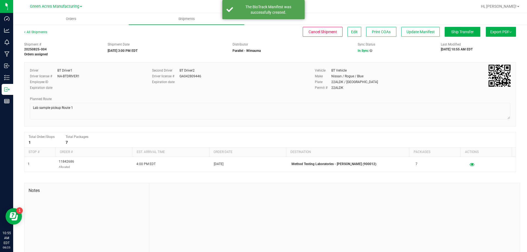
click at [494, 35] on button "Export PDF" at bounding box center [500, 32] width 30 height 10
click at [492, 42] on span "Manifest by Package ID" at bounding box center [492, 44] width 35 height 4
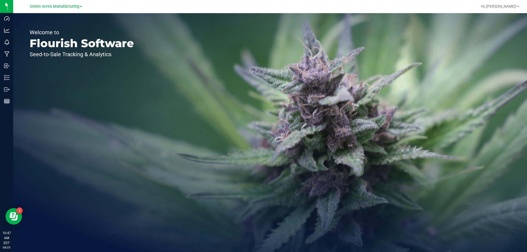
click at [63, 10] on div "Green Acres Manufacturing" at bounding box center [56, 6] width 80 height 9
click at [63, 7] on span "Green Acres Manufacturing" at bounding box center [54, 6] width 49 height 5
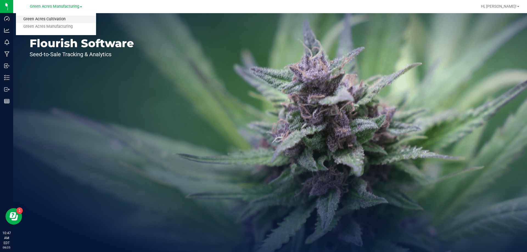
click at [67, 18] on link "Green Acres Cultivation" at bounding box center [56, 19] width 80 height 7
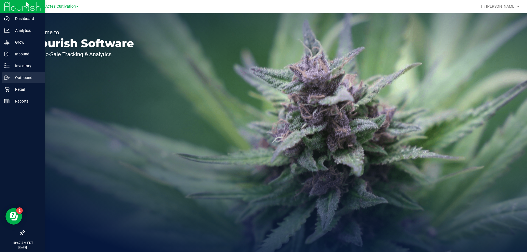
click at [11, 80] on p "Outbound" at bounding box center [26, 77] width 33 height 7
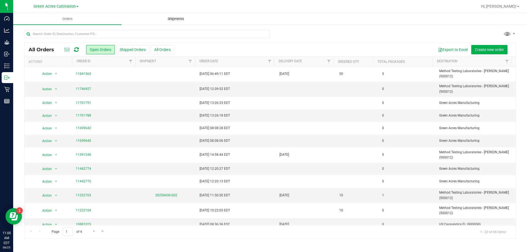
click at [186, 18] on span "Shipments" at bounding box center [175, 18] width 31 height 5
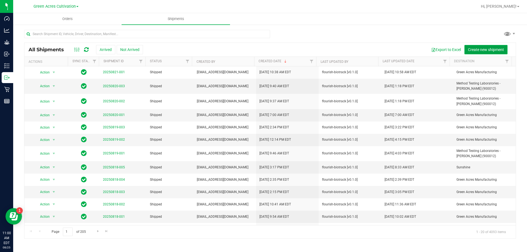
click at [496, 46] on button "Create new shipment" at bounding box center [485, 49] width 43 height 9
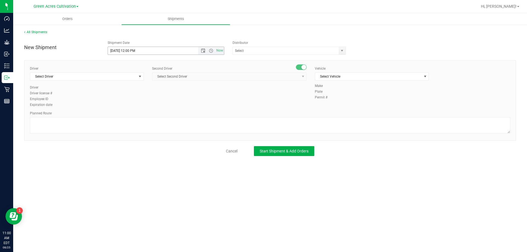
click at [211, 48] on span "Now" at bounding box center [211, 51] width 26 height 8
click at [209, 51] on span "Open the time view" at bounding box center [211, 51] width 4 height 4
click at [145, 79] on li "3:30 PM" at bounding box center [166, 77] width 116 height 7
type input "8/25/2025 3:30 PM"
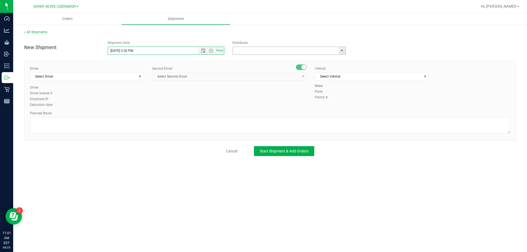
click at [306, 47] on input "text" at bounding box center [284, 51] width 103 height 8
click at [268, 62] on li "Parallel - Wimauma" at bounding box center [289, 60] width 113 height 8
type input "Parallel - Wimauma"
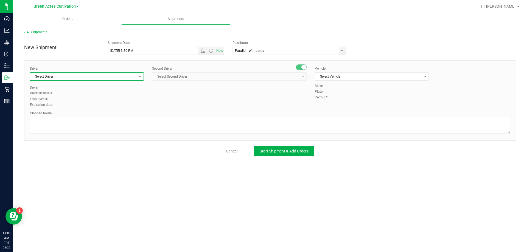
click at [139, 77] on span "select" at bounding box center [140, 76] width 4 height 4
click at [79, 97] on li "BT Driver1" at bounding box center [86, 99] width 113 height 8
type input "bt"
drag, startPoint x: 67, startPoint y: 116, endPoint x: 67, endPoint y: 120, distance: 4.1
click at [67, 118] on div "Planned Route" at bounding box center [270, 123] width 480 height 24
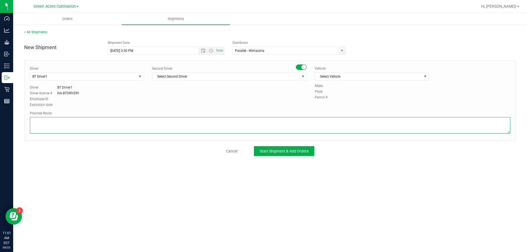
click at [67, 121] on textarea at bounding box center [270, 125] width 480 height 16
paste textarea "Lab sample pickup Route 1"
type textarea "Lab sample pickup Route 1"
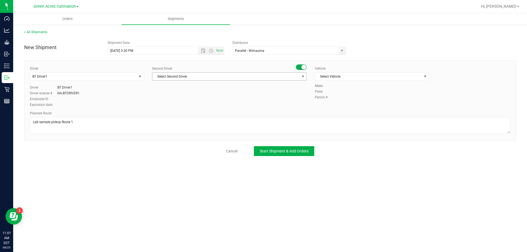
click at [187, 78] on span "Select Second Driver" at bounding box center [225, 77] width 147 height 8
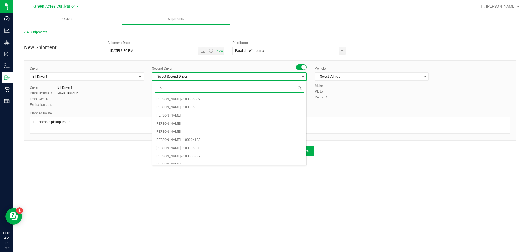
type input "bt"
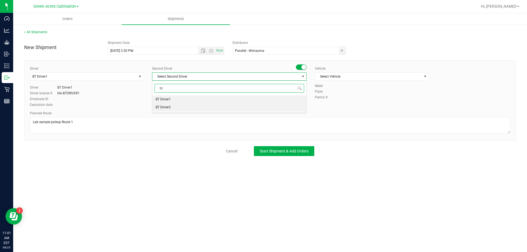
click at [174, 106] on li "BT Driver2" at bounding box center [229, 107] width 154 height 8
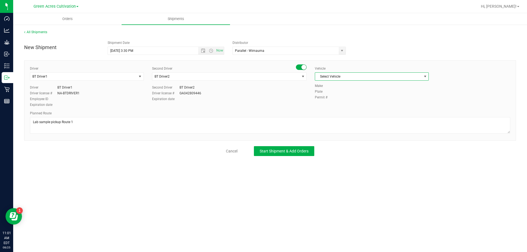
click at [348, 76] on span "Select Vehicle" at bounding box center [368, 77] width 106 height 8
click at [332, 85] on li "BT Vehicle" at bounding box center [371, 86] width 113 height 8
click at [209, 52] on span "Open the time view" at bounding box center [211, 51] width 4 height 4
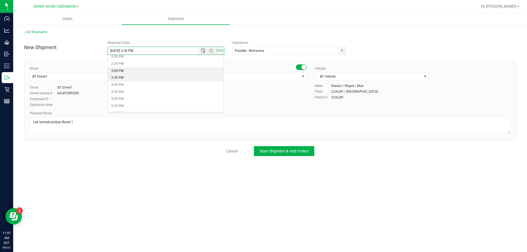
click at [146, 71] on li "3:00 PM" at bounding box center [166, 70] width 116 height 7
type input "[DATE] 3:00 PM"
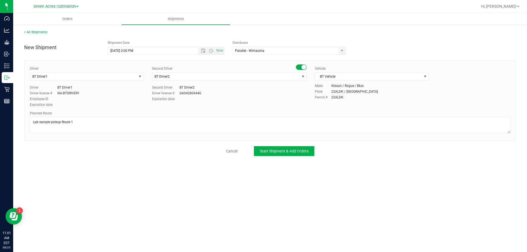
click at [280, 156] on div "All Shipments New Shipment Shipment Date 8/25/2025 3:00 PM Now Distributor Para…" at bounding box center [269, 92] width 513 height 137
click at [284, 154] on button "Start Shipment & Add Orders" at bounding box center [284, 151] width 60 height 10
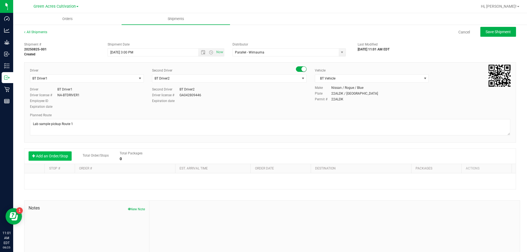
click at [50, 157] on button "Add an Order/Stop" at bounding box center [50, 155] width 43 height 9
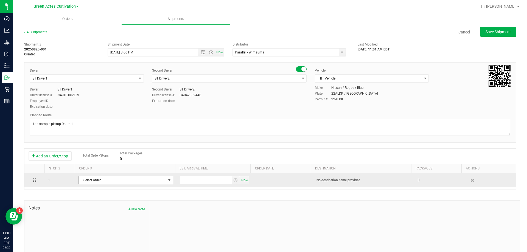
click at [100, 182] on span "Select order" at bounding box center [122, 180] width 87 height 8
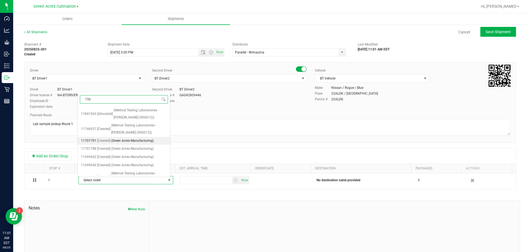
type input "1563"
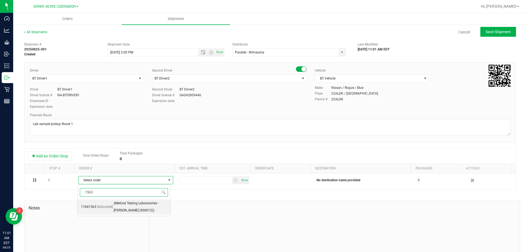
click at [108, 205] on span "[Allocated]" at bounding box center [105, 207] width 16 height 7
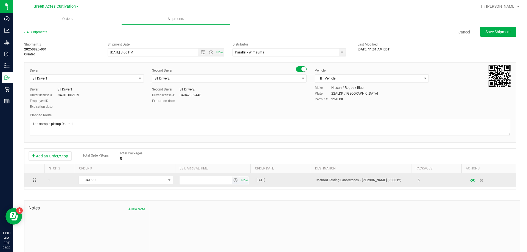
click at [233, 180] on span "select" at bounding box center [235, 180] width 4 height 4
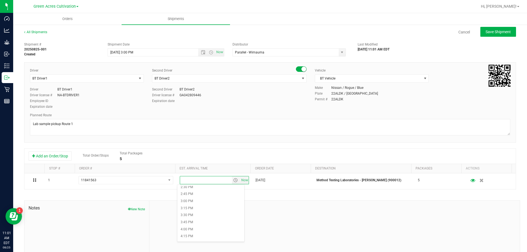
scroll to position [411, 0]
click at [197, 228] on li "4:00 PM" at bounding box center [210, 229] width 67 height 7
click at [491, 32] on span "Save Shipment" at bounding box center [497, 32] width 25 height 4
type input "[DATE] 7:00 PM"
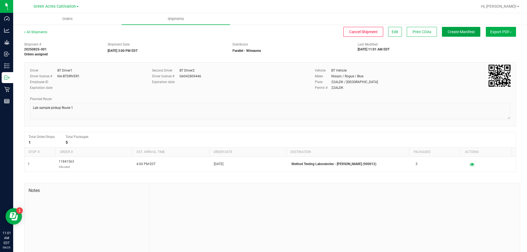
click at [459, 28] on button "Create Manifest" at bounding box center [461, 32] width 38 height 10
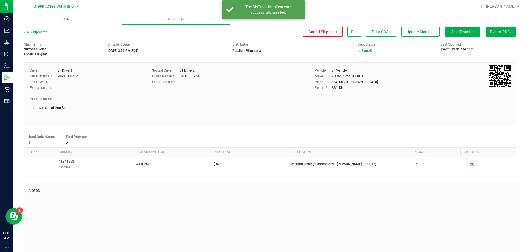
click at [488, 34] on button "Export PDF" at bounding box center [500, 32] width 30 height 10
click at [484, 44] on span "Manifest by Package ID" at bounding box center [492, 44] width 35 height 4
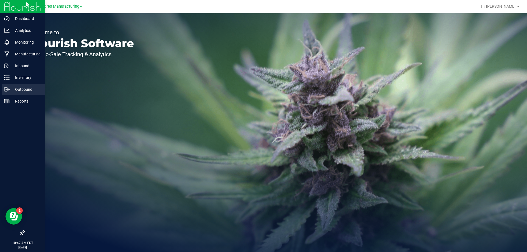
click at [1, 88] on link "Outbound" at bounding box center [22, 90] width 45 height 12
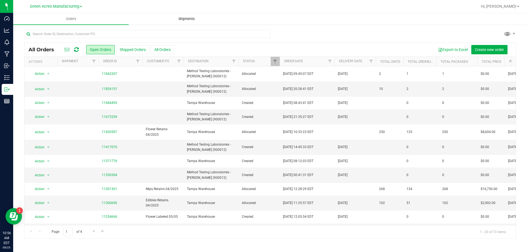
click at [196, 19] on span "Shipments" at bounding box center [186, 18] width 31 height 5
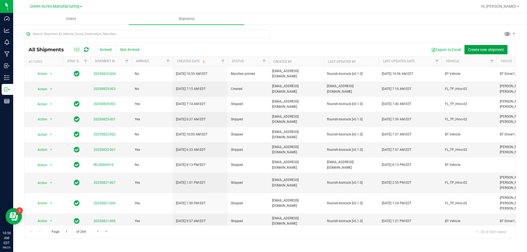
click at [484, 49] on span "Create new shipment" at bounding box center [486, 49] width 36 height 4
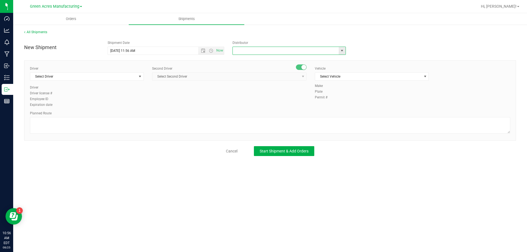
click at [282, 51] on input "text" at bounding box center [284, 51] width 103 height 8
click at [279, 63] on li "Parallel - Wimauma" at bounding box center [289, 60] width 113 height 8
type input "Parallel - Wimauma"
click at [131, 78] on span "Select Driver" at bounding box center [83, 77] width 106 height 8
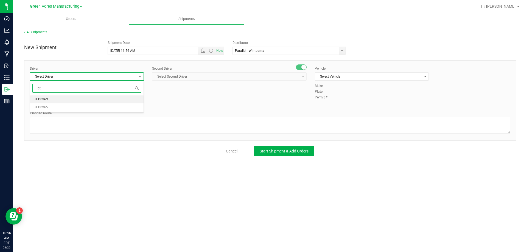
click at [63, 101] on li "BT Driver1" at bounding box center [86, 99] width 113 height 8
type input "bt"
click at [236, 73] on span "Select Second Driver" at bounding box center [225, 77] width 147 height 8
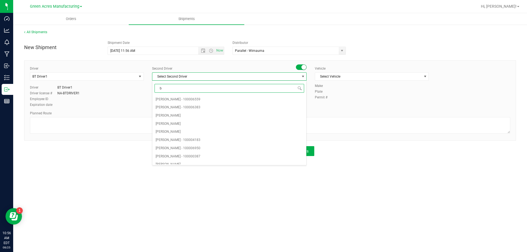
type input "bt"
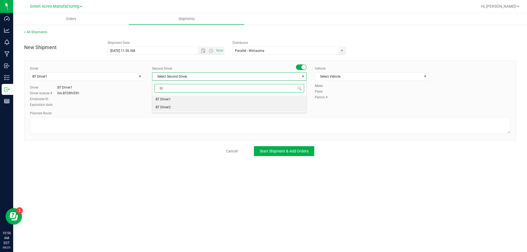
click at [174, 108] on li "BT Driver2" at bounding box center [229, 107] width 154 height 8
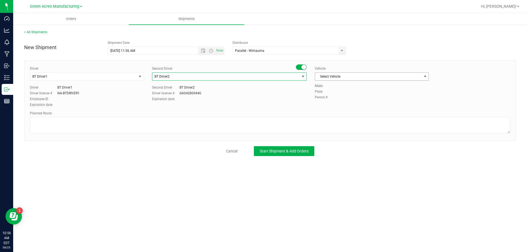
click at [369, 77] on span "Select Vehicle" at bounding box center [368, 77] width 106 height 8
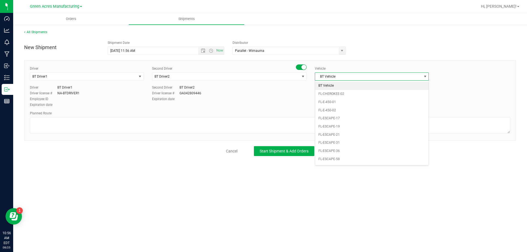
click at [341, 84] on li "BT Vehicle" at bounding box center [371, 86] width 113 height 8
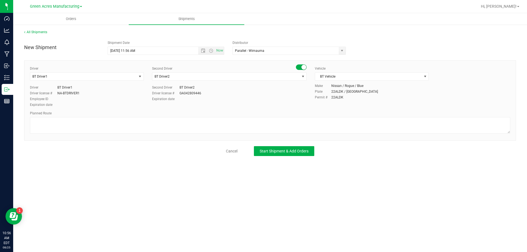
click at [287, 116] on div "Planned Route" at bounding box center [270, 123] width 480 height 24
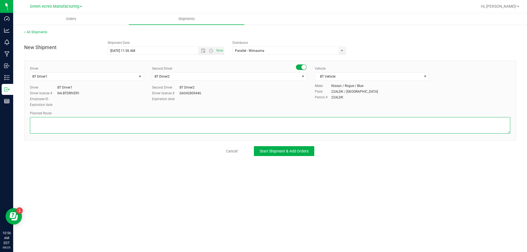
click at [285, 122] on textarea at bounding box center [270, 125] width 480 height 16
paste textarea "Lab sample pickup Route 1"
type textarea "Lab sample pickup Route 1"
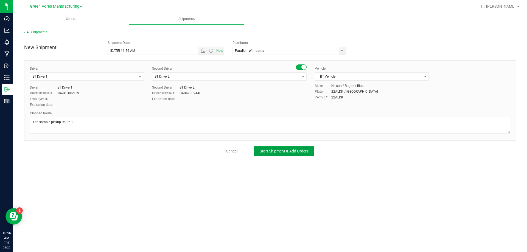
click at [279, 148] on button "Start Shipment & Add Orders" at bounding box center [284, 151] width 60 height 10
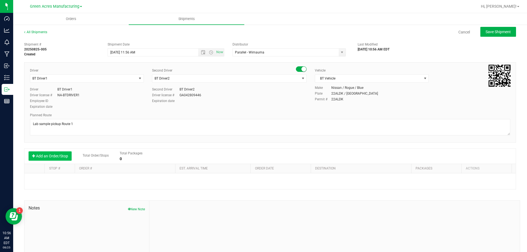
click at [63, 157] on button "Add an Order/Stop" at bounding box center [50, 155] width 43 height 9
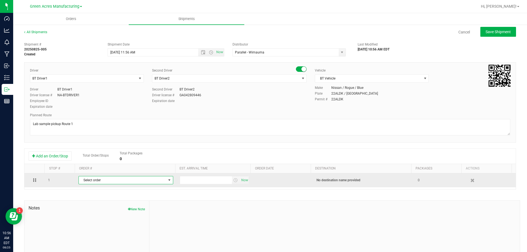
click at [85, 182] on span "Select order" at bounding box center [122, 180] width 87 height 8
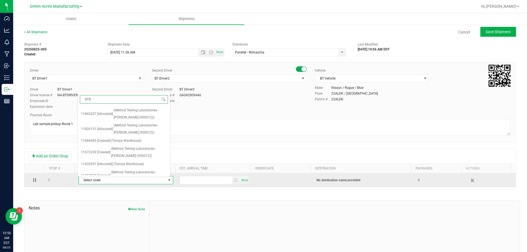
type input "6151"
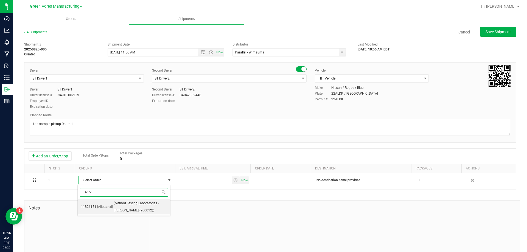
click at [134, 210] on span "(Method Testing Laboratories - Brandon (900012))" at bounding box center [140, 207] width 53 height 14
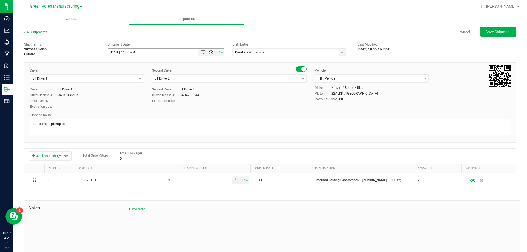
click at [210, 54] on span "Open the time view" at bounding box center [211, 52] width 4 height 4
click at [141, 83] on li "3:00 PM" at bounding box center [164, 80] width 115 height 7
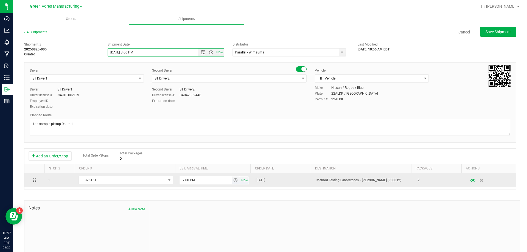
click at [233, 182] on span "select" at bounding box center [235, 180] width 4 height 4
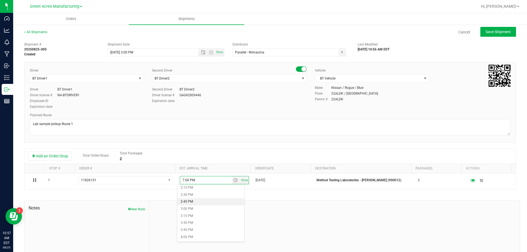
scroll to position [411, 0]
click at [205, 227] on li "4:00 PM" at bounding box center [210, 229] width 67 height 7
click at [505, 33] on span "Save Shipment" at bounding box center [497, 32] width 25 height 4
type input "8/25/2025 7:00 PM"
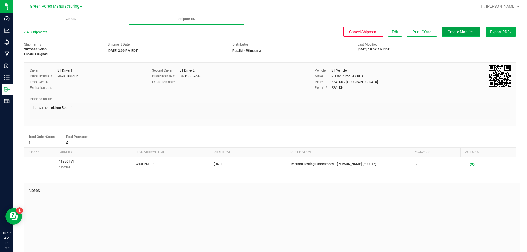
click at [458, 34] on button "Create Manifest" at bounding box center [461, 32] width 38 height 10
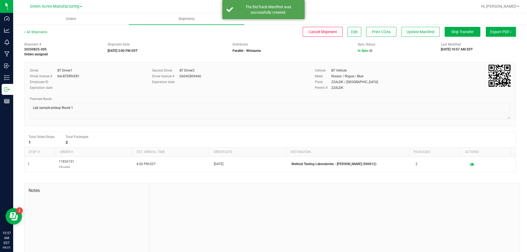
click at [500, 35] on button "Export PDF" at bounding box center [500, 32] width 30 height 10
click at [495, 42] on li "Manifest by Package ID" at bounding box center [498, 44] width 55 height 8
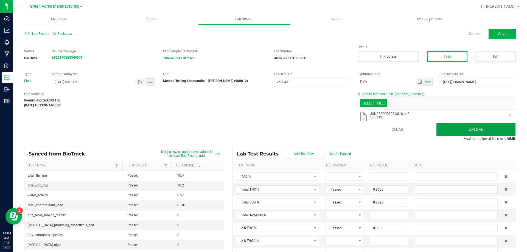
click at [440, 130] on button "Upload" at bounding box center [475, 129] width 79 height 13
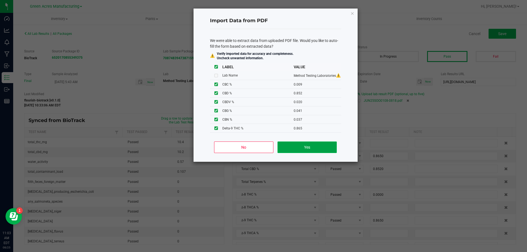
click at [293, 147] on button "Yes" at bounding box center [306, 148] width 59 height 12
type input "1.8200"
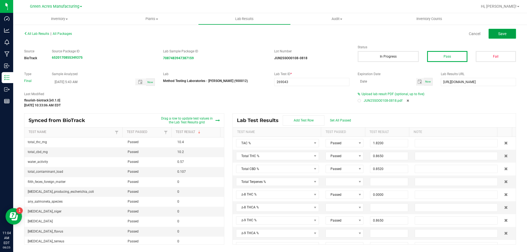
click at [501, 33] on span "Save" at bounding box center [502, 34] width 8 height 4
type input "0.0000"
type input "0.8650"
type input "0.0000"
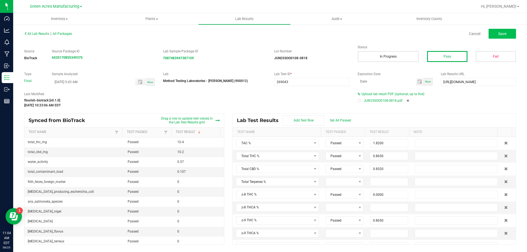
type input "0.0090"
type input "0.8520"
type input "0.0000"
type input "0.0200"
type input "0.0410"
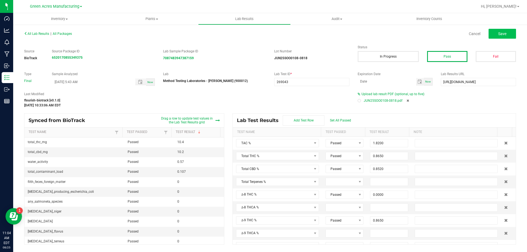
type input "0.0000"
type input "0.0370"
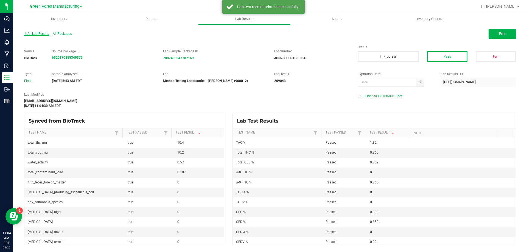
click at [42, 32] on span "All Lab Results" at bounding box center [36, 34] width 25 height 4
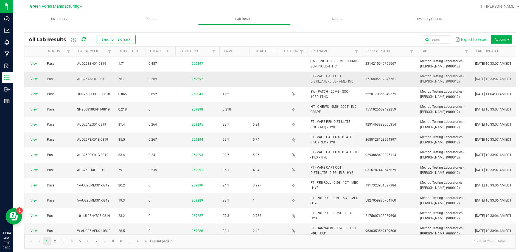
click at [35, 77] on span "View" at bounding box center [34, 79] width 13 height 5
click at [35, 78] on link "View" at bounding box center [33, 79] width 7 height 4
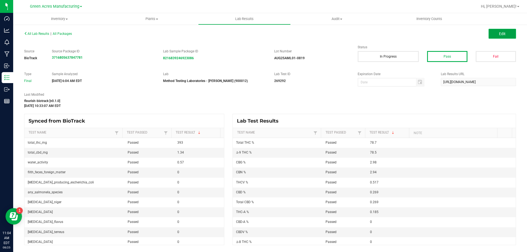
click at [500, 32] on span "Edit" at bounding box center [502, 34] width 7 height 4
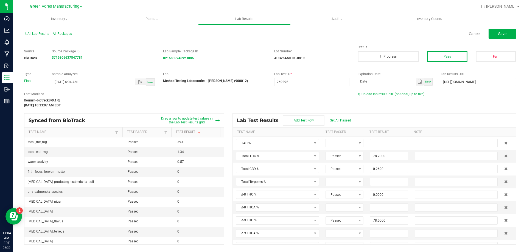
click at [382, 94] on span "Upload lab result PDF (optional, up to five)" at bounding box center [392, 94] width 63 height 4
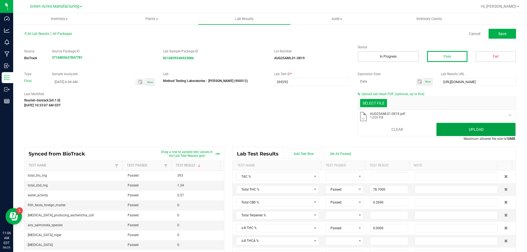
click at [446, 131] on button "Upload" at bounding box center [475, 129] width 79 height 13
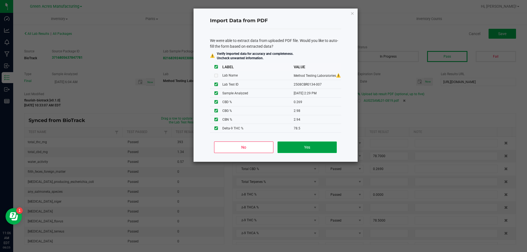
click at [294, 147] on button "Yes" at bounding box center [306, 148] width 59 height 12
type input "[DATE] 2:29 PM"
type input "85.4000"
type input "6.4700"
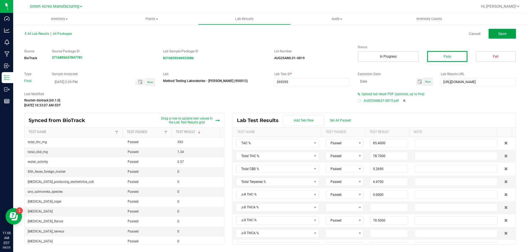
click at [502, 36] on span "Save" at bounding box center [502, 34] width 8 height 4
type input "0.0000"
type input "2.9400"
type input "78.5000"
type input "0.1850"
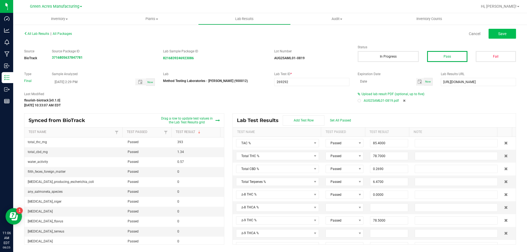
type input "0.5170"
type input "0.0000"
type input "0.2690"
type input "0.0000"
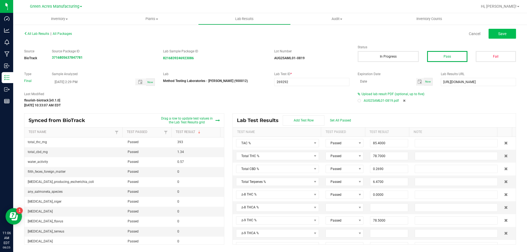
type input "2.9800"
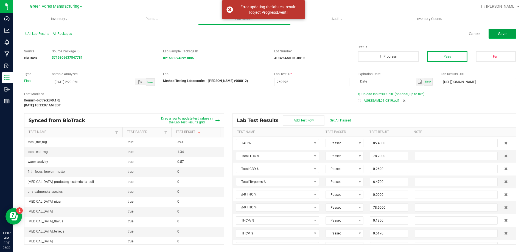
click at [512, 31] on button "Save" at bounding box center [501, 34] width 27 height 10
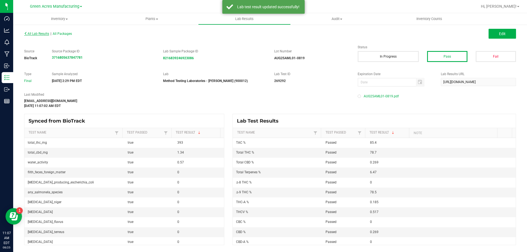
click at [45, 34] on span "All Lab Results" at bounding box center [36, 34] width 25 height 4
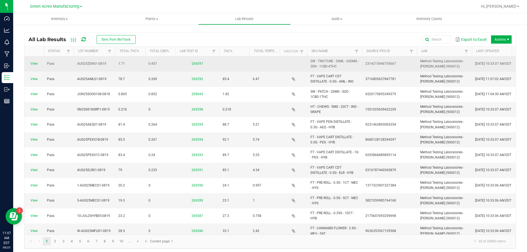
click at [31, 60] on td "View" at bounding box center [33, 63] width 19 height 15
click at [36, 64] on link "View" at bounding box center [33, 64] width 7 height 4
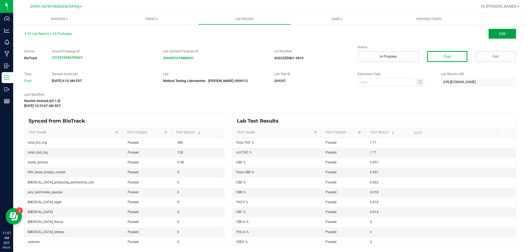
click at [499, 35] on span "Edit" at bounding box center [502, 34] width 7 height 4
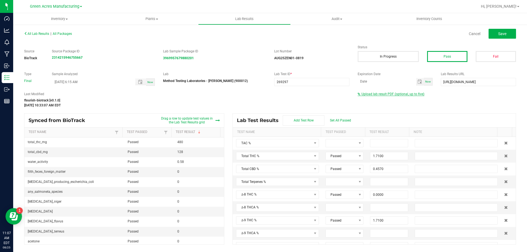
click at [381, 94] on span "Upload lab result PDF (optional, up to five)" at bounding box center [392, 94] width 63 height 4
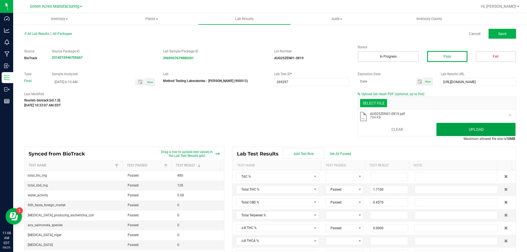
click at [462, 130] on button "Upload" at bounding box center [475, 129] width 79 height 13
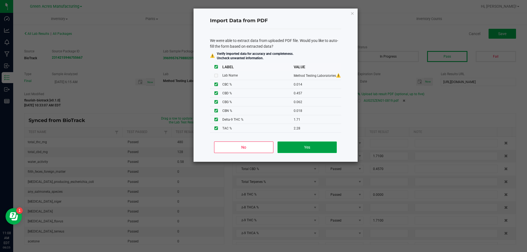
click at [292, 144] on button "Yes" at bounding box center [306, 148] width 59 height 12
type input "2.2800"
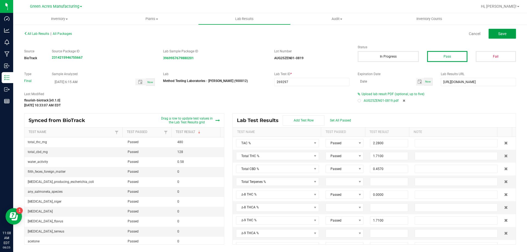
click at [515, 36] on button "Save" at bounding box center [501, 34] width 27 height 10
type input "0.0000"
type input "1.7100"
type input "0.0000"
type input "0.0180"
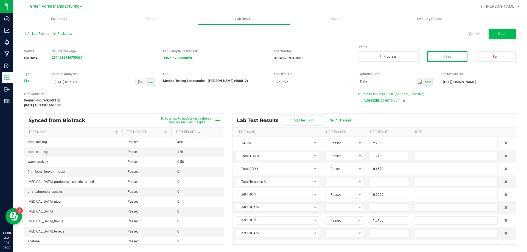
type input "0.0140"
type input "0.4570"
type input "0.0000"
type input "0.0620"
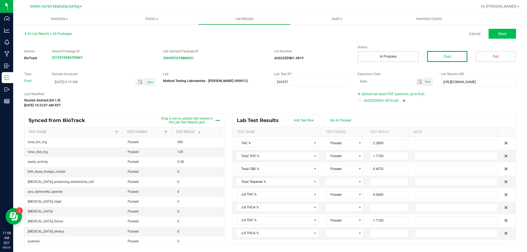
type input "0.0000"
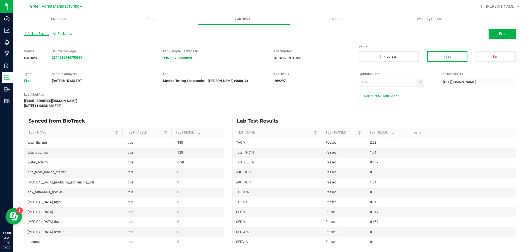
click at [38, 35] on span "All Lab Results" at bounding box center [36, 34] width 25 height 4
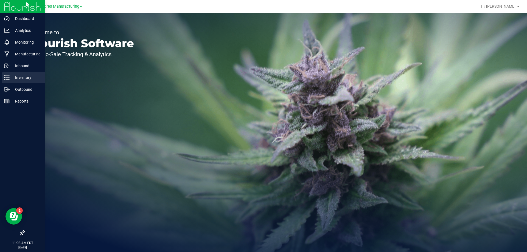
click at [10, 79] on p "Inventory" at bounding box center [26, 77] width 33 height 7
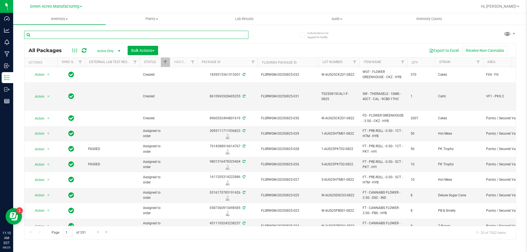
click at [179, 36] on input "text" at bounding box center [136, 35] width 224 height 8
paste input "SN250818GRP1-0819"
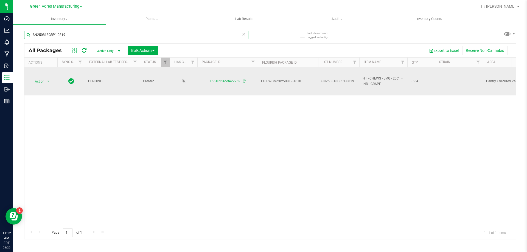
type input "SN250818GRP1-0819"
click at [245, 81] on div "1551025659422259" at bounding box center [227, 81] width 62 height 5
click at [243, 80] on icon at bounding box center [243, 81] width 3 height 3
click at [43, 82] on span "Action" at bounding box center [37, 82] width 15 height 8
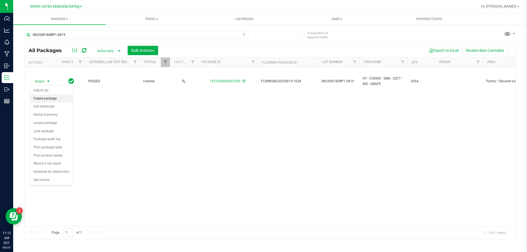
click at [57, 98] on li "Create package" at bounding box center [51, 99] width 43 height 8
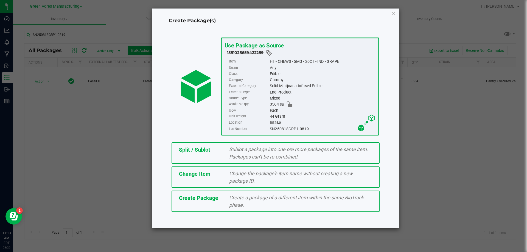
click at [206, 207] on div "Create Package Create a package of a different item within the same BioTrack ph…" at bounding box center [275, 201] width 208 height 21
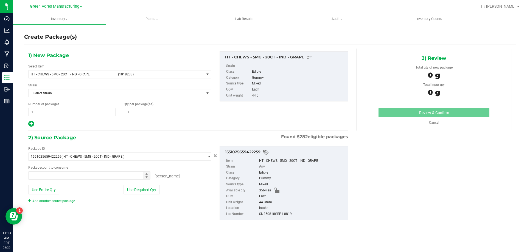
type input "0"
type input "0 ea"
click at [146, 75] on span "(1018233)" at bounding box center [160, 74] width 84 height 4
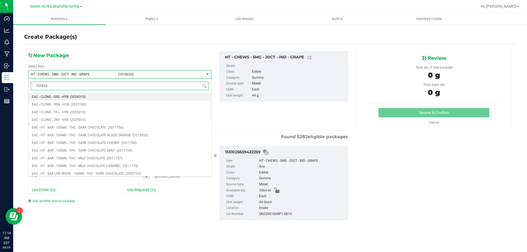
type input "1018233"
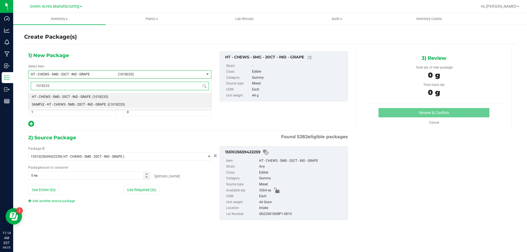
click at [74, 106] on span "SAMPLE - HT - CHEWS - 5MG - 20CT - IND - GRAPE" at bounding box center [69, 105] width 74 height 4
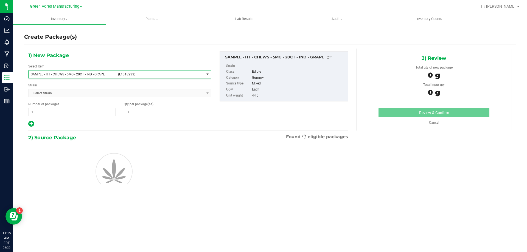
type input "0"
click at [50, 113] on span "1 1" at bounding box center [71, 112] width 87 height 8
type input "12"
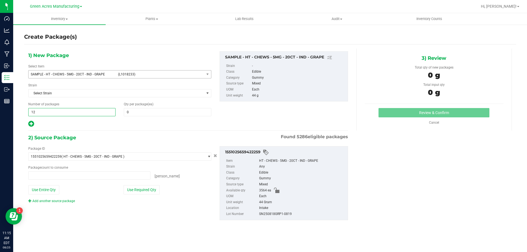
type input "0 ea"
type input "1"
type input "2"
type input "1"
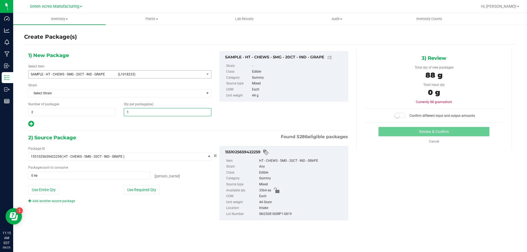
type input "1"
click at [154, 195] on div "Package ID 1551025659422259 ( HT - CHEWS - 5MG - 20CT - IND - GRAPE ) 000051884…" at bounding box center [119, 174] width 191 height 57
click at [151, 190] on button "Use Required Qty" at bounding box center [141, 189] width 36 height 9
type input "2 ea"
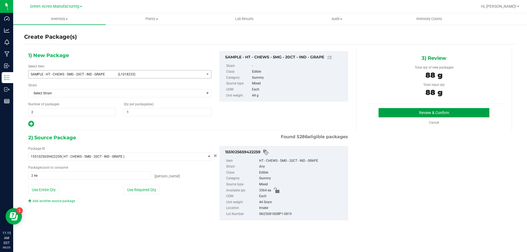
click at [393, 114] on button "Review & Confirm" at bounding box center [433, 112] width 111 height 9
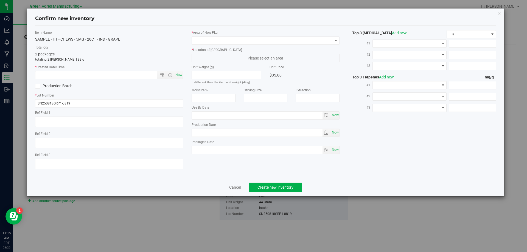
type input "[DATE]"
click at [178, 77] on span "Now" at bounding box center [178, 75] width 9 height 8
type input "[DATE] 11:15 AM"
click at [208, 35] on div "* Area of [GEOGRAPHIC_DATA]" at bounding box center [265, 37] width 148 height 15
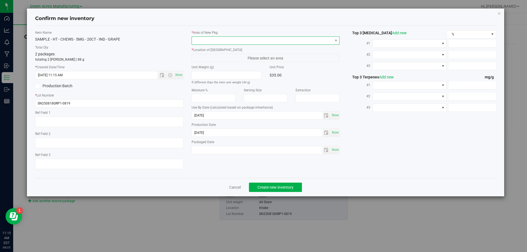
click at [206, 39] on span at bounding box center [262, 41] width 141 height 8
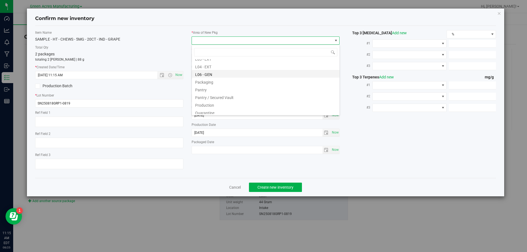
scroll to position [137, 0]
click at [221, 89] on li "Pantry / Secured Vault" at bounding box center [266, 87] width 148 height 8
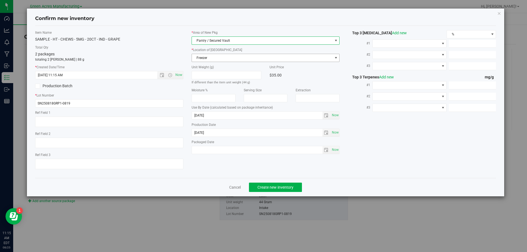
click at [224, 57] on span "Freezer" at bounding box center [262, 58] width 141 height 8
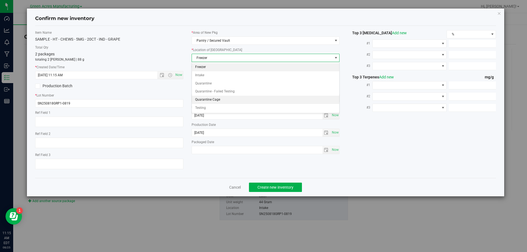
click at [219, 98] on li "Quarantine Cage" at bounding box center [266, 100] width 148 height 8
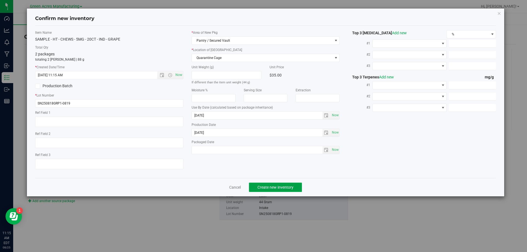
click at [278, 190] on button "Create new inventory" at bounding box center [275, 187] width 53 height 9
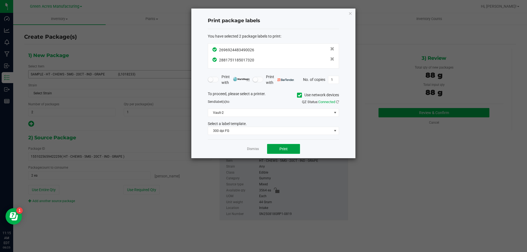
click at [287, 153] on button "Print" at bounding box center [283, 149] width 33 height 10
click at [254, 149] on link "Dismiss" at bounding box center [253, 149] width 12 height 5
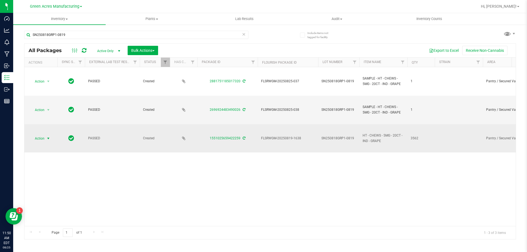
click at [44, 139] on span "Action" at bounding box center [37, 139] width 15 height 8
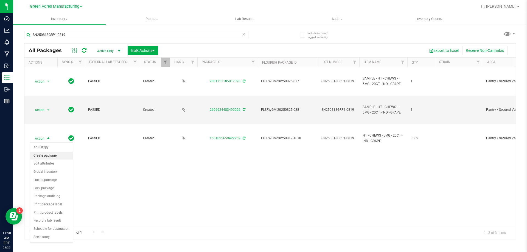
click at [43, 158] on li "Create package" at bounding box center [51, 156] width 43 height 8
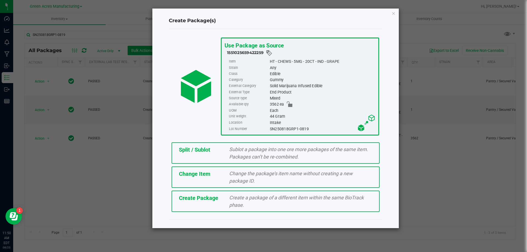
click at [187, 154] on div "Split / Sublot Sublot a package into one ore more packages of the same item. Pa…" at bounding box center [275, 152] width 208 height 21
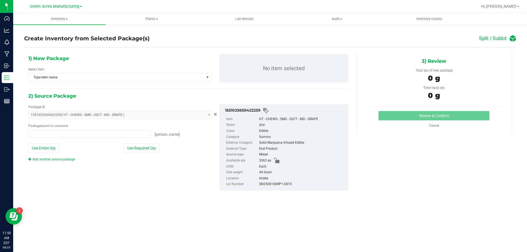
type input "0 ea"
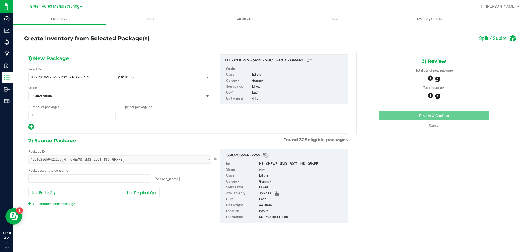
type input "0 ea"
click at [98, 119] on span "1 1" at bounding box center [71, 115] width 87 height 8
click at [97, 117] on span "1 1" at bounding box center [71, 115] width 87 height 8
type input "142"
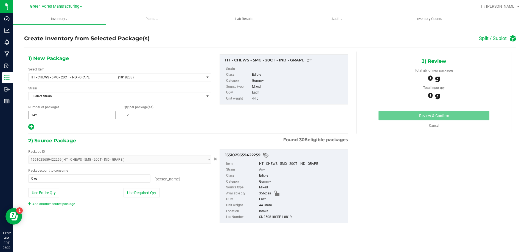
type input "25"
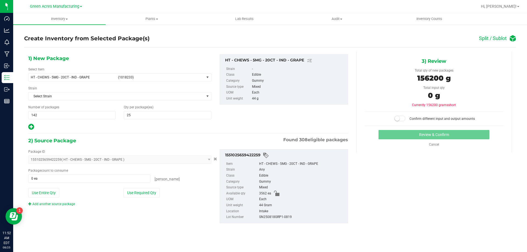
click at [31, 126] on icon at bounding box center [31, 126] width 6 height 7
type input "25"
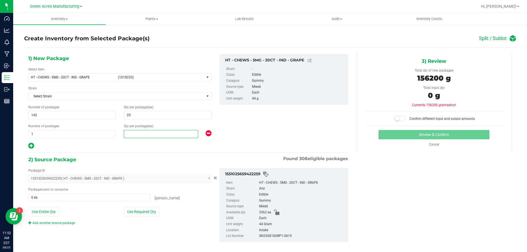
click at [158, 132] on span at bounding box center [161, 134] width 74 height 8
type input "12"
click at [140, 214] on button "Use Required Qty" at bounding box center [141, 211] width 36 height 9
type input "3562 ea"
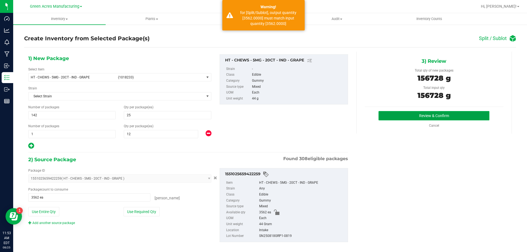
click at [407, 115] on button "Review & Confirm" at bounding box center [433, 115] width 111 height 9
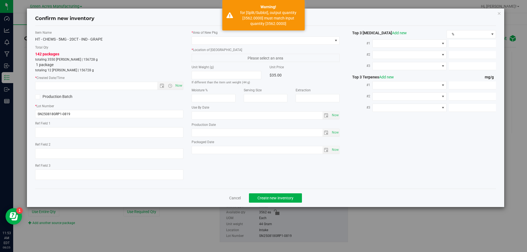
type input "2026-02-28"
type input "2025-08-18"
click at [180, 88] on span "Now" at bounding box center [178, 86] width 9 height 8
type input "8/25/2025 11:53 AM"
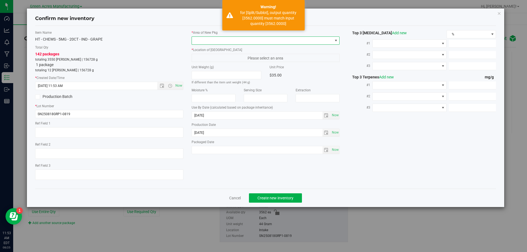
click at [227, 42] on span at bounding box center [262, 41] width 141 height 8
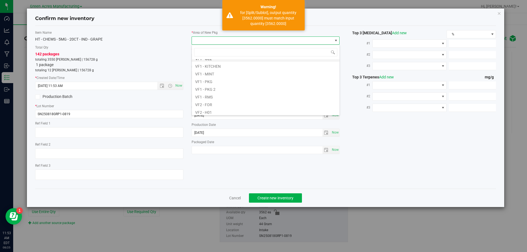
scroll to position [275, 0]
click at [222, 101] on li "VF2 - WHS" at bounding box center [266, 103] width 148 height 8
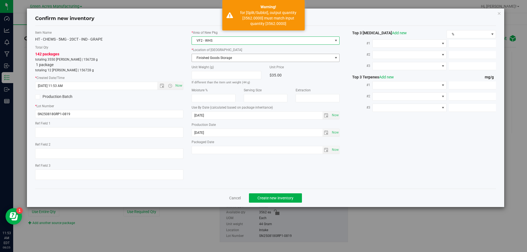
click at [224, 58] on span "Finished Goods Storage" at bounding box center [262, 58] width 141 height 8
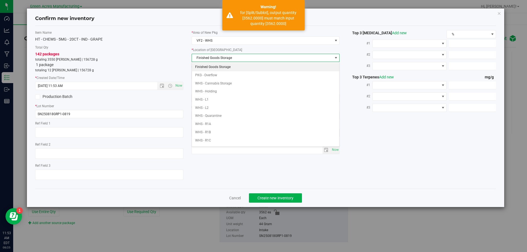
click at [222, 70] on li "Finished Goods Storage" at bounding box center [266, 67] width 148 height 8
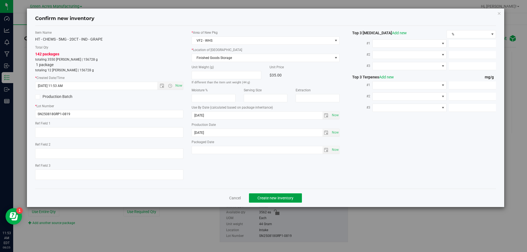
click at [286, 198] on span "Create new inventory" at bounding box center [275, 198] width 36 height 4
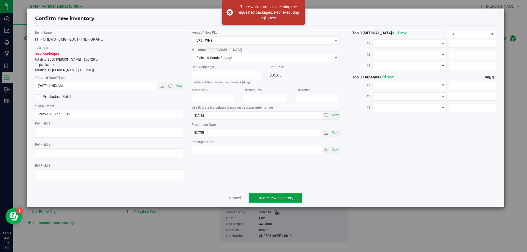
click at [263, 199] on span "Create new inventory" at bounding box center [275, 198] width 36 height 4
click at [258, 16] on div "There was a problem creating the requested packages: error executing sql query" at bounding box center [268, 12] width 64 height 16
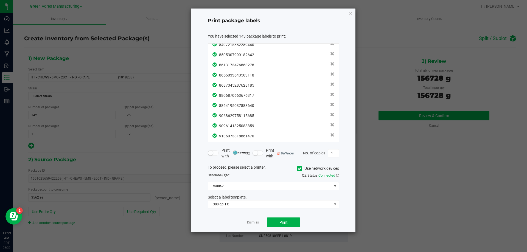
scroll to position [1357, 0]
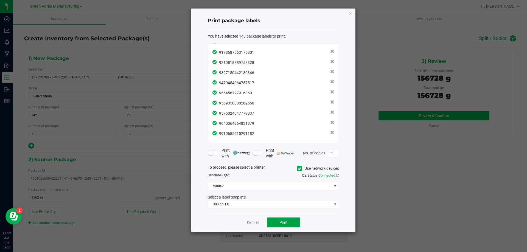
click at [288, 224] on button "Print" at bounding box center [283, 222] width 33 height 10
click at [247, 224] on link "Dismiss" at bounding box center [253, 222] width 12 height 5
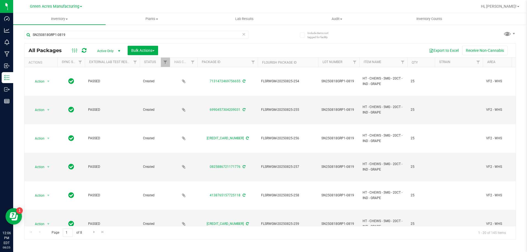
click at [242, 36] on icon at bounding box center [244, 34] width 4 height 7
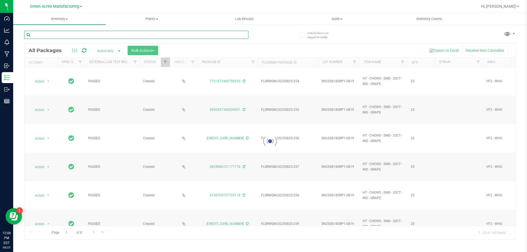
click at [245, 34] on input "text" at bounding box center [136, 35] width 224 height 8
paste input "W-AUG25HBG01-0818"
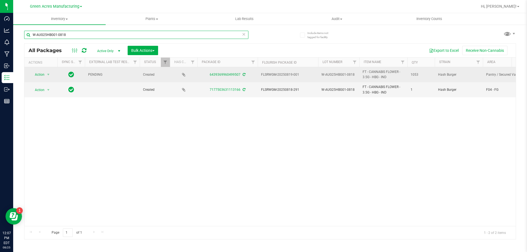
type input "W-AUG25HBG01-0818"
click at [243, 75] on icon at bounding box center [243, 74] width 3 height 3
click at [44, 74] on span "Action" at bounding box center [37, 75] width 15 height 8
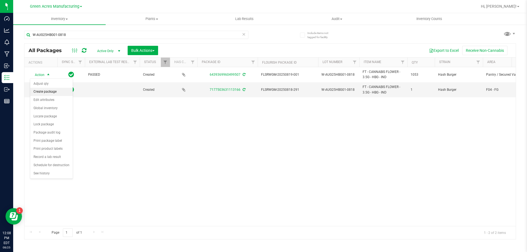
click at [52, 92] on li "Create package" at bounding box center [51, 92] width 43 height 8
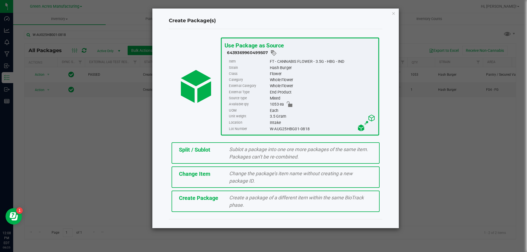
click at [211, 203] on div "Create Package Create a package of a different item within the same BioTrack ph…" at bounding box center [275, 201] width 208 height 21
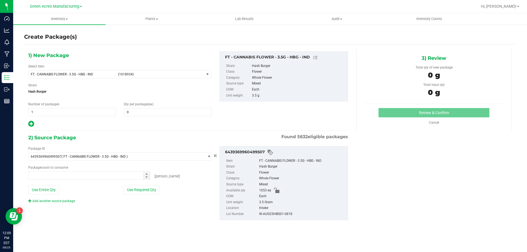
type input "0"
type input "0 ea"
click at [130, 74] on span "(1018934)" at bounding box center [160, 74] width 84 height 4
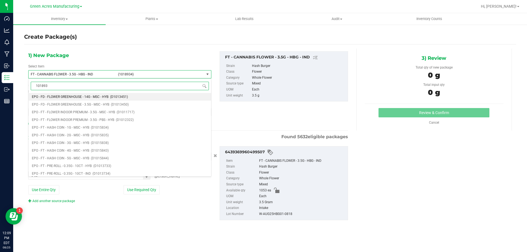
type input "1018934"
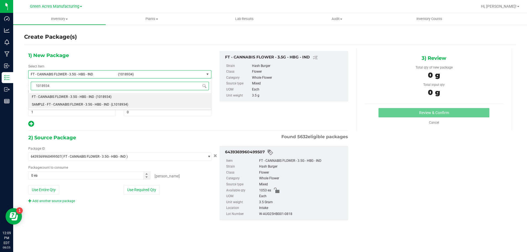
click at [97, 101] on li "SAMPLE - FT - CANNABIS FLOWER - 3.5G - HBG - IND (L1018934)" at bounding box center [120, 105] width 182 height 8
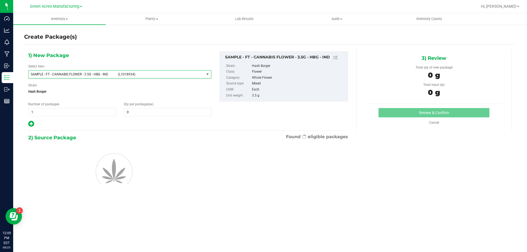
type input "0"
click at [65, 112] on span "1 1" at bounding box center [71, 112] width 87 height 8
type input "2"
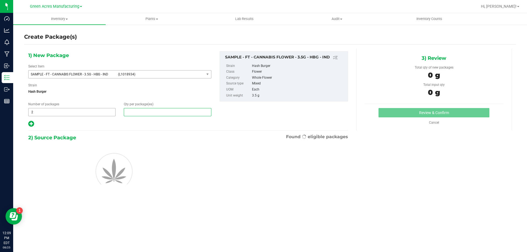
type input "1"
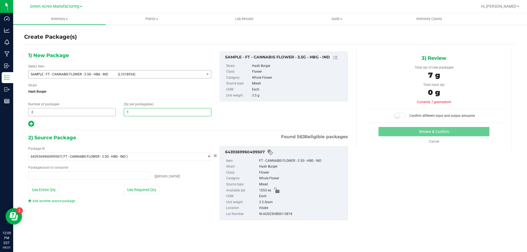
type input "0 ea"
type input "1"
click at [144, 190] on button "Use Required Qty" at bounding box center [141, 189] width 36 height 9
type input "2 ea"
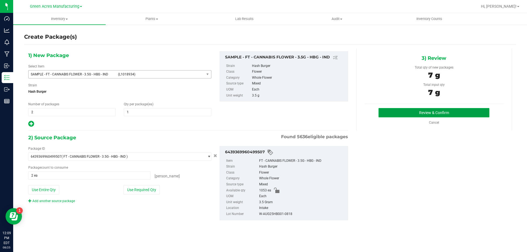
click at [394, 111] on button "Review & Confirm" at bounding box center [433, 112] width 111 height 9
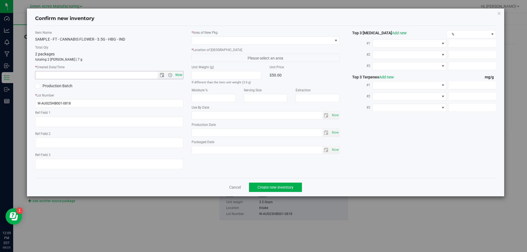
click at [179, 75] on span "Now" at bounding box center [178, 75] width 9 height 8
type input "8/25/2025 12:09 PM"
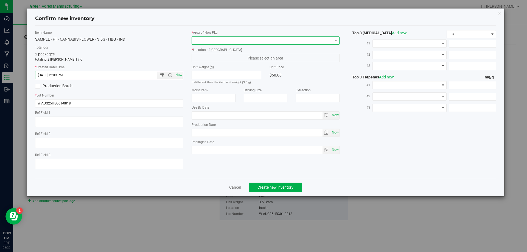
click at [260, 43] on span at bounding box center [262, 41] width 141 height 8
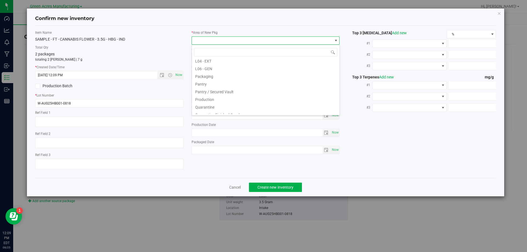
scroll to position [137, 0]
click at [234, 85] on li "Pantry / Secured Vault" at bounding box center [266, 87] width 148 height 8
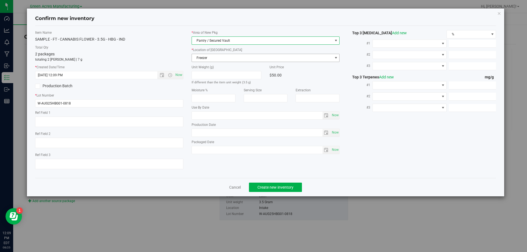
click at [241, 59] on span "Freezer" at bounding box center [262, 58] width 141 height 8
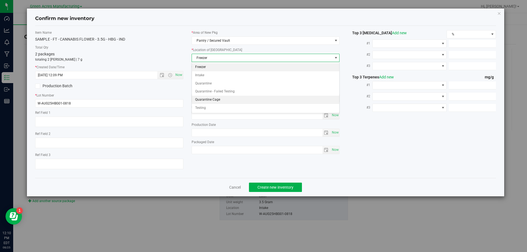
click at [230, 102] on li "Quarantine Cage" at bounding box center [266, 100] width 148 height 8
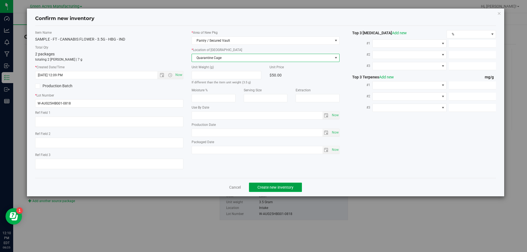
click at [271, 183] on button "Create new inventory" at bounding box center [275, 187] width 53 height 9
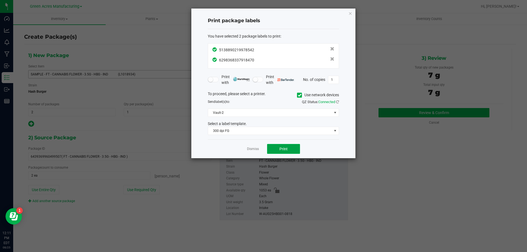
click at [283, 148] on span "Print" at bounding box center [283, 149] width 8 height 4
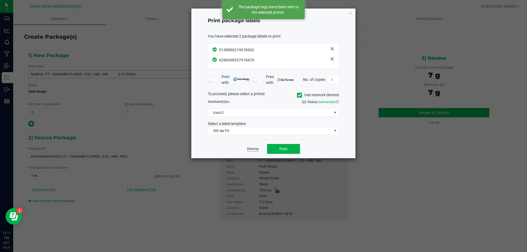
click at [252, 149] on link "Dismiss" at bounding box center [253, 149] width 12 height 5
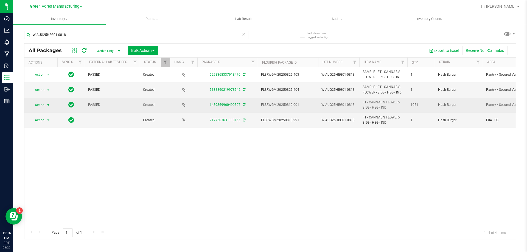
click at [44, 107] on span "Action" at bounding box center [37, 105] width 15 height 8
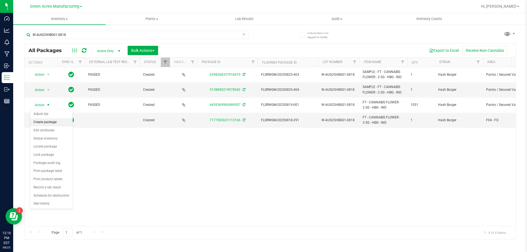
click at [51, 123] on li "Create package" at bounding box center [51, 122] width 43 height 8
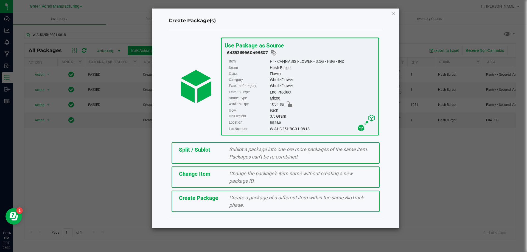
click at [182, 147] on span "Split / Sublot" at bounding box center [194, 149] width 31 height 7
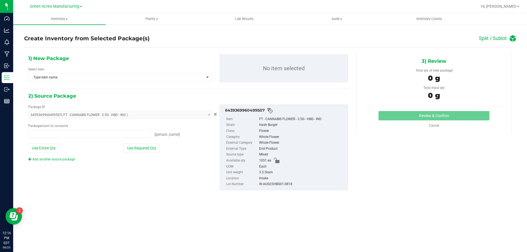
type input "0 ea"
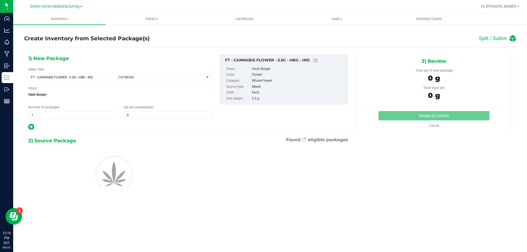
type input "0"
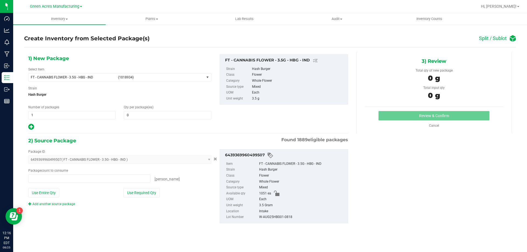
type input "0 ea"
click at [105, 115] on span "1 1" at bounding box center [71, 115] width 87 height 8
type input "52"
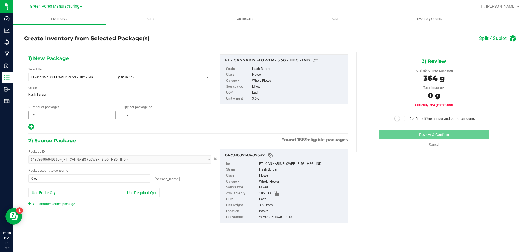
type input "20"
click at [32, 129] on icon at bounding box center [31, 126] width 6 height 7
type input "20"
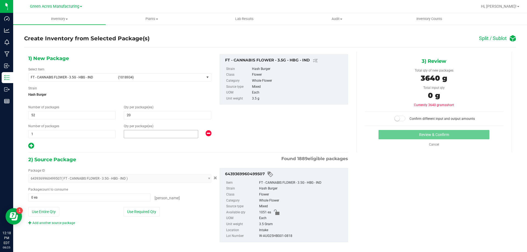
click at [132, 136] on span at bounding box center [161, 134] width 74 height 8
type input "11"
click at [143, 212] on button "Use Required Qty" at bounding box center [141, 211] width 36 height 9
type input "1051 ea"
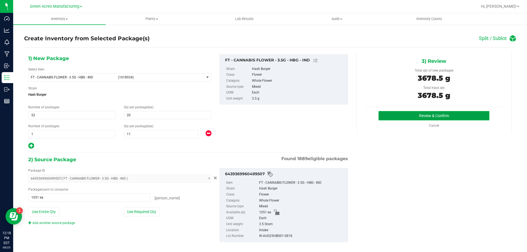
click at [422, 115] on button "Review & Confirm" at bounding box center [433, 115] width 111 height 9
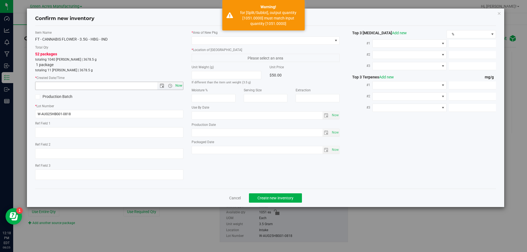
click at [179, 86] on span "Now" at bounding box center [178, 86] width 9 height 8
type input "8/25/2025 12:18 PM"
click at [256, 43] on span at bounding box center [262, 41] width 141 height 8
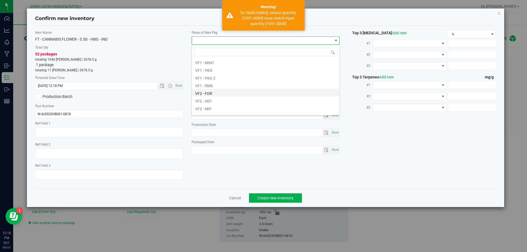
scroll to position [275, 0]
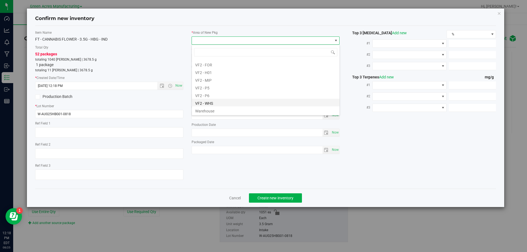
click at [229, 99] on li "VF2 - WHS" at bounding box center [266, 103] width 148 height 8
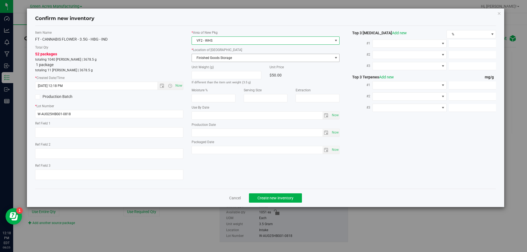
click at [254, 57] on span "Finished Goods Storage" at bounding box center [262, 58] width 141 height 8
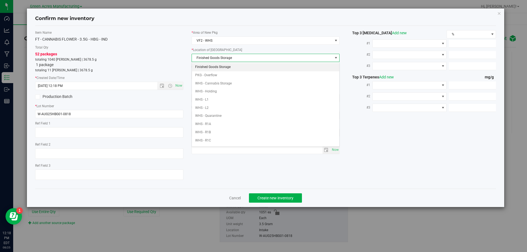
click at [248, 70] on li "Finished Goods Storage" at bounding box center [266, 67] width 148 height 8
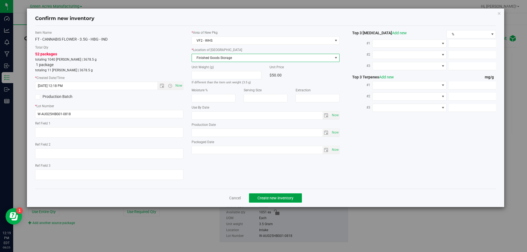
click at [280, 201] on button "Create new inventory" at bounding box center [275, 197] width 53 height 9
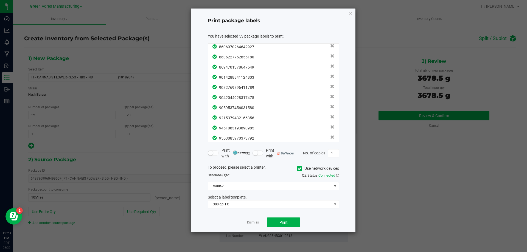
scroll to position [444, 0]
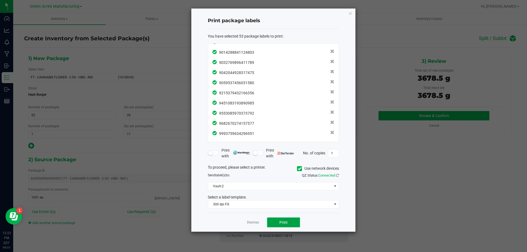
click at [283, 223] on span "Print" at bounding box center [283, 222] width 8 height 4
click at [251, 223] on link "Dismiss" at bounding box center [253, 222] width 12 height 5
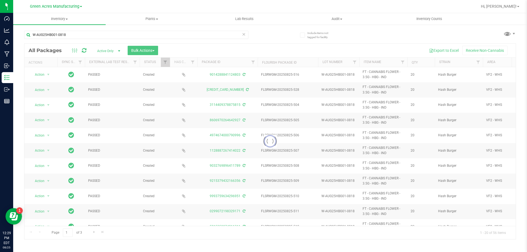
click at [244, 34] on icon at bounding box center [244, 34] width 4 height 7
click at [239, 35] on input "text" at bounding box center [136, 35] width 224 height 8
paste input "10-MAY25IND02-0818"
type input "10-MAY25IND02-0818"
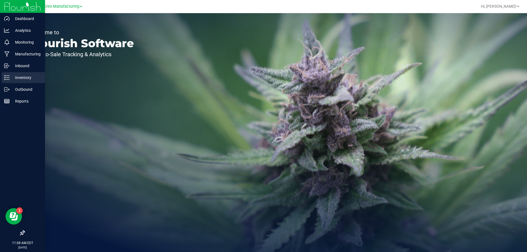
click at [13, 76] on p "Inventory" at bounding box center [26, 77] width 33 height 7
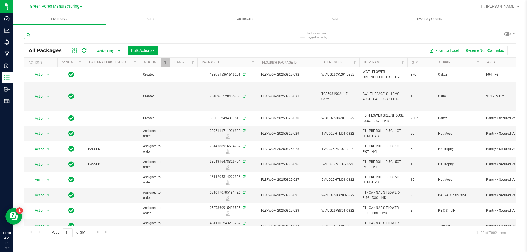
click at [148, 39] on input "text" at bounding box center [136, 35] width 224 height 8
paste input "SN250814TRP1-0818"
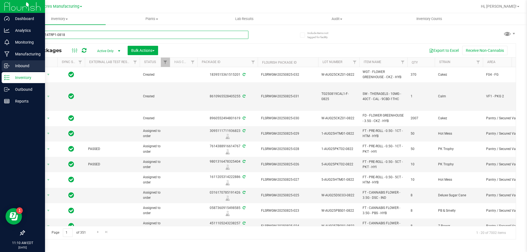
type input "SN250814TRP1-0818"
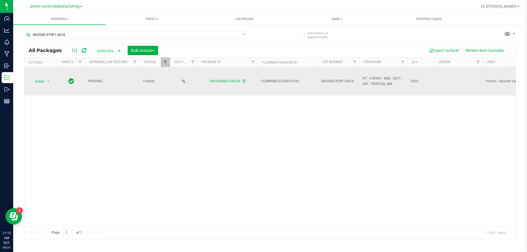
click at [244, 82] on icon at bounding box center [243, 81] width 3 height 3
click at [42, 83] on span "Action" at bounding box center [37, 82] width 15 height 8
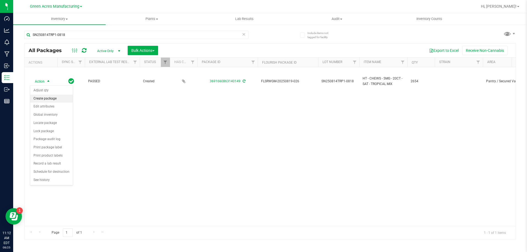
click at [55, 100] on li "Create package" at bounding box center [51, 99] width 43 height 8
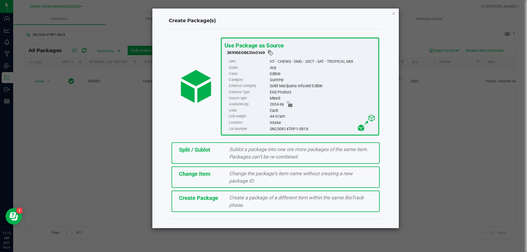
click at [209, 207] on div "Create Package Create a package of a different item within the same BioTrack ph…" at bounding box center [275, 201] width 208 height 21
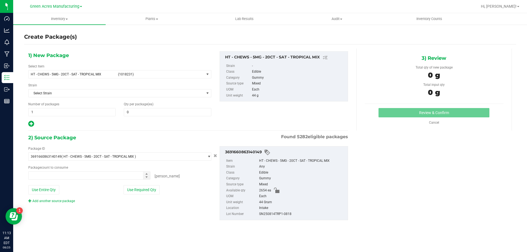
type input "0"
type input "0 ea"
click at [98, 74] on span "HT - CHEWS - 5MG - 20CT - SAT - TROPICAL MIX" at bounding box center [73, 74] width 84 height 4
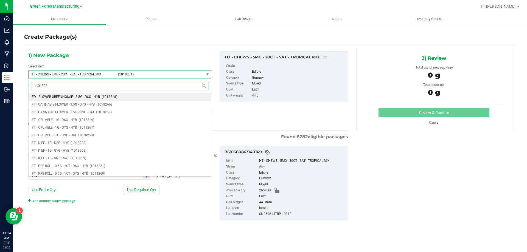
type input "1018231"
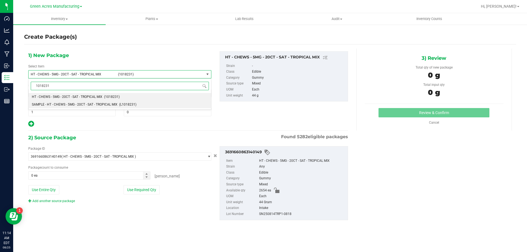
click at [89, 102] on li "SAMPLE - HT - CHEWS - 5MG - 20CT - SAT - TROPICAL MIX (L1018231)" at bounding box center [120, 105] width 182 height 8
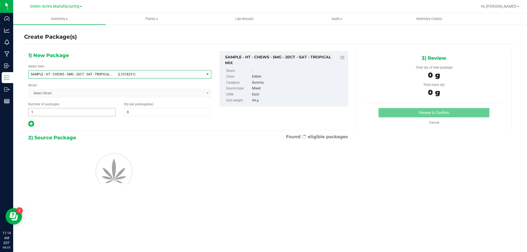
type input "0"
click at [59, 112] on span "1 1" at bounding box center [71, 112] width 87 height 8
type input "2"
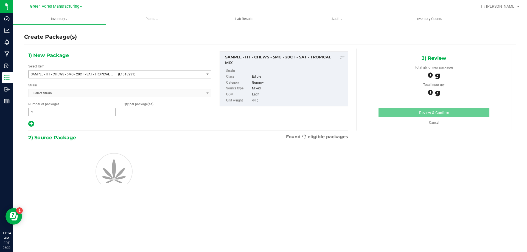
type input "1"
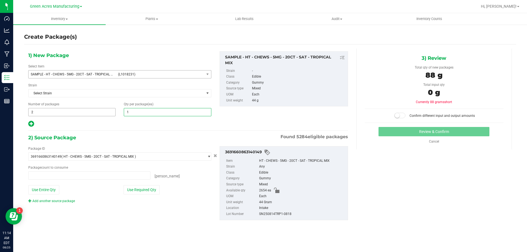
type input "0 ea"
type input "1"
click at [143, 188] on button "Use Required Qty" at bounding box center [141, 189] width 36 height 9
type input "2 ea"
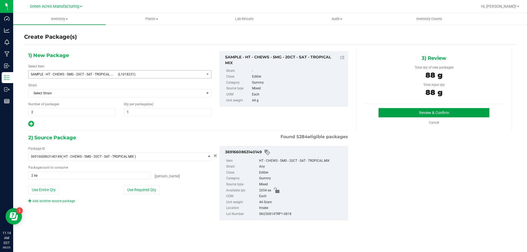
click at [445, 116] on button "Review & Confirm" at bounding box center [433, 112] width 111 height 9
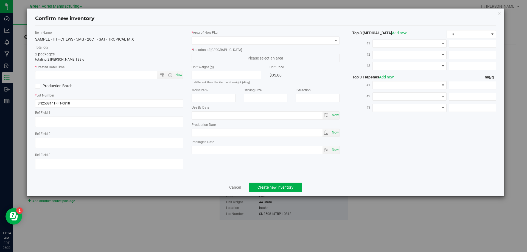
type input "2026-02-24"
click at [178, 72] on span "Now" at bounding box center [178, 75] width 9 height 8
type input "[DATE] 11:14 AM"
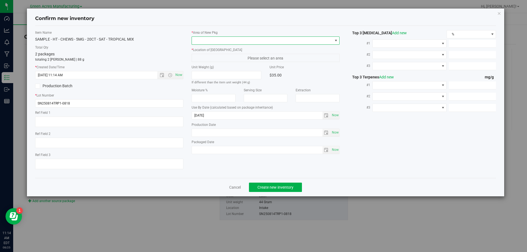
click at [234, 41] on span at bounding box center [262, 41] width 141 height 8
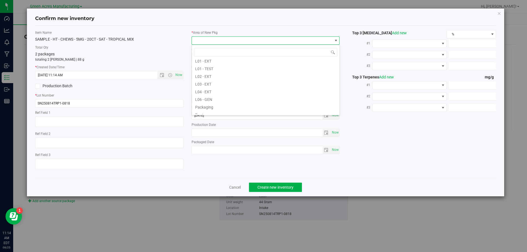
scroll to position [137, 0]
click at [232, 88] on li "Pantry / Secured Vault" at bounding box center [266, 87] width 148 height 8
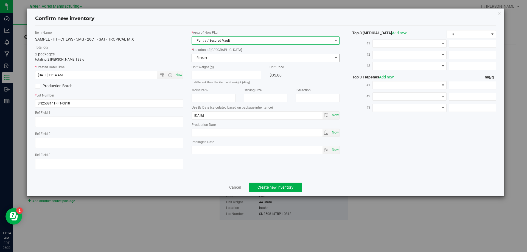
click at [224, 58] on span "Freezer" at bounding box center [262, 58] width 141 height 8
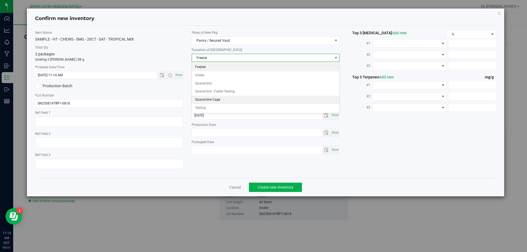
click at [240, 102] on li "Quarantine Cage" at bounding box center [266, 100] width 148 height 8
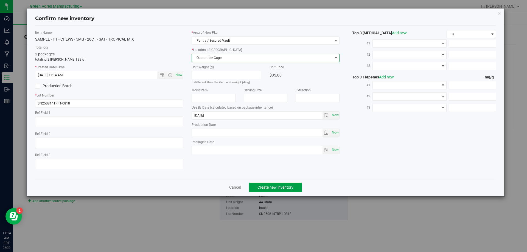
click at [291, 187] on span "Create new inventory" at bounding box center [275, 187] width 36 height 4
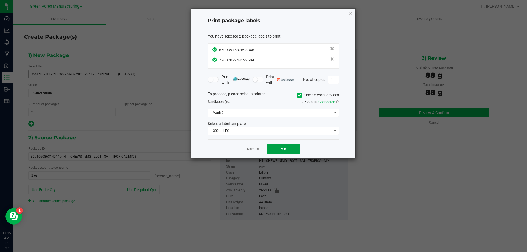
click at [275, 150] on button "Print" at bounding box center [283, 149] width 33 height 10
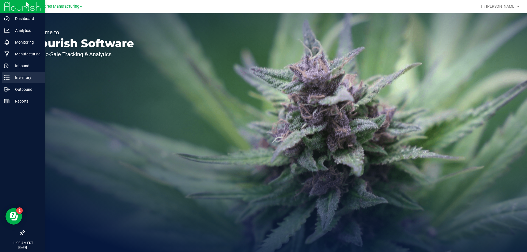
click at [1, 79] on link "Inventory" at bounding box center [22, 78] width 45 height 12
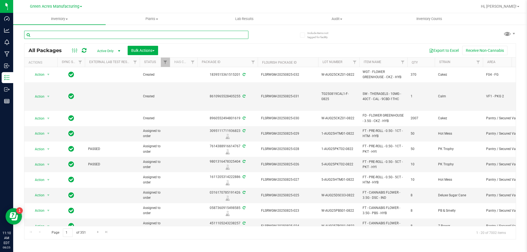
click at [87, 35] on input "text" at bounding box center [136, 35] width 224 height 8
paste input "SN250805MC1-0818"
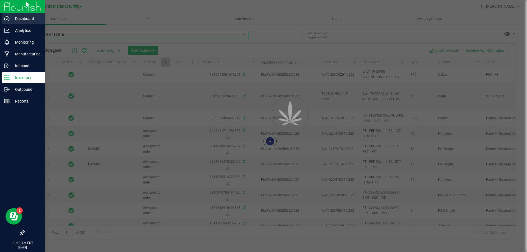
type input "SN250805MC1-0818"
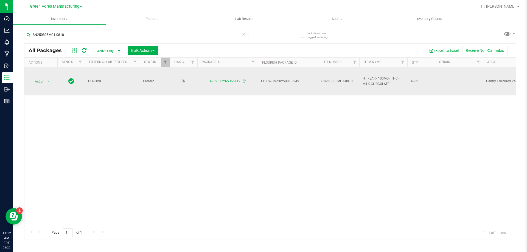
click at [243, 82] on icon at bounding box center [243, 81] width 3 height 3
click at [38, 80] on span "Action" at bounding box center [37, 82] width 15 height 8
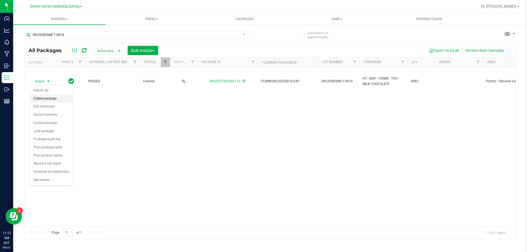
click at [49, 98] on li "Create package" at bounding box center [51, 99] width 43 height 8
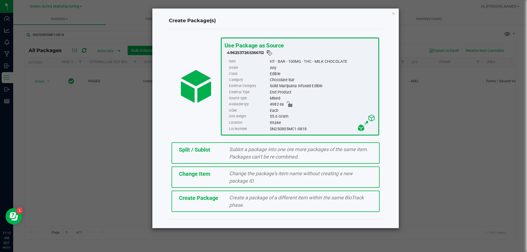
click at [215, 199] on span "Create Package" at bounding box center [198, 198] width 39 height 7
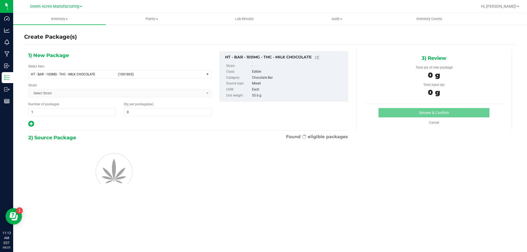
type input "0"
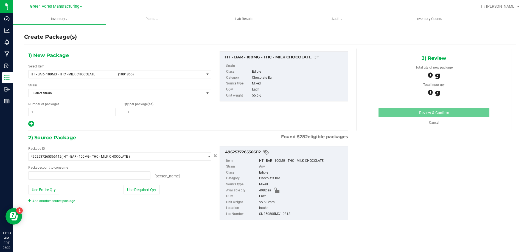
type input "0 ea"
click at [92, 77] on span "HT - BAR - 100MG - THC - MILK CHOCOLATE (1001865)" at bounding box center [117, 74] width 176 height 8
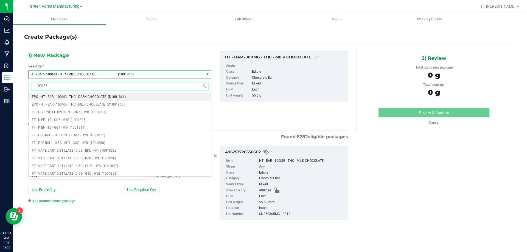
type input "1001865"
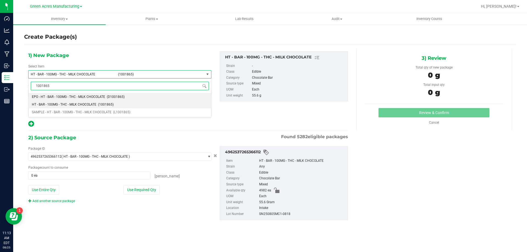
click at [76, 104] on span "HT - BAR - 100MG - THC - MILK CHOCOLATE" at bounding box center [64, 105] width 64 height 4
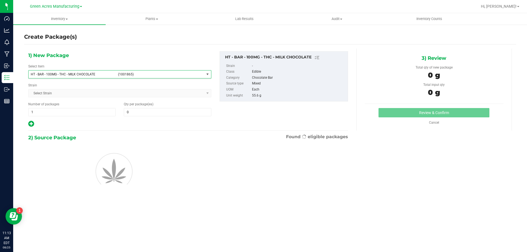
type input "0"
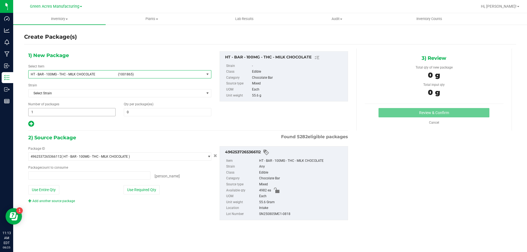
type input "0 ea"
click at [83, 114] on span "1 1" at bounding box center [71, 112] width 87 height 8
type input "2"
type input "1"
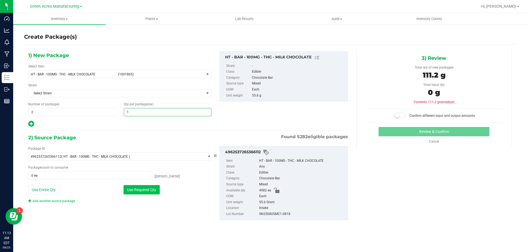
type input "1"
click at [150, 193] on button "Use Required Qty" at bounding box center [141, 189] width 36 height 9
type input "2 ea"
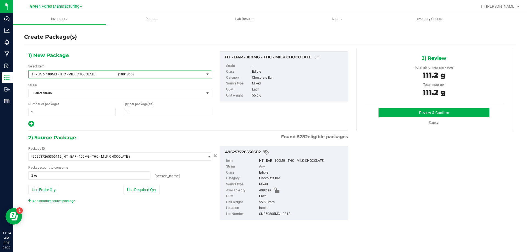
click at [91, 71] on span "HT - BAR - 100MG - THC - MILK CHOCOLATE (1001865)" at bounding box center [117, 74] width 176 height 8
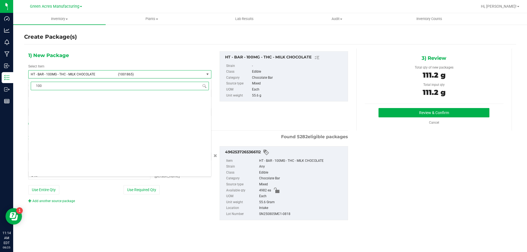
scroll to position [0, 0]
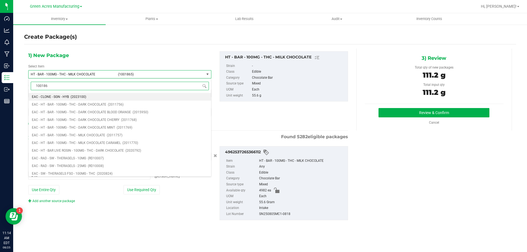
type input "1001865"
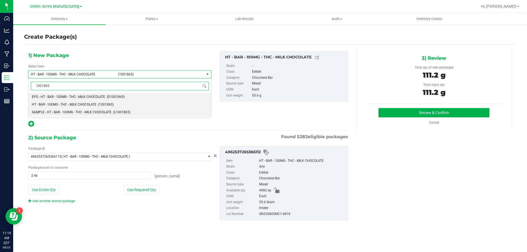
click at [60, 109] on li "SAMPLE - HT - BAR - 100MG - THC - MILK CHOCOLATE (L1001865)" at bounding box center [120, 112] width 182 height 8
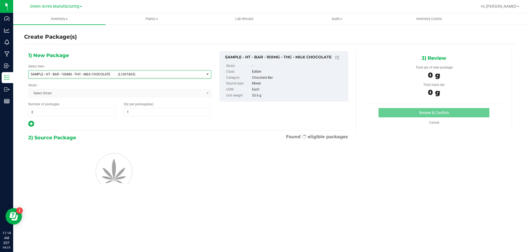
type input "1"
type input "0"
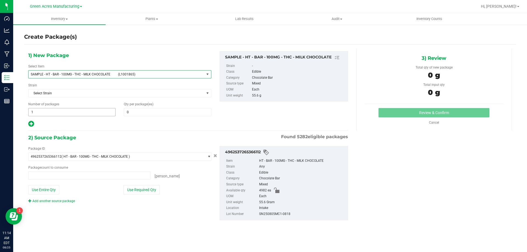
type input "0 ea"
click at [60, 109] on span "1 1" at bounding box center [71, 112] width 87 height 8
type input "2"
type input "1"
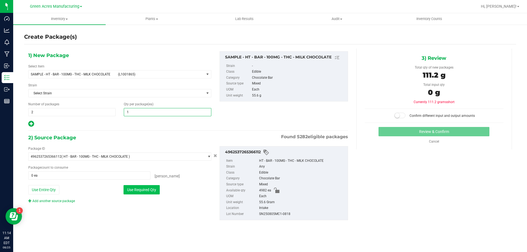
type input "1"
click at [149, 189] on button "Use Required Qty" at bounding box center [141, 189] width 36 height 9
type input "2 ea"
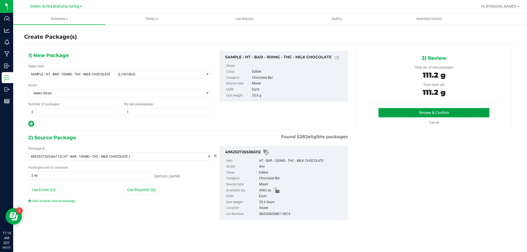
click at [426, 109] on button "Review & Confirm" at bounding box center [433, 112] width 111 height 9
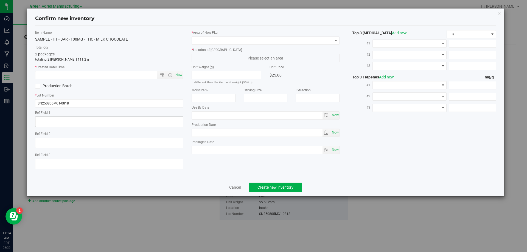
type input "[DATE]"
click at [177, 75] on span "Now" at bounding box center [178, 75] width 9 height 8
type input "[DATE] 11:14 AM"
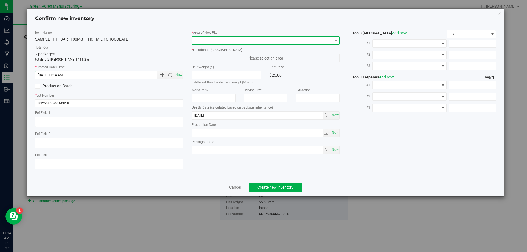
click at [256, 43] on span at bounding box center [262, 41] width 141 height 8
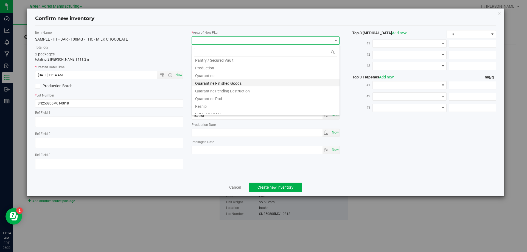
scroll to position [165, 0]
click at [222, 62] on li "Pantry / Secured Vault" at bounding box center [266, 60] width 148 height 8
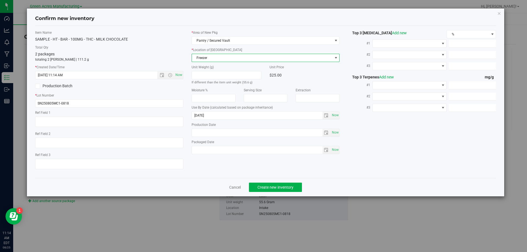
click at [223, 60] on span "Freezer" at bounding box center [262, 58] width 141 height 8
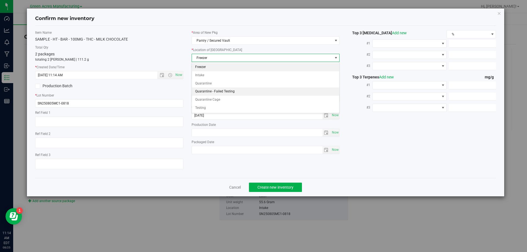
click at [221, 95] on li "Quarantine - Failed Testing" at bounding box center [266, 91] width 148 height 8
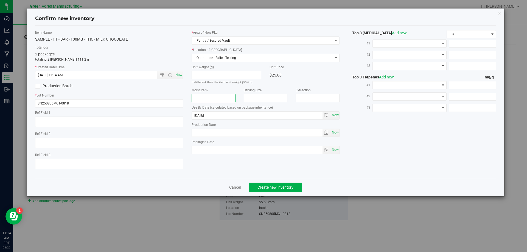
click at [221, 95] on input "number" at bounding box center [213, 98] width 44 height 8
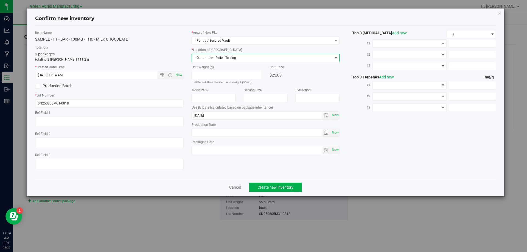
click at [227, 56] on span "Quarantine - Failed Testing" at bounding box center [262, 58] width 141 height 8
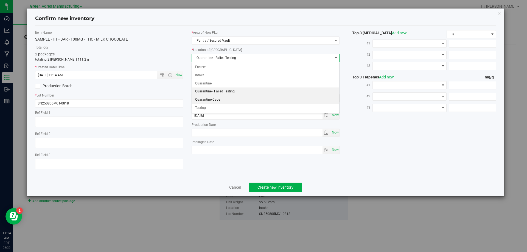
click at [214, 100] on li "Quarantine Cage" at bounding box center [266, 100] width 148 height 8
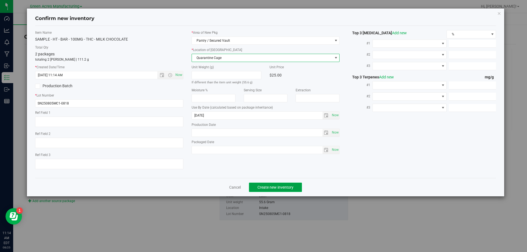
click at [266, 185] on span "Create new inventory" at bounding box center [275, 187] width 36 height 4
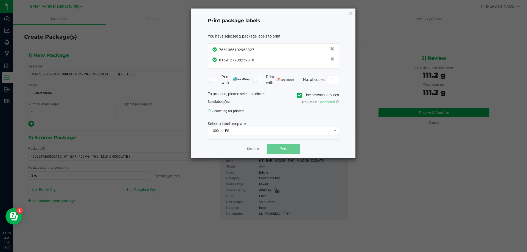
click at [252, 132] on span "300 dpi FG" at bounding box center [270, 131] width 124 height 8
click at [337, 102] on icon at bounding box center [337, 102] width 3 height 4
click at [270, 147] on button "Print" at bounding box center [283, 149] width 33 height 10
